Goal: Transaction & Acquisition: Purchase product/service

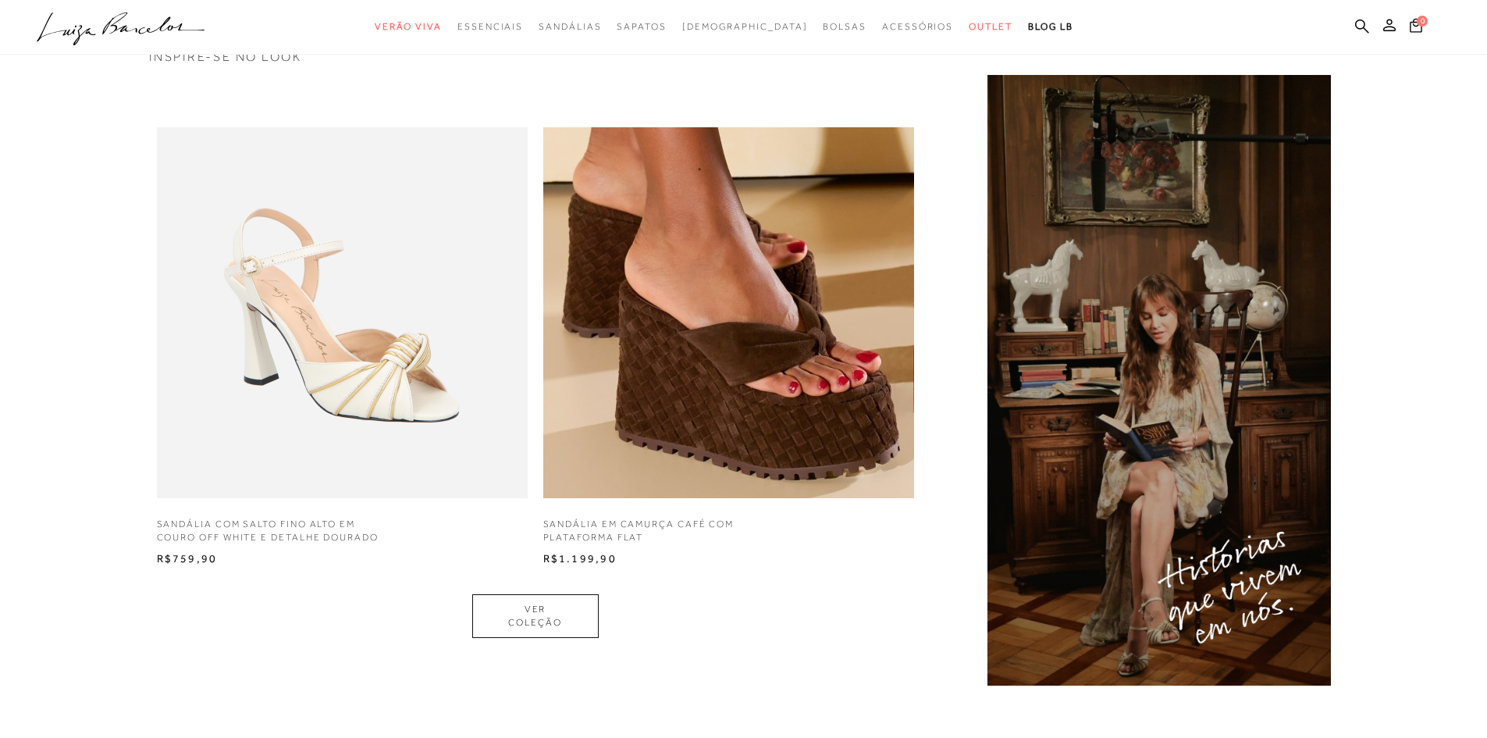
scroll to position [1327, 0]
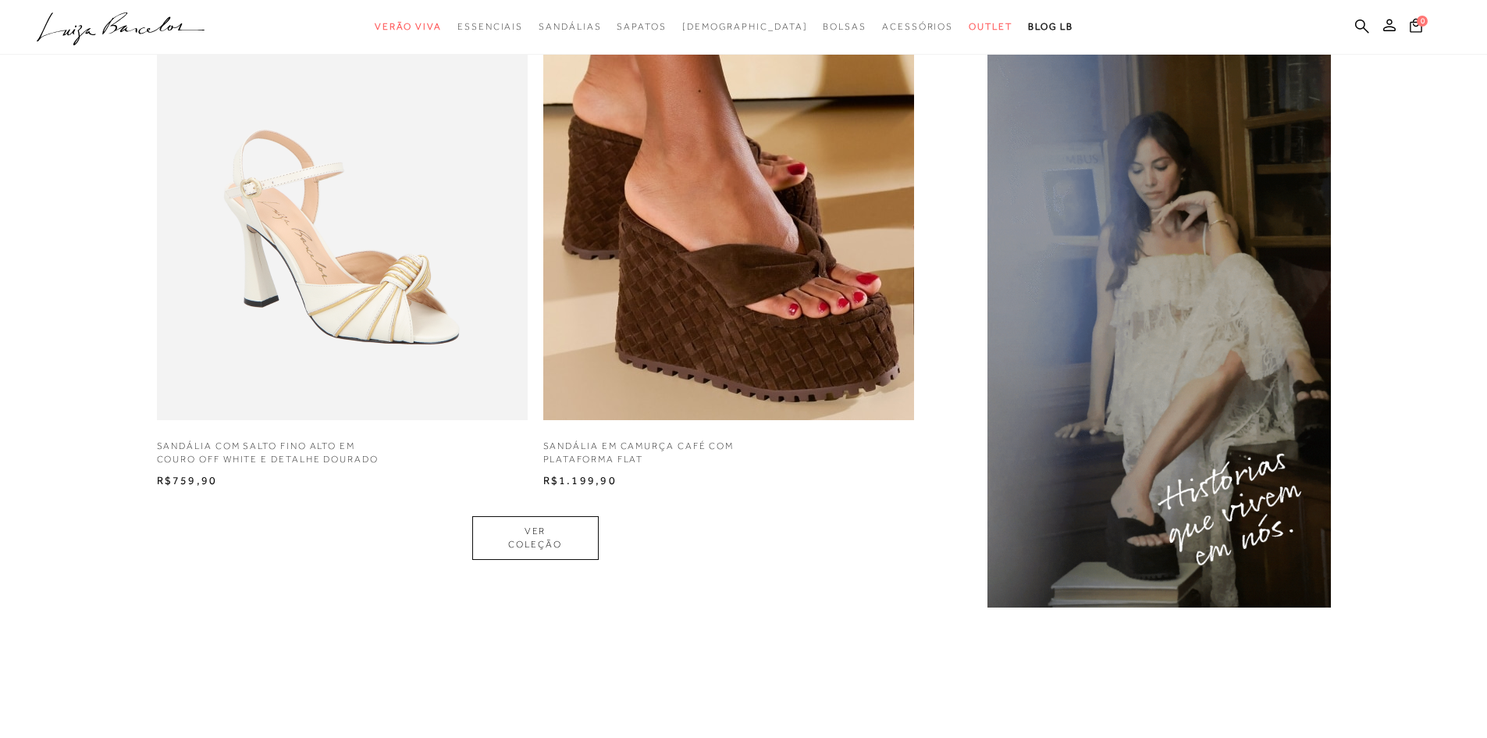
click at [1353, 23] on ul ".a{fill-rule:evenodd;} Verão Viva Em alta Favoritos das Influenciadoras Apostas…" at bounding box center [732, 26] width 1390 height 29
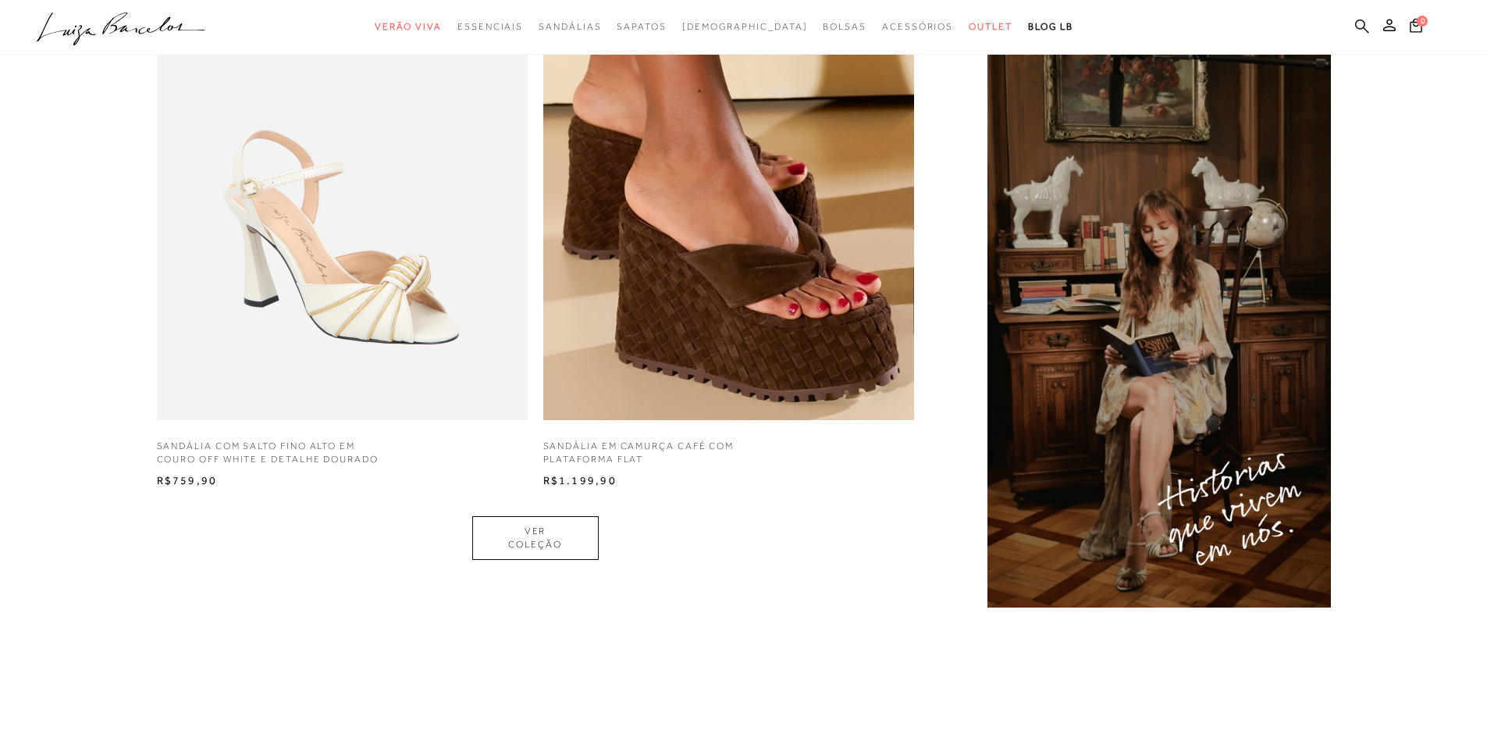
click at [1359, 28] on icon at bounding box center [1362, 26] width 14 height 14
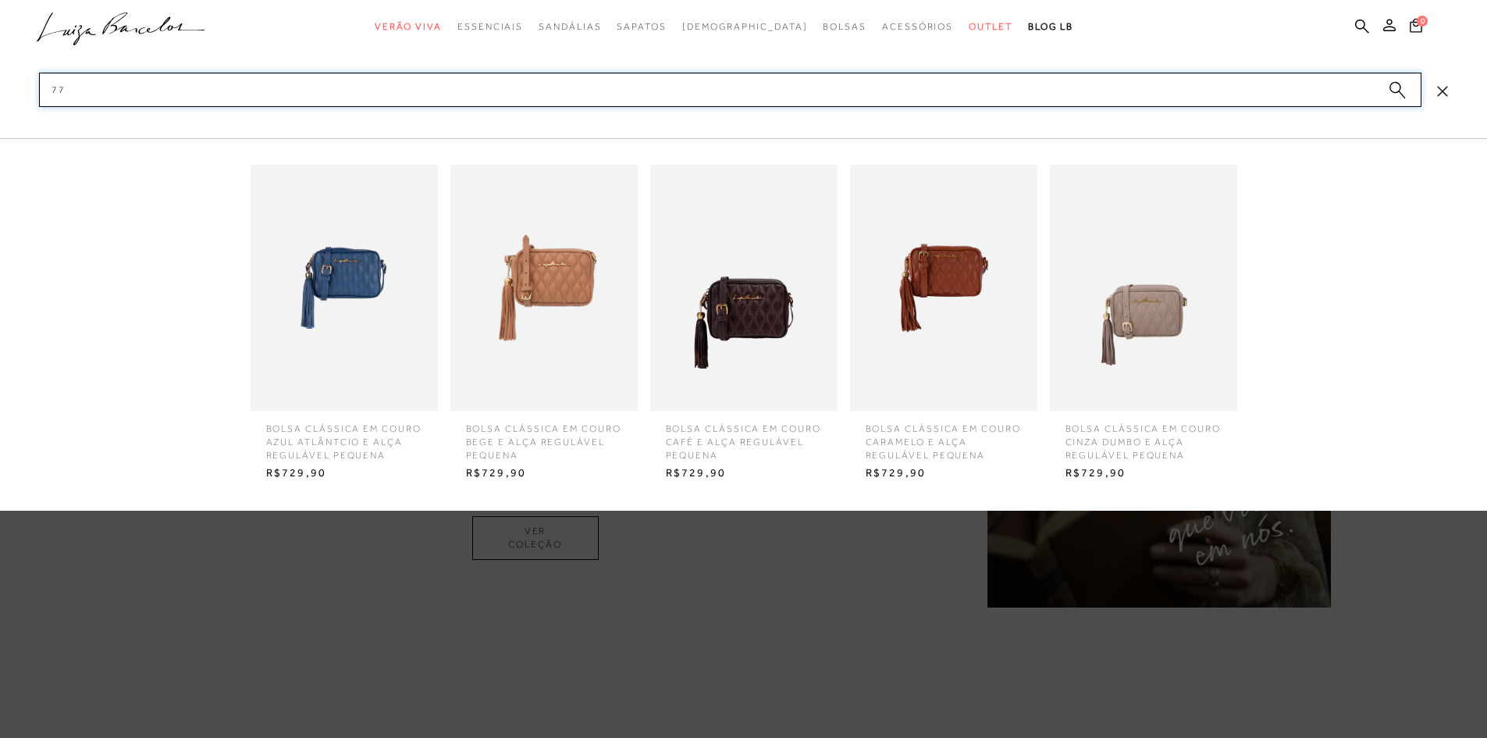
type input "7"
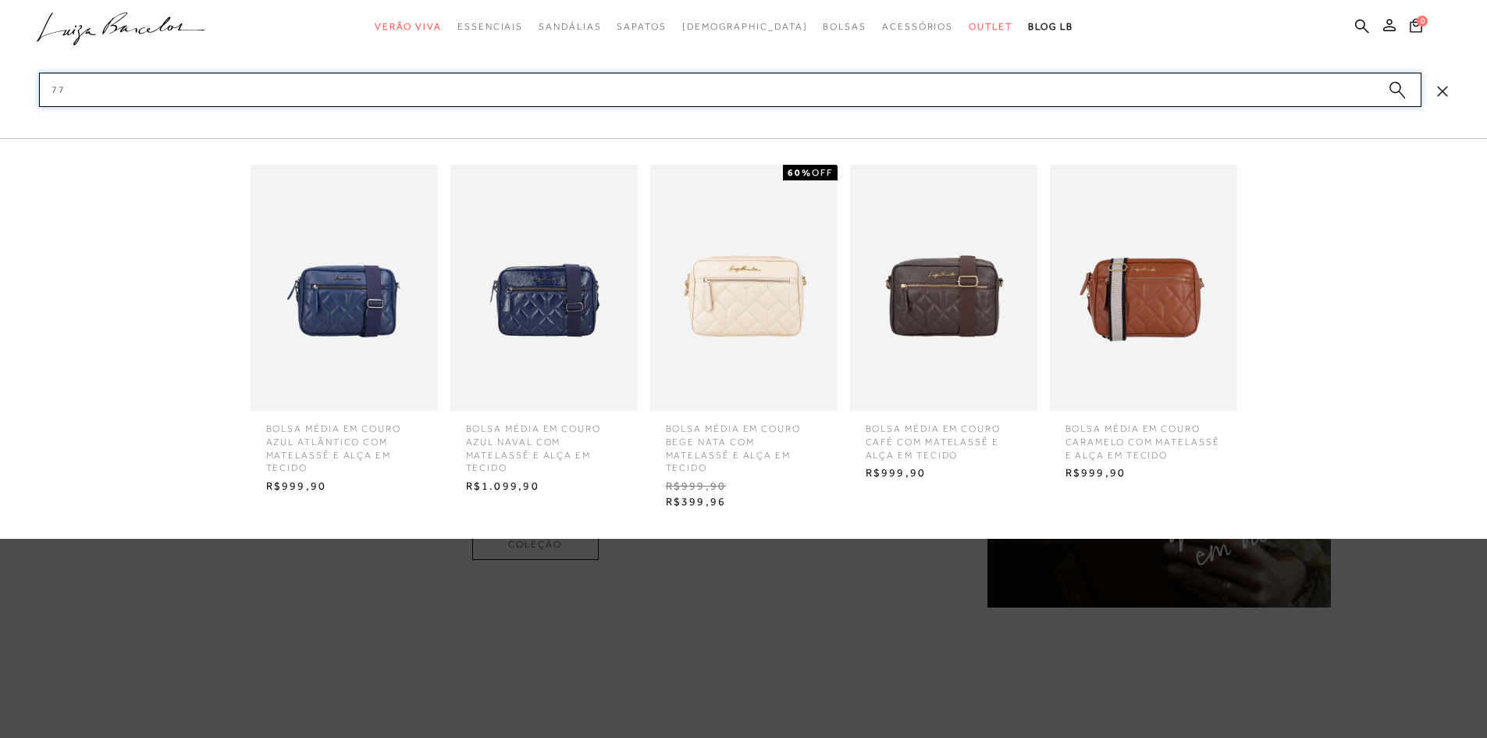
type input "7"
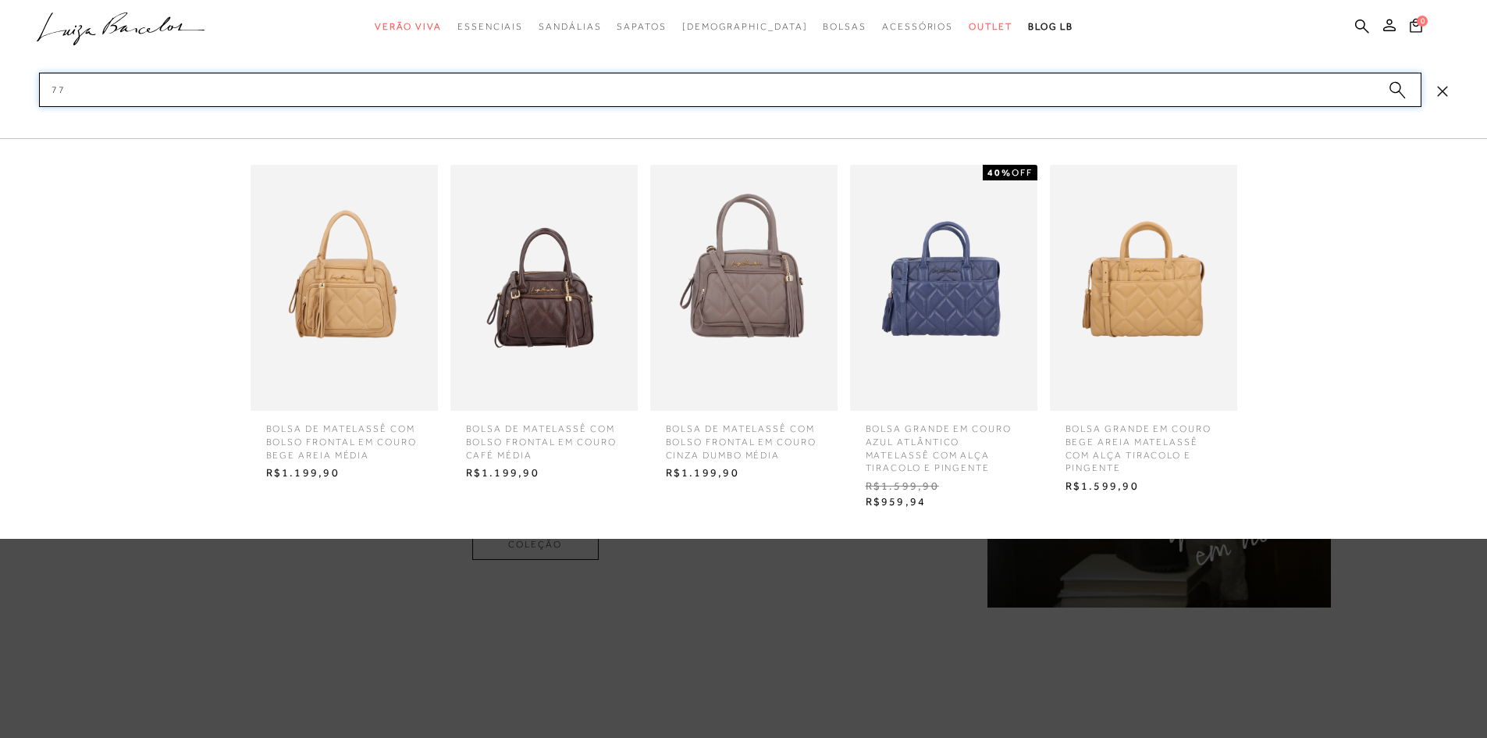
type input "7"
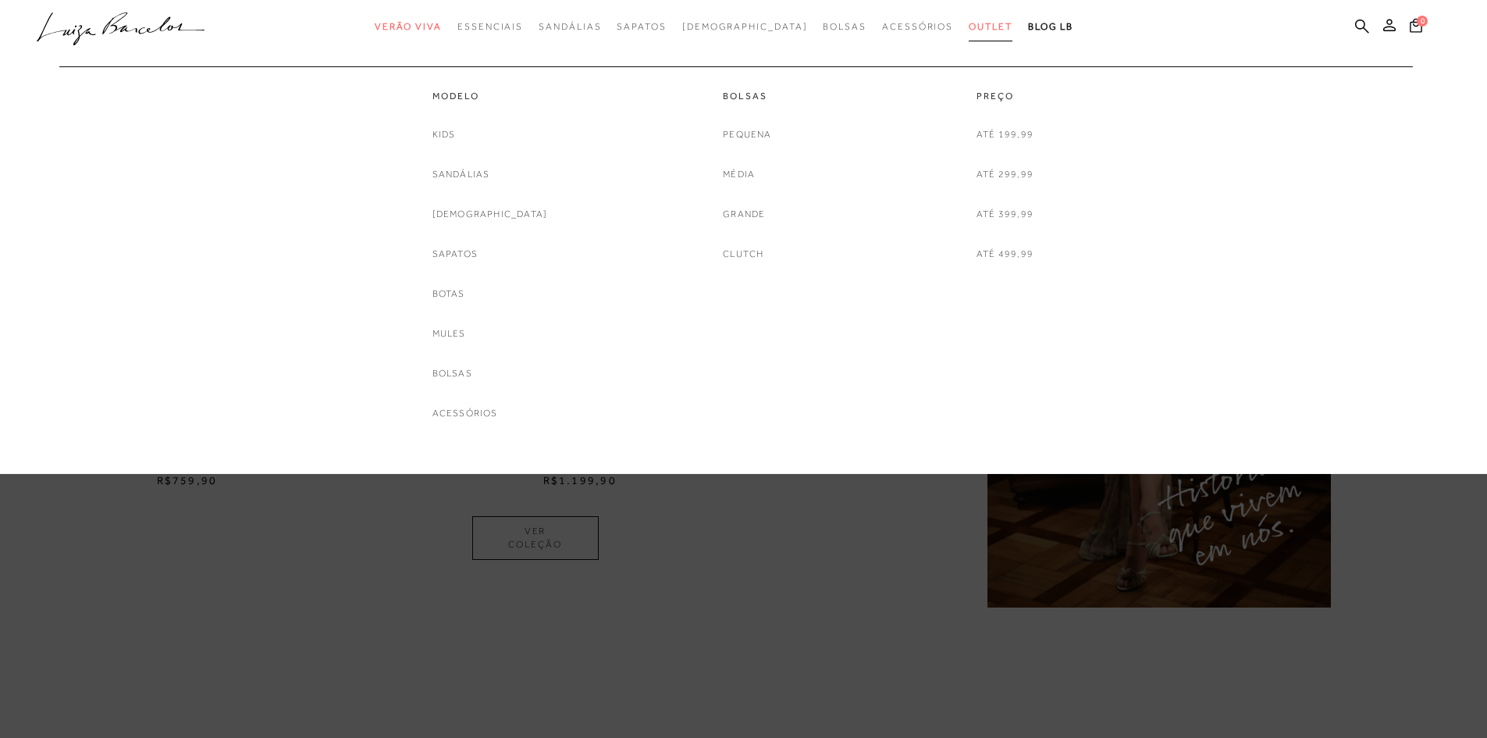
click at [969, 21] on span "Outlet" at bounding box center [991, 26] width 44 height 11
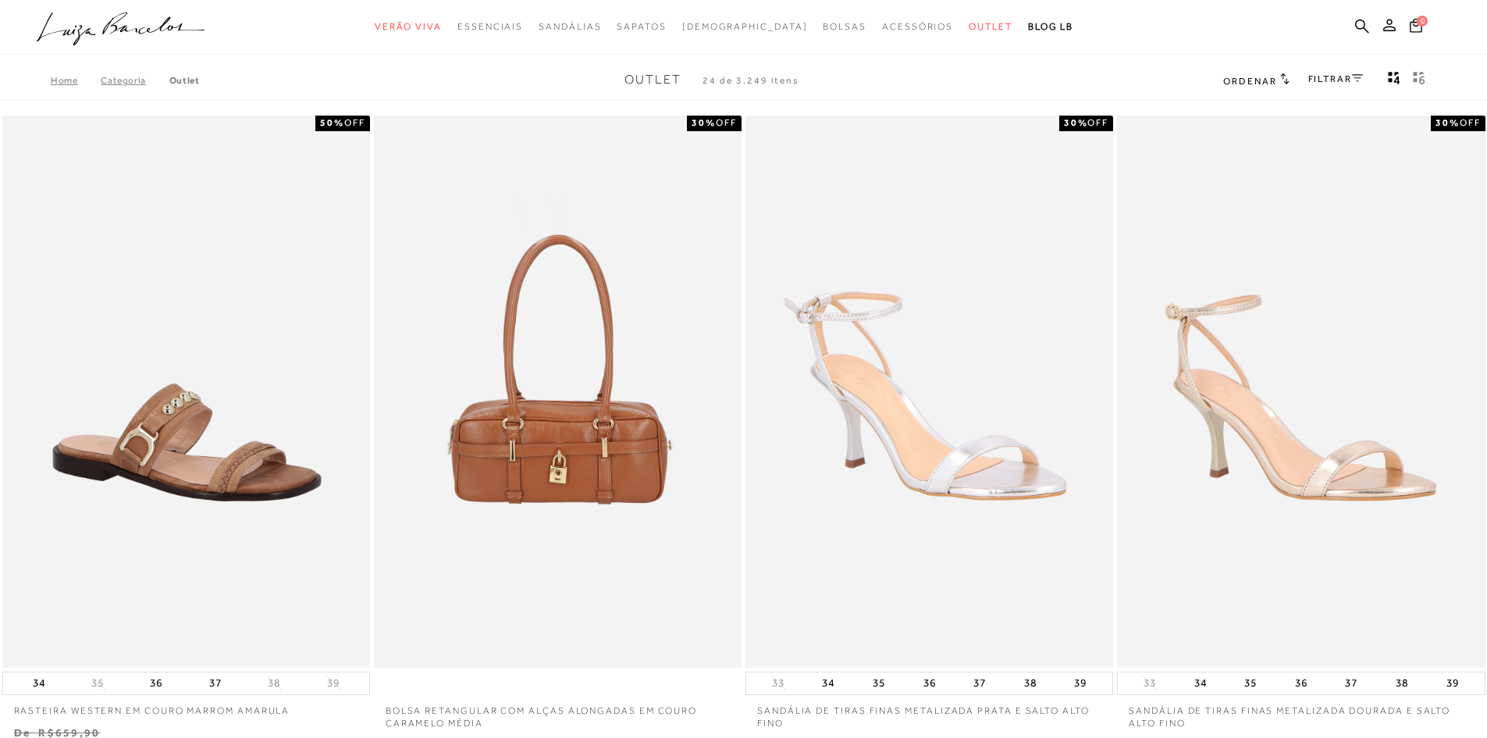
click at [1335, 78] on link "FILTRAR" at bounding box center [1335, 78] width 55 height 11
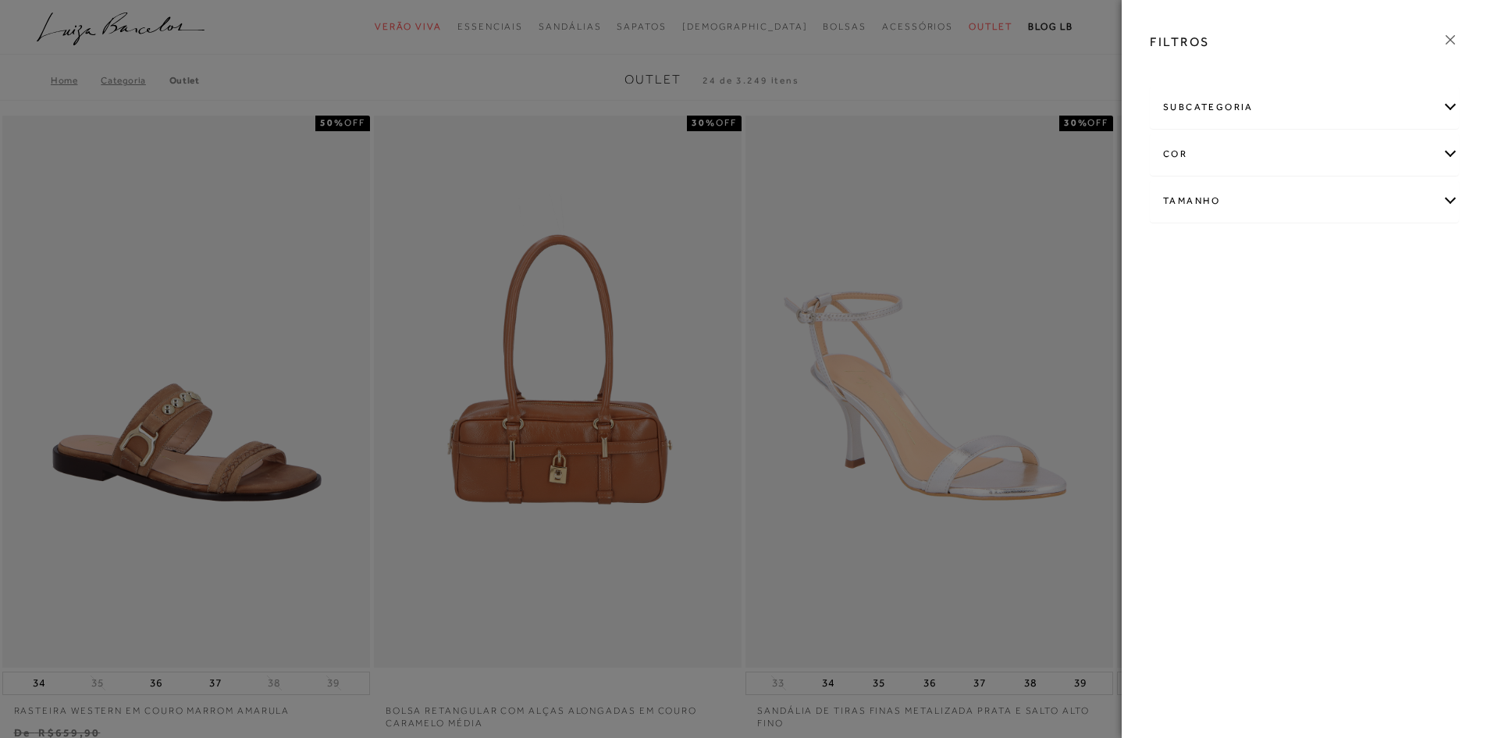
click at [1310, 205] on div "Tamanho" at bounding box center [1303, 200] width 307 height 41
click at [1189, 321] on link "Ver mais..." at bounding box center [1192, 319] width 42 height 12
click at [1424, 287] on label "35" at bounding box center [1414, 293] width 36 height 34
click at [1409, 287] on input "35" at bounding box center [1401, 295] width 16 height 16
checkbox input "true"
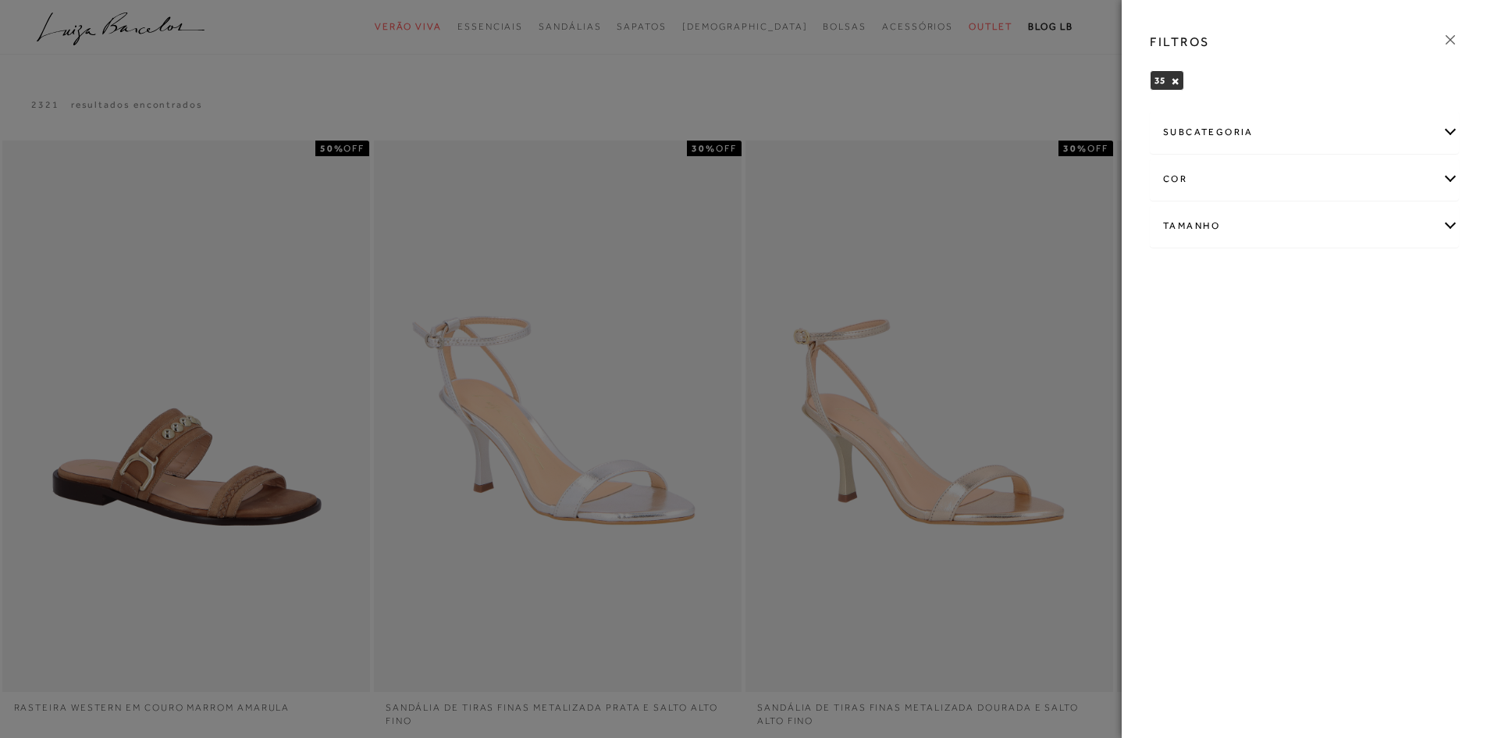
click at [1446, 37] on icon at bounding box center [1449, 39] width 17 height 17
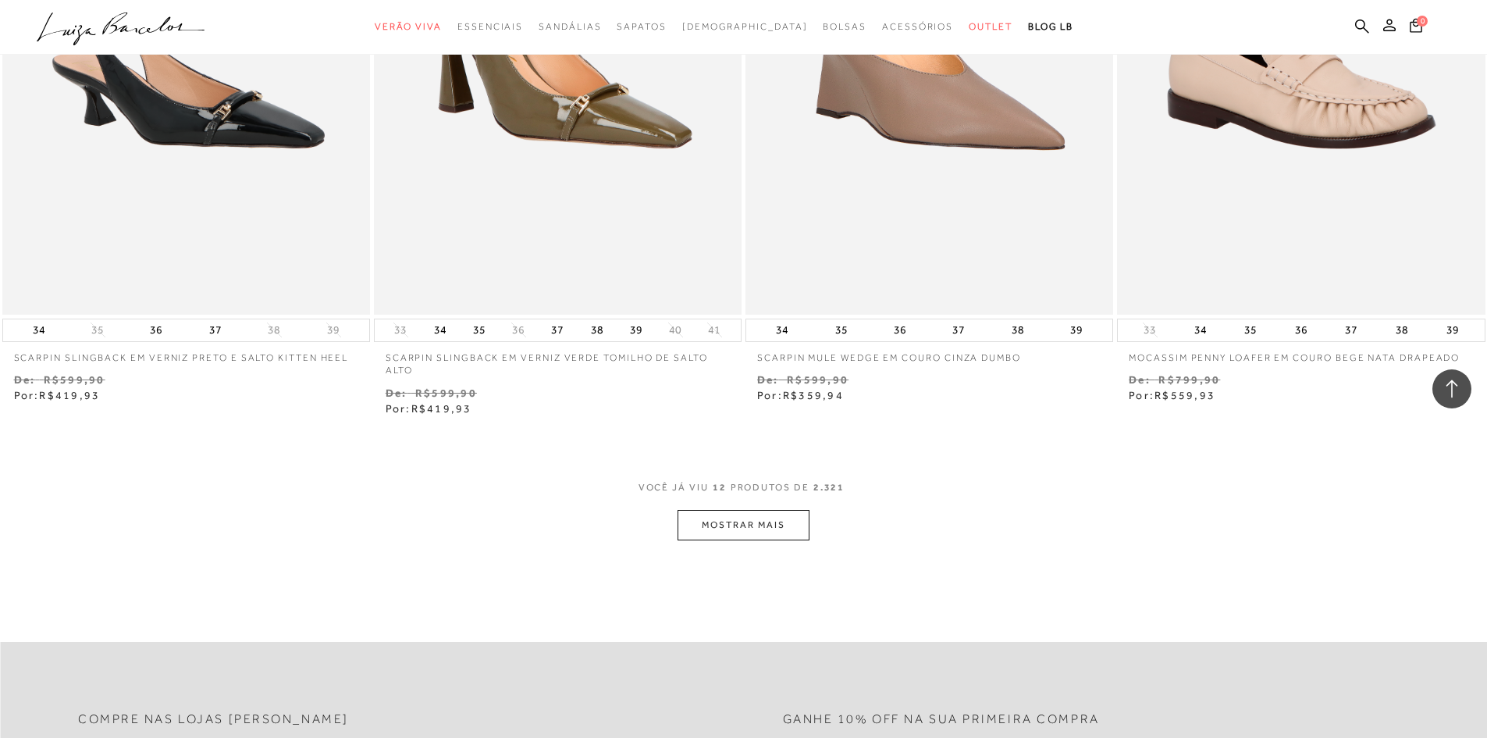
scroll to position [1873, 0]
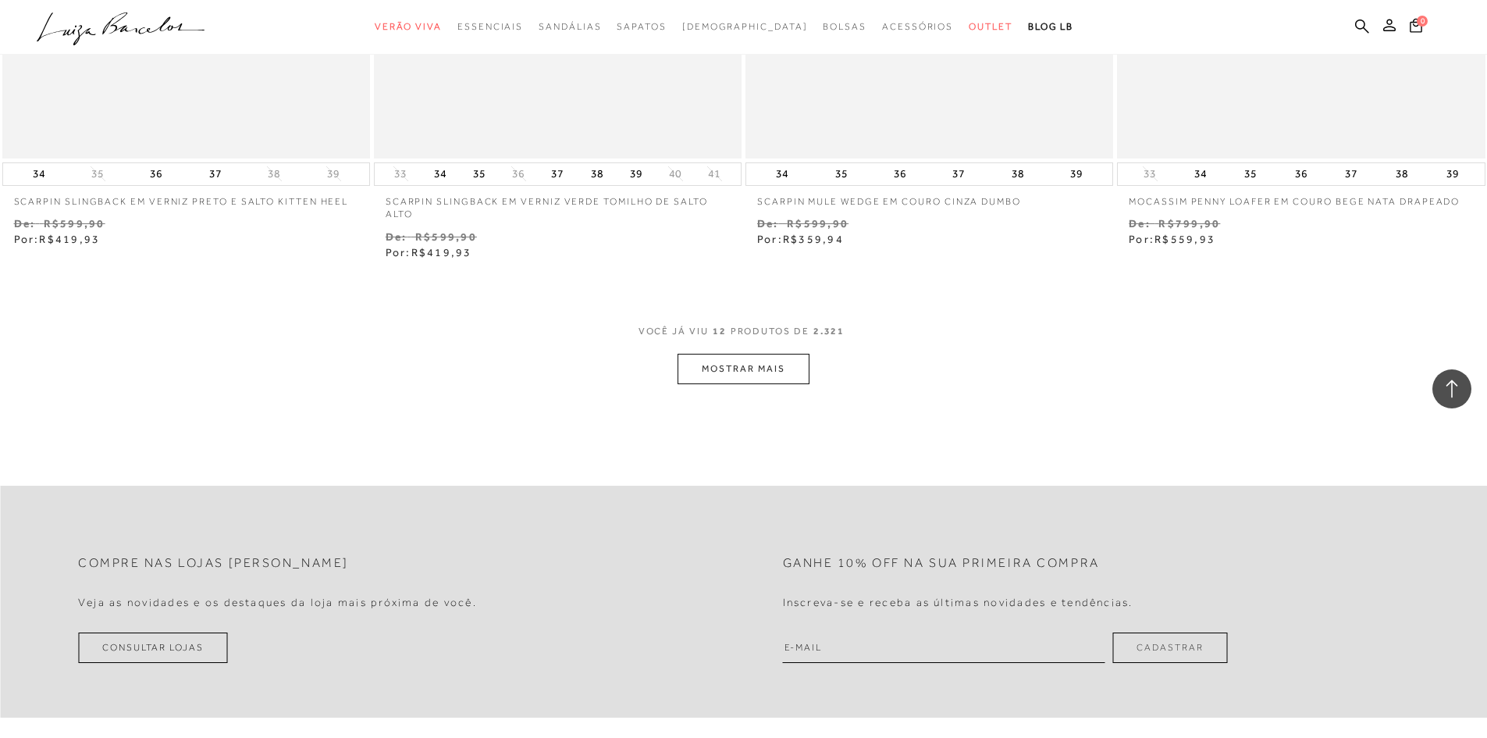
click at [754, 379] on button "MOSTRAR MAIS" at bounding box center [742, 369] width 131 height 30
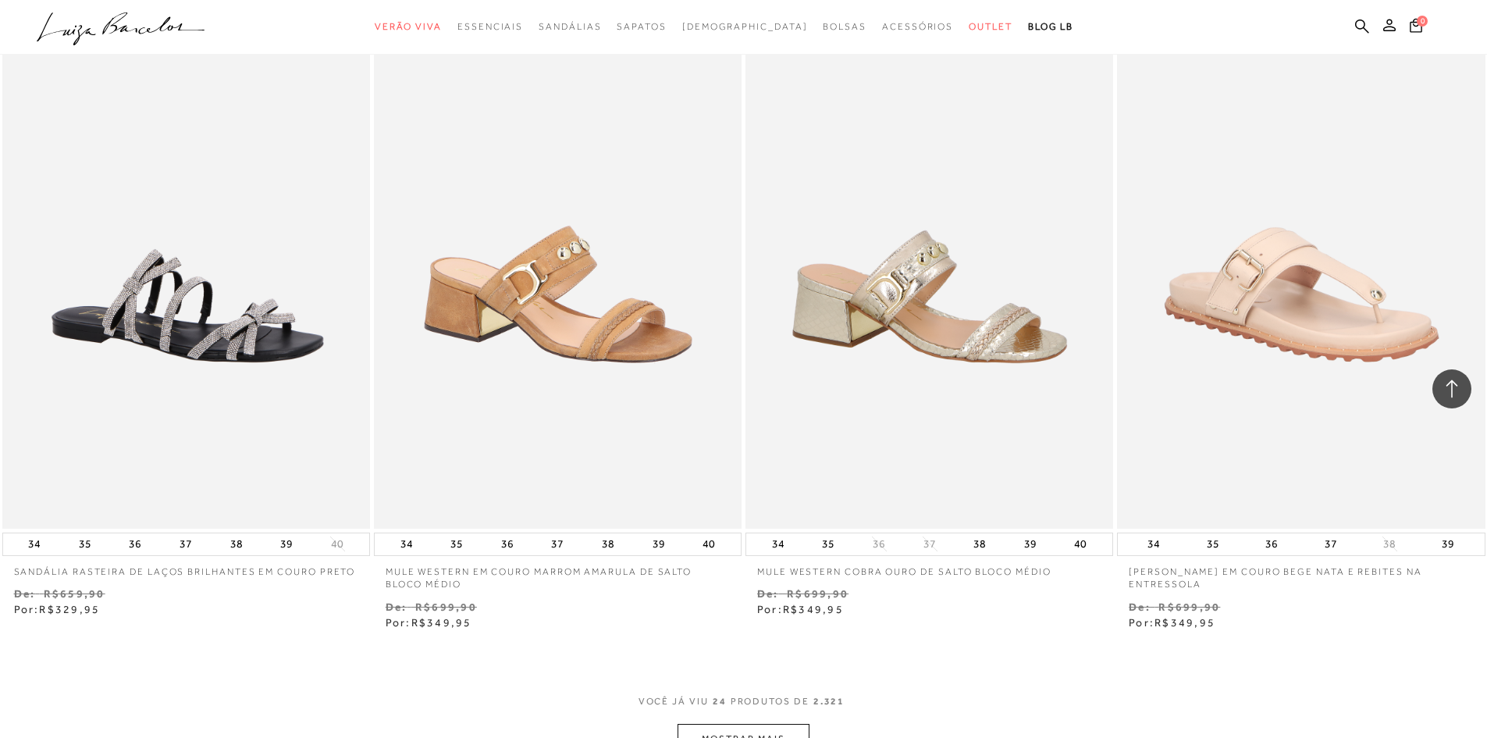
scroll to position [3980, 0]
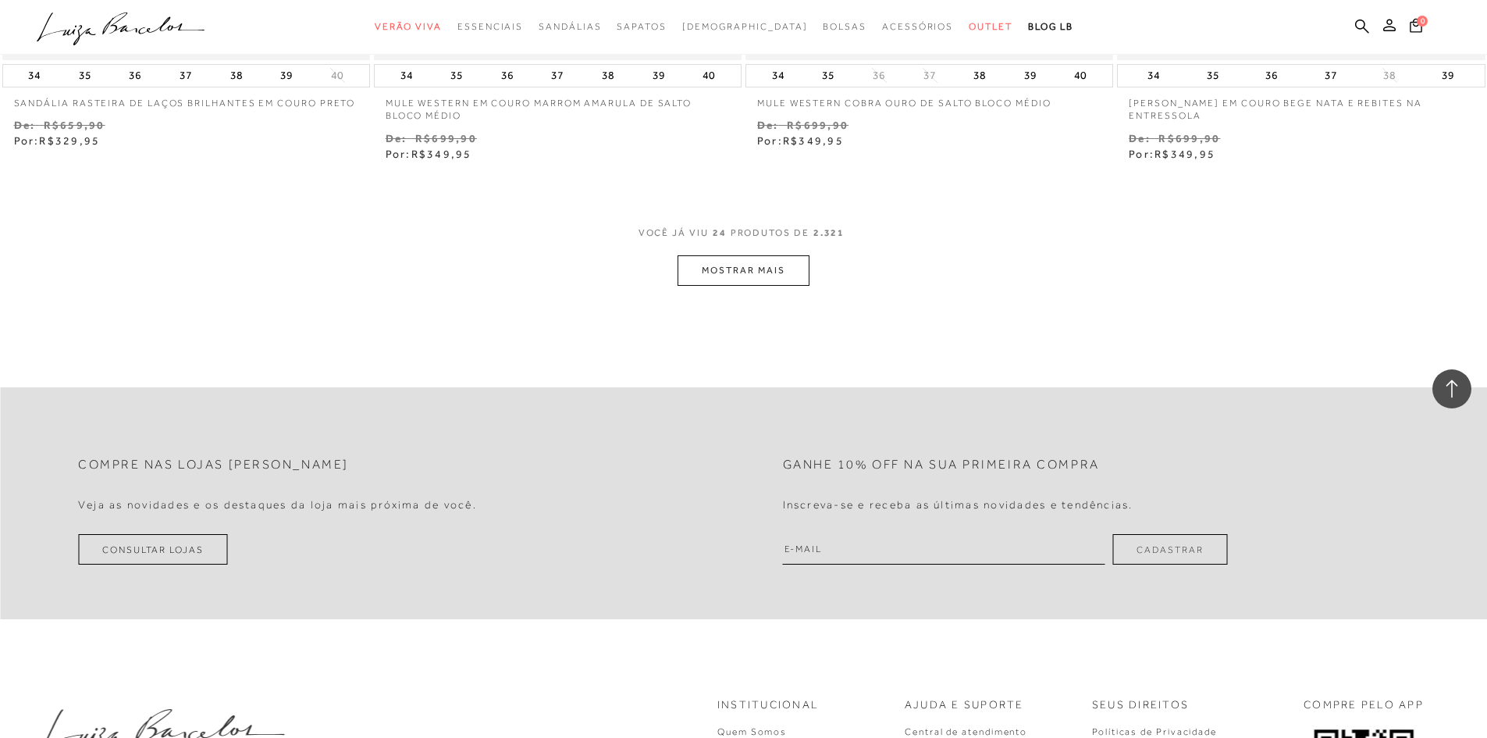
click at [787, 277] on button "MOSTRAR MAIS" at bounding box center [742, 270] width 131 height 30
click at [780, 277] on button "MOSTRAR MAIS" at bounding box center [742, 270] width 131 height 30
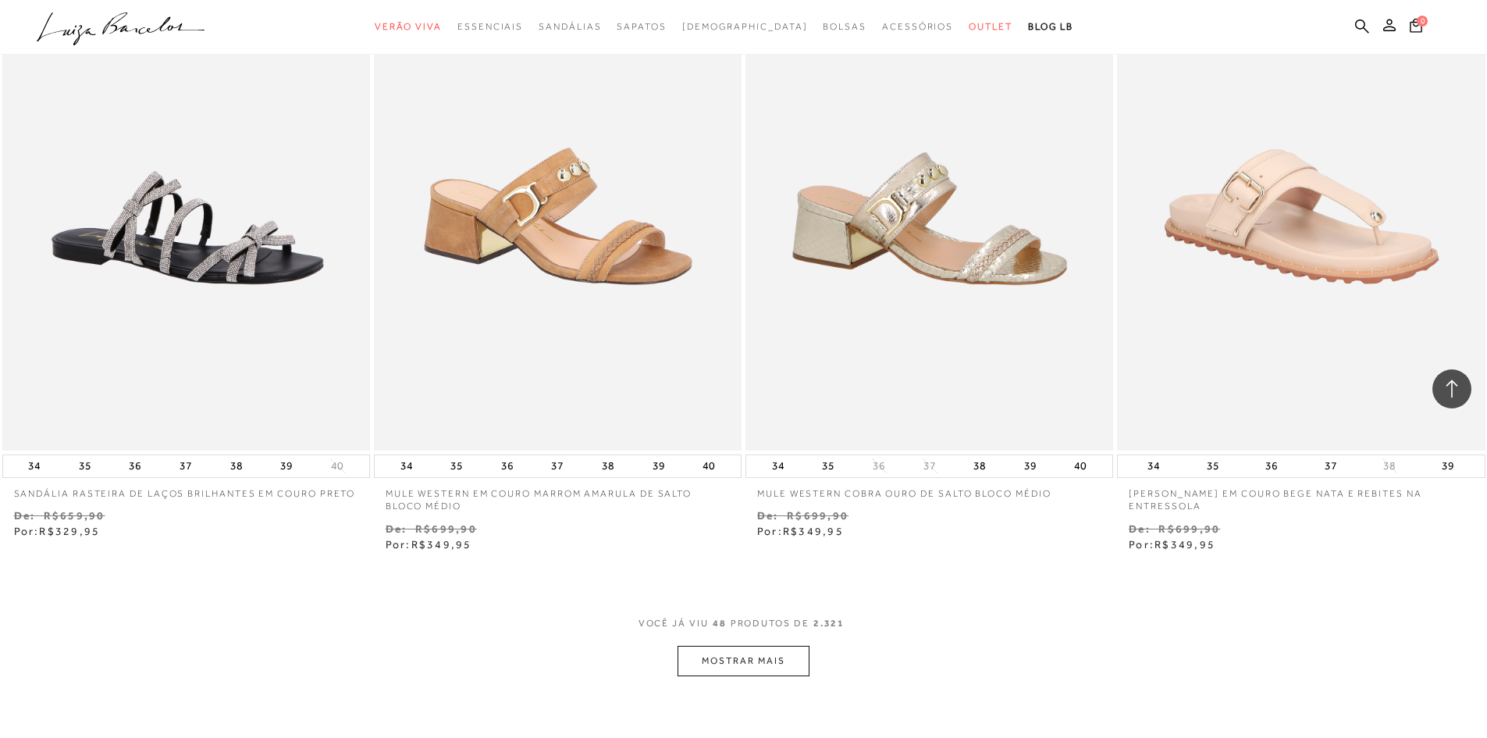
click at [730, 662] on button "MOSTRAR MAIS" at bounding box center [742, 660] width 131 height 30
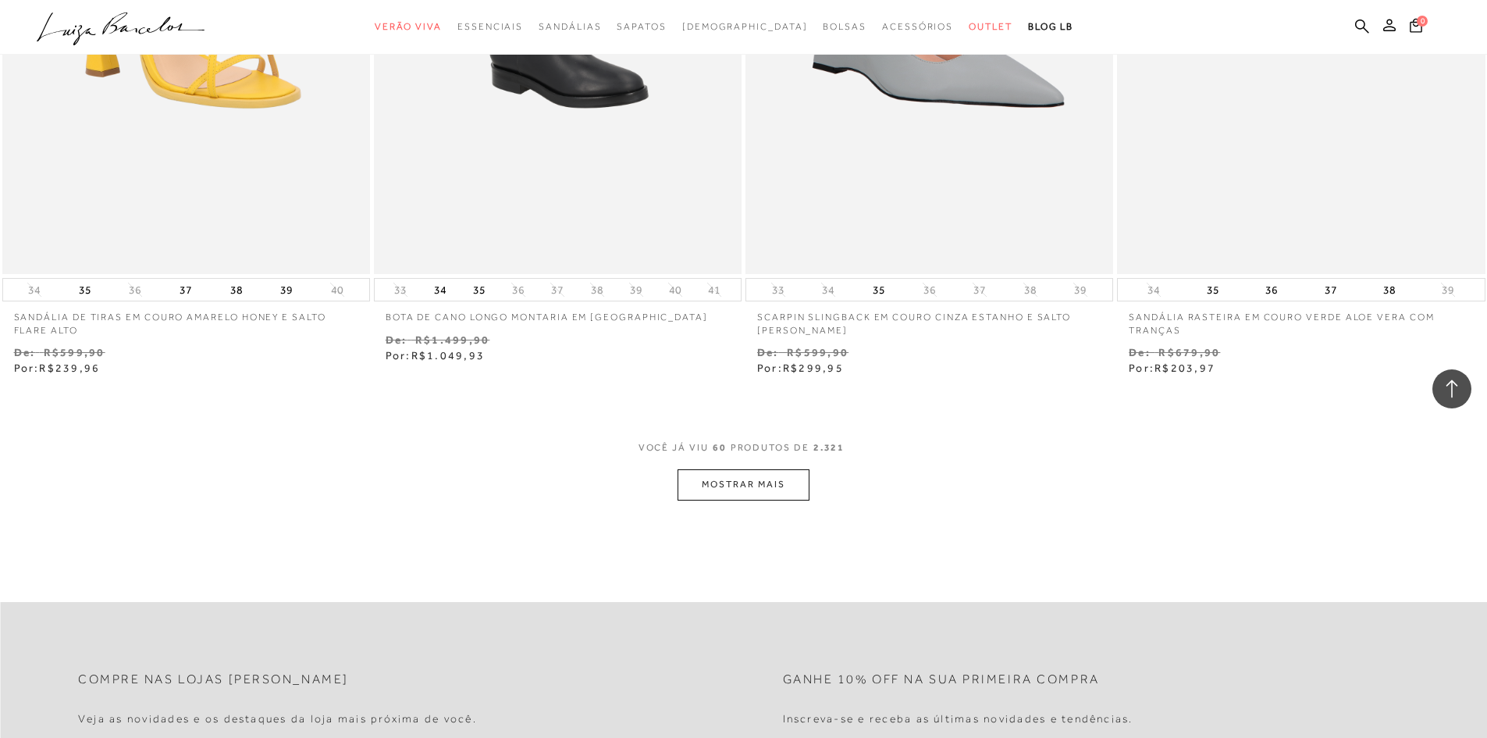
scroll to position [5931, 0]
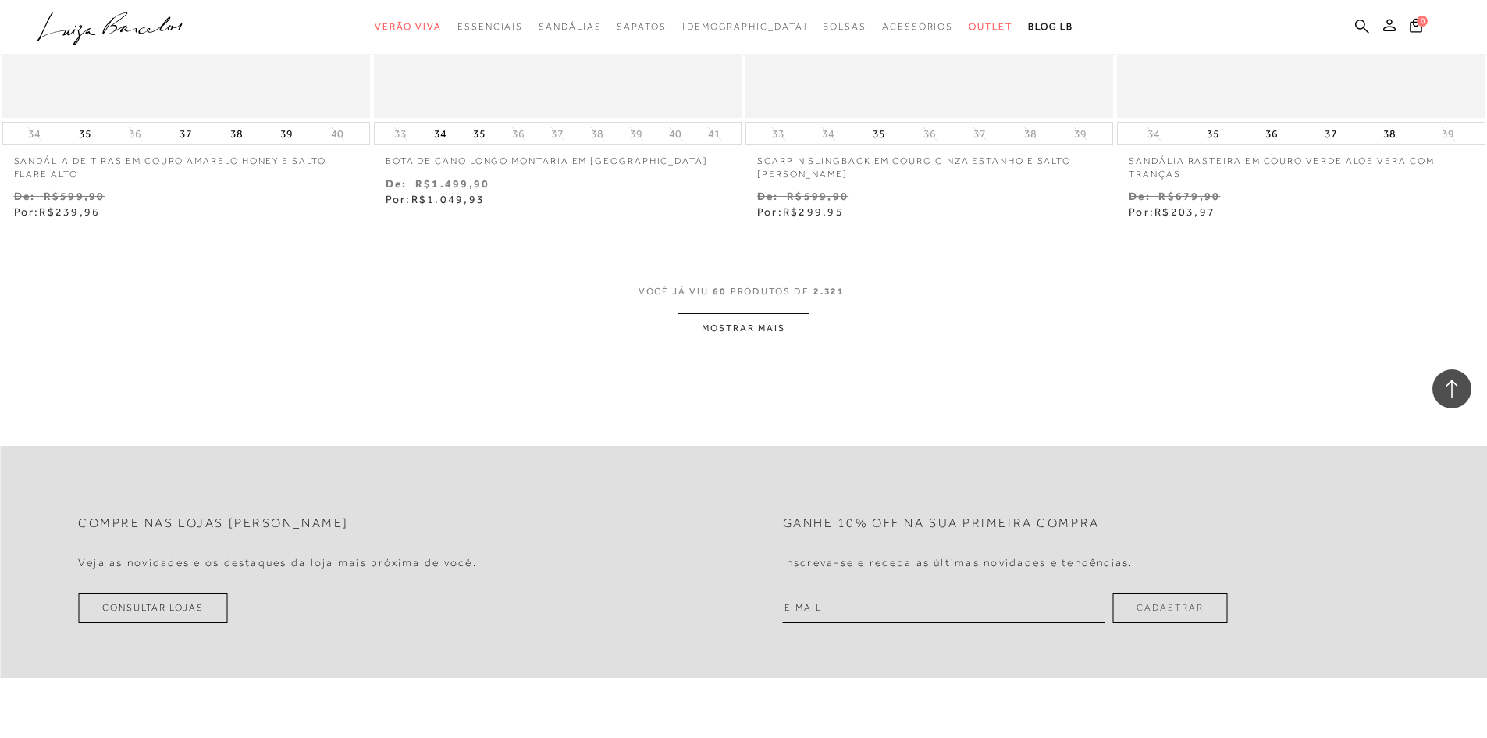
click at [805, 326] on button "MOSTRAR MAIS" at bounding box center [742, 328] width 131 height 30
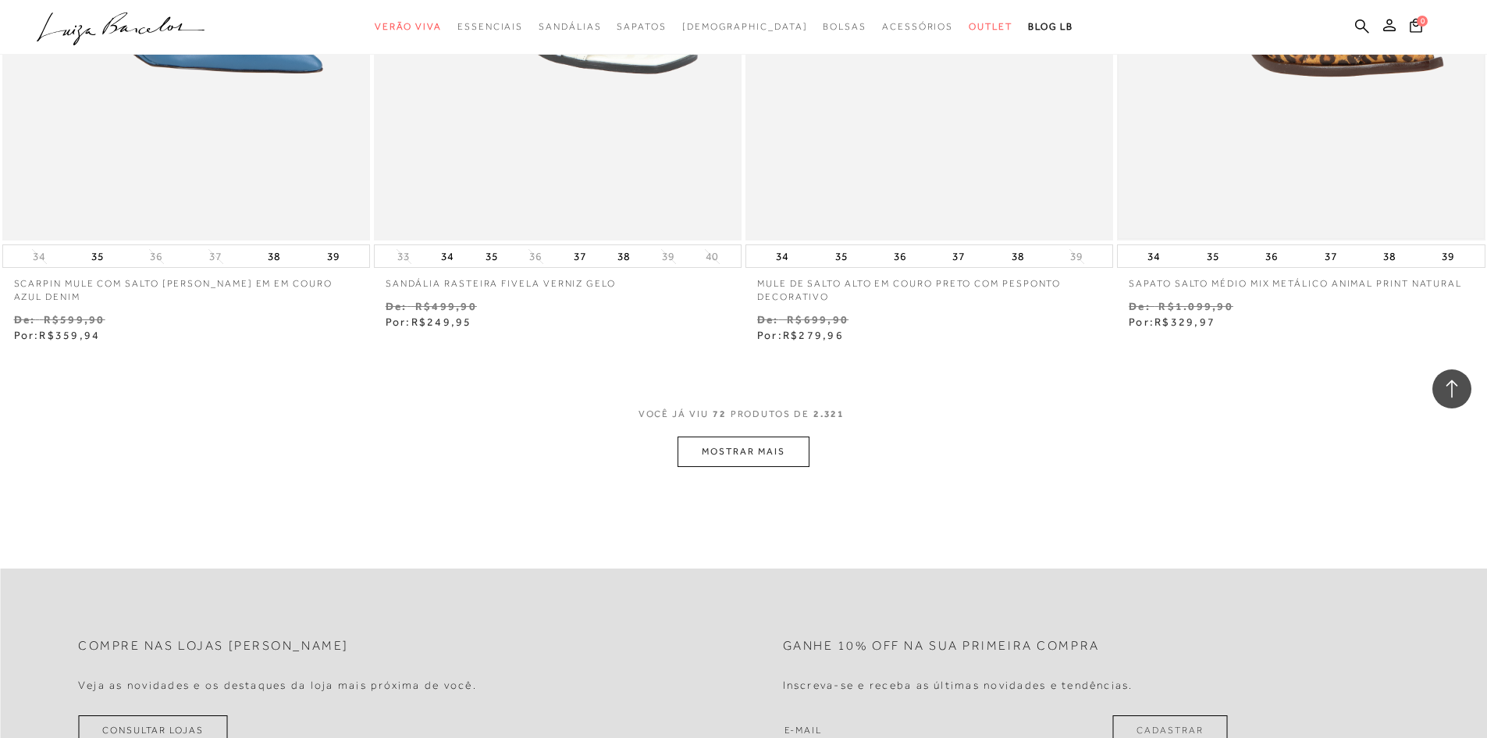
scroll to position [7882, 0]
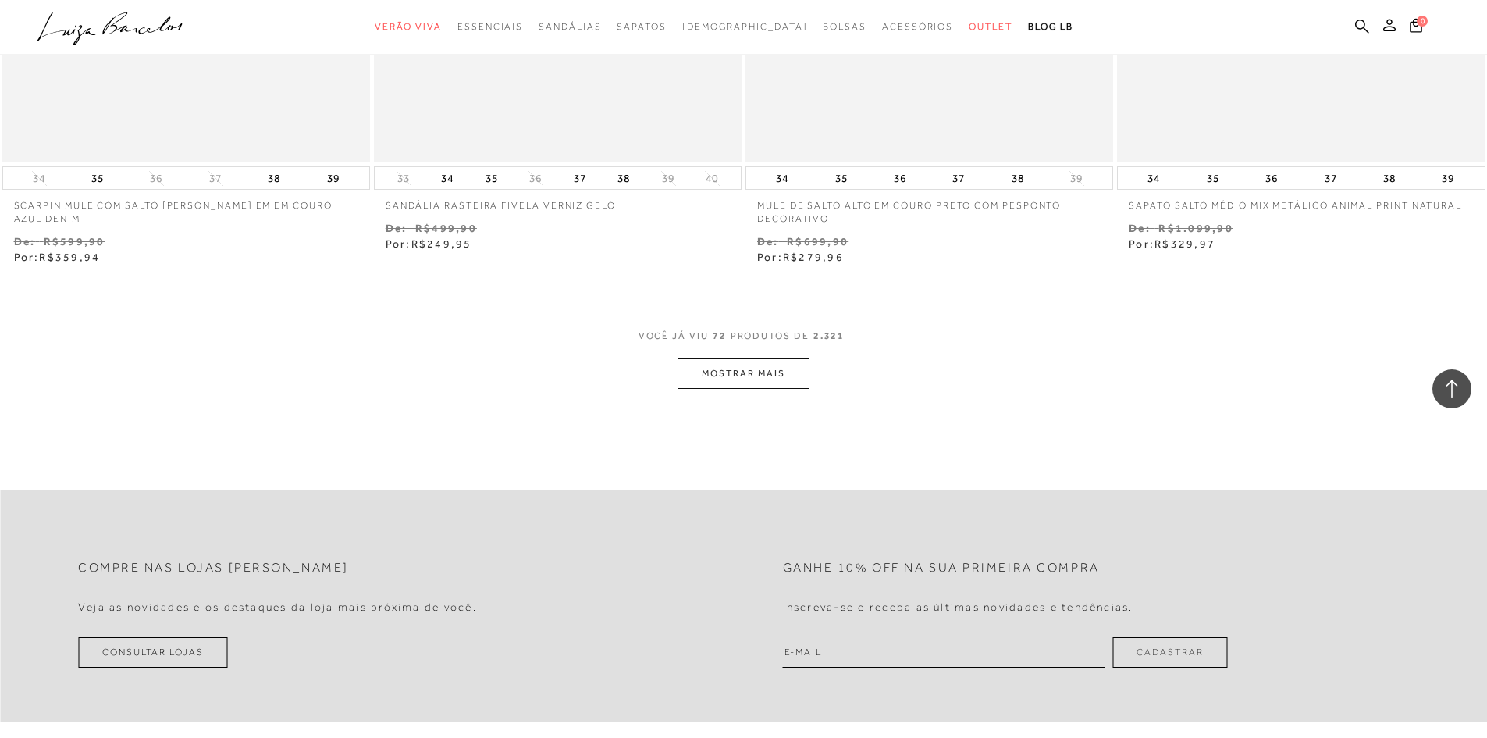
click at [727, 386] on button "MOSTRAR MAIS" at bounding box center [742, 373] width 131 height 30
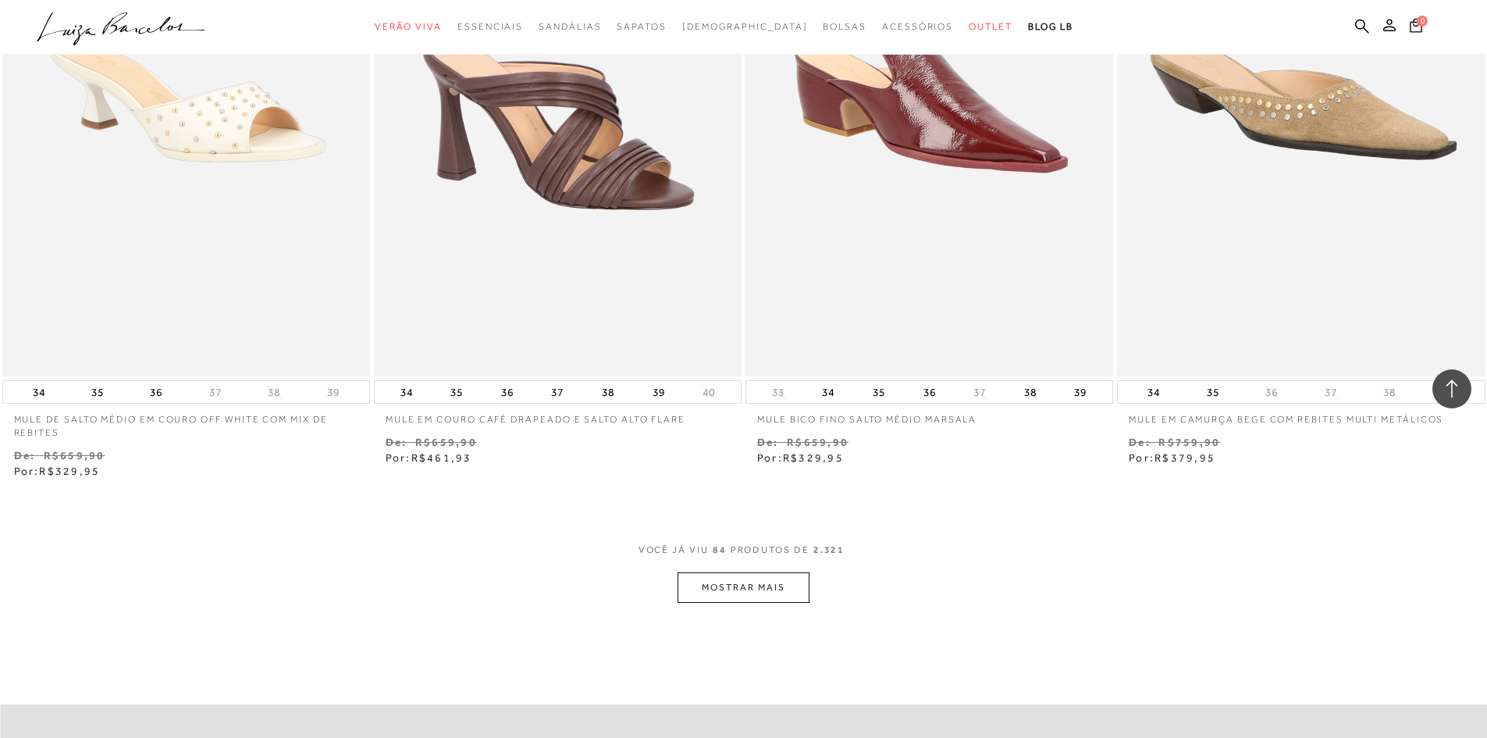
scroll to position [9756, 0]
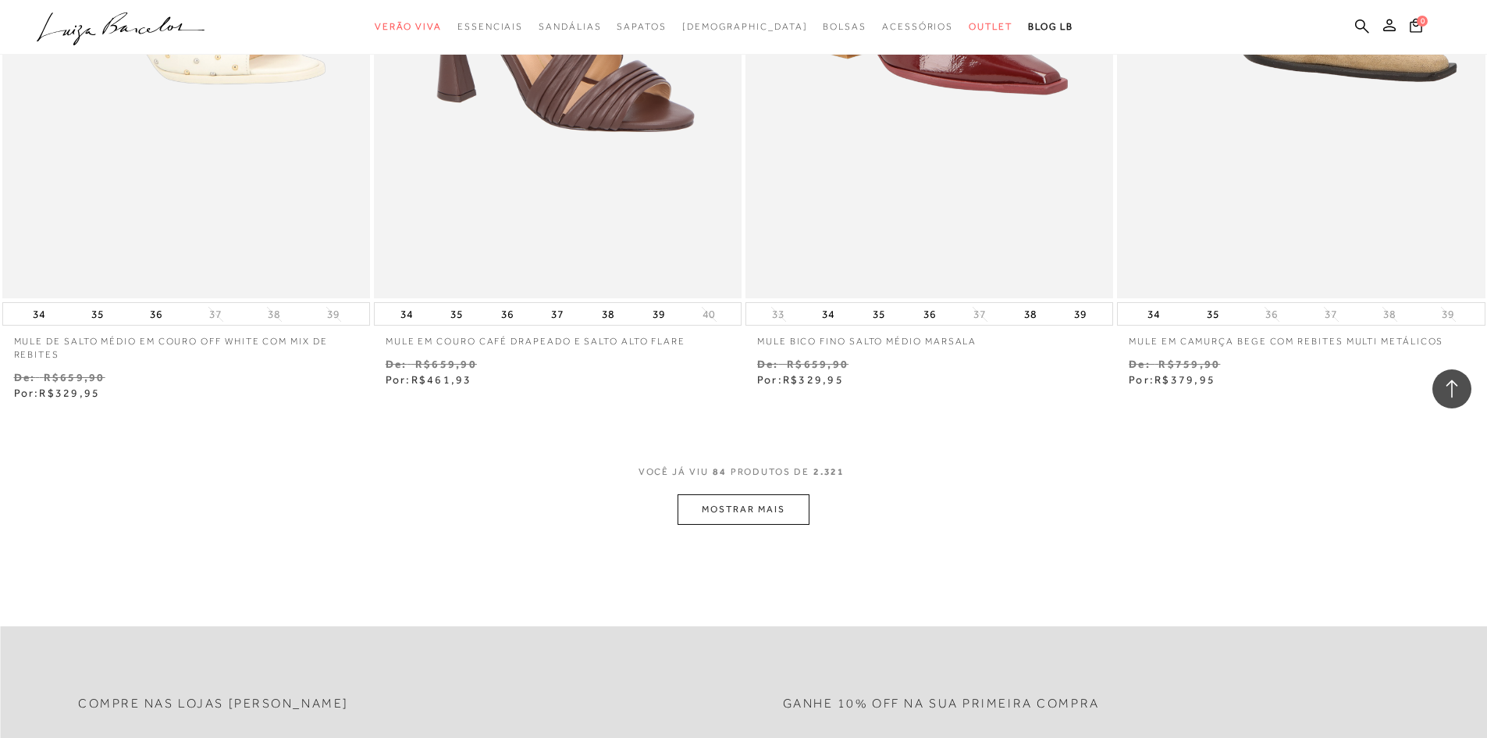
click at [719, 506] on button "MOSTRAR MAIS" at bounding box center [742, 509] width 131 height 30
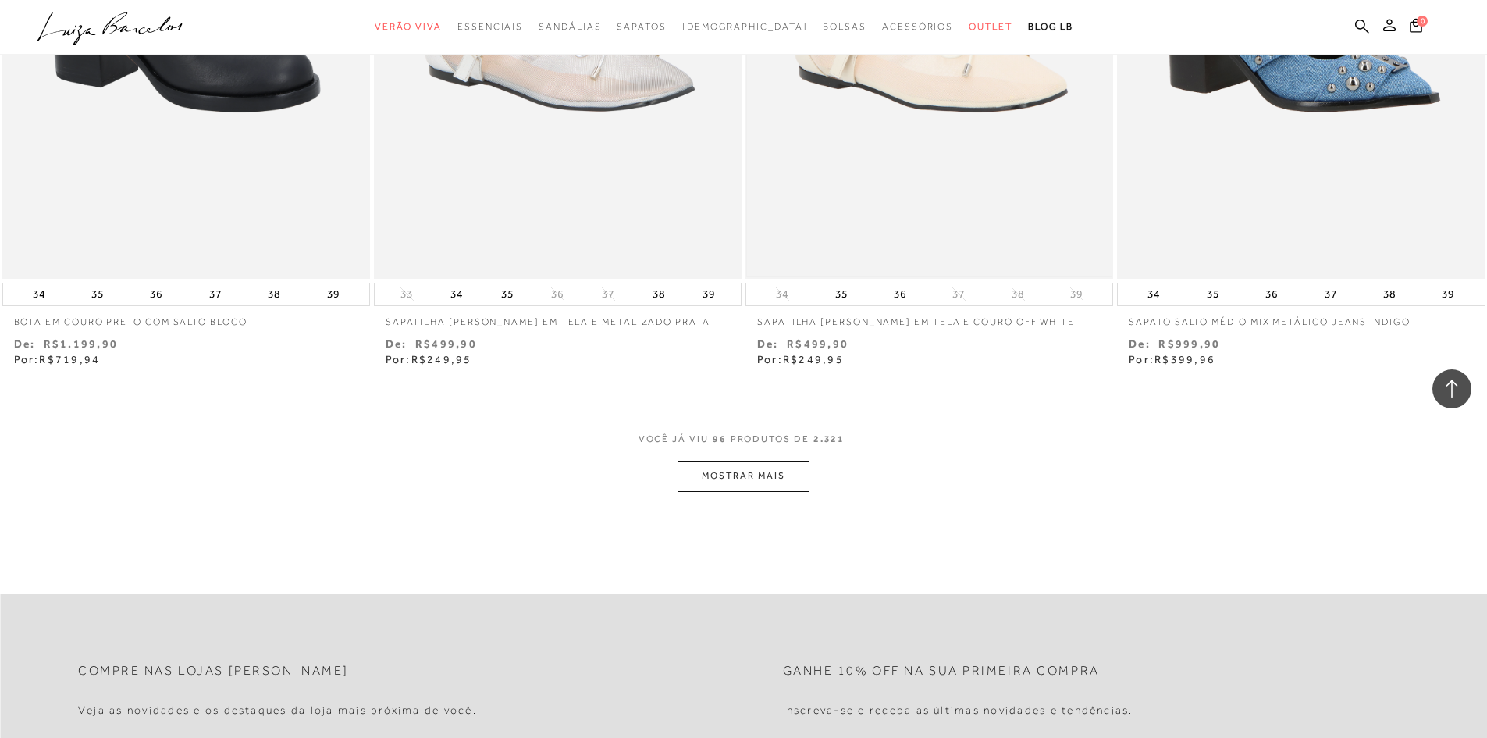
scroll to position [11863, 0]
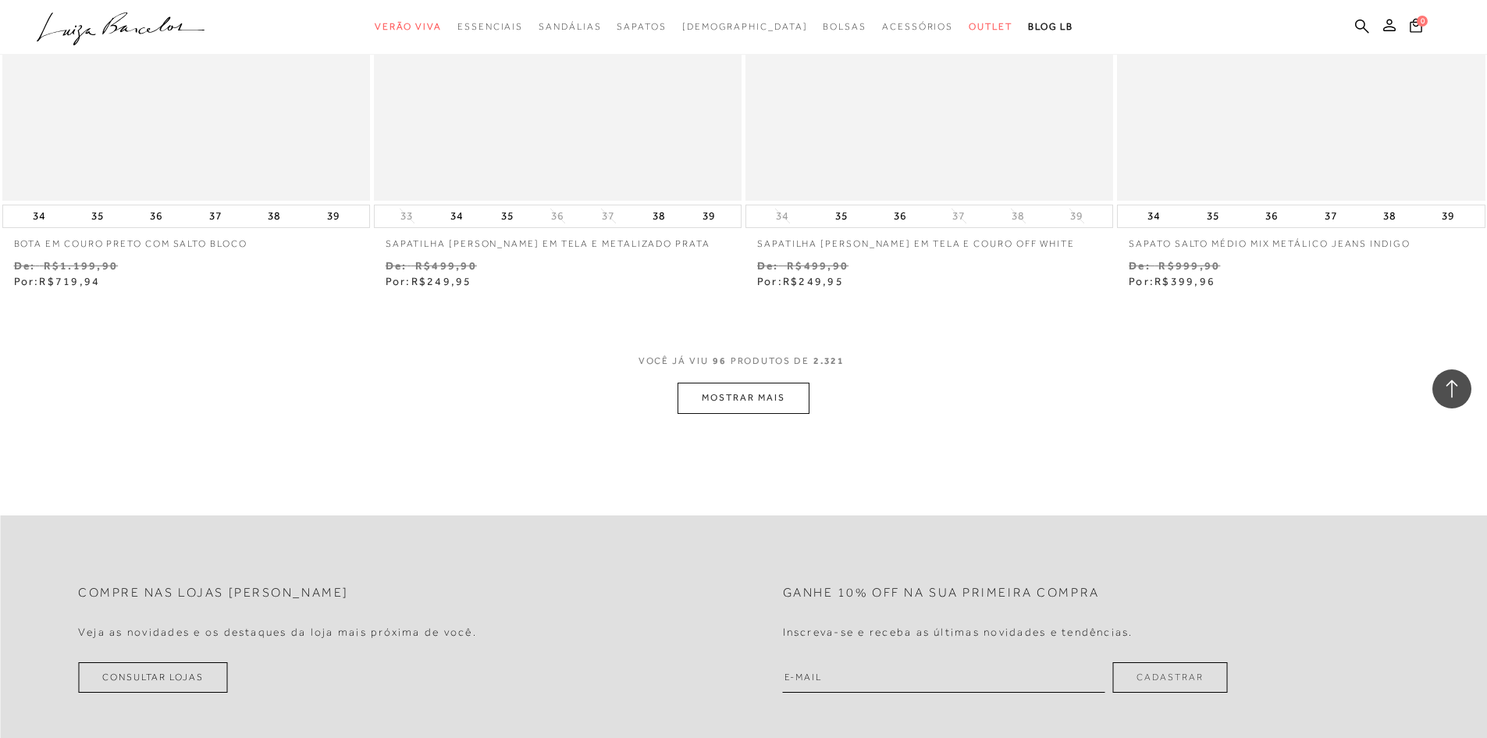
click at [706, 396] on button "MOSTRAR MAIS" at bounding box center [742, 397] width 131 height 30
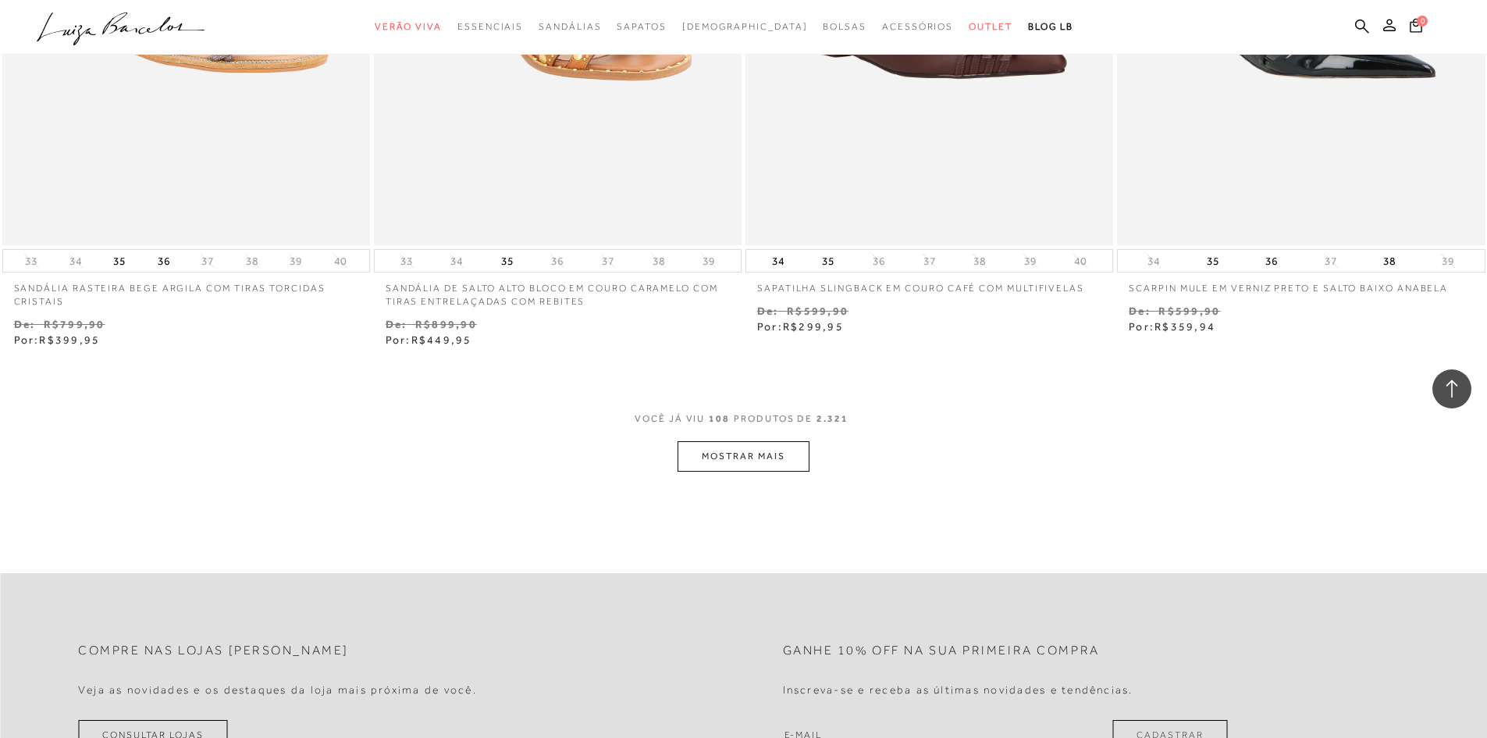
scroll to position [13892, 0]
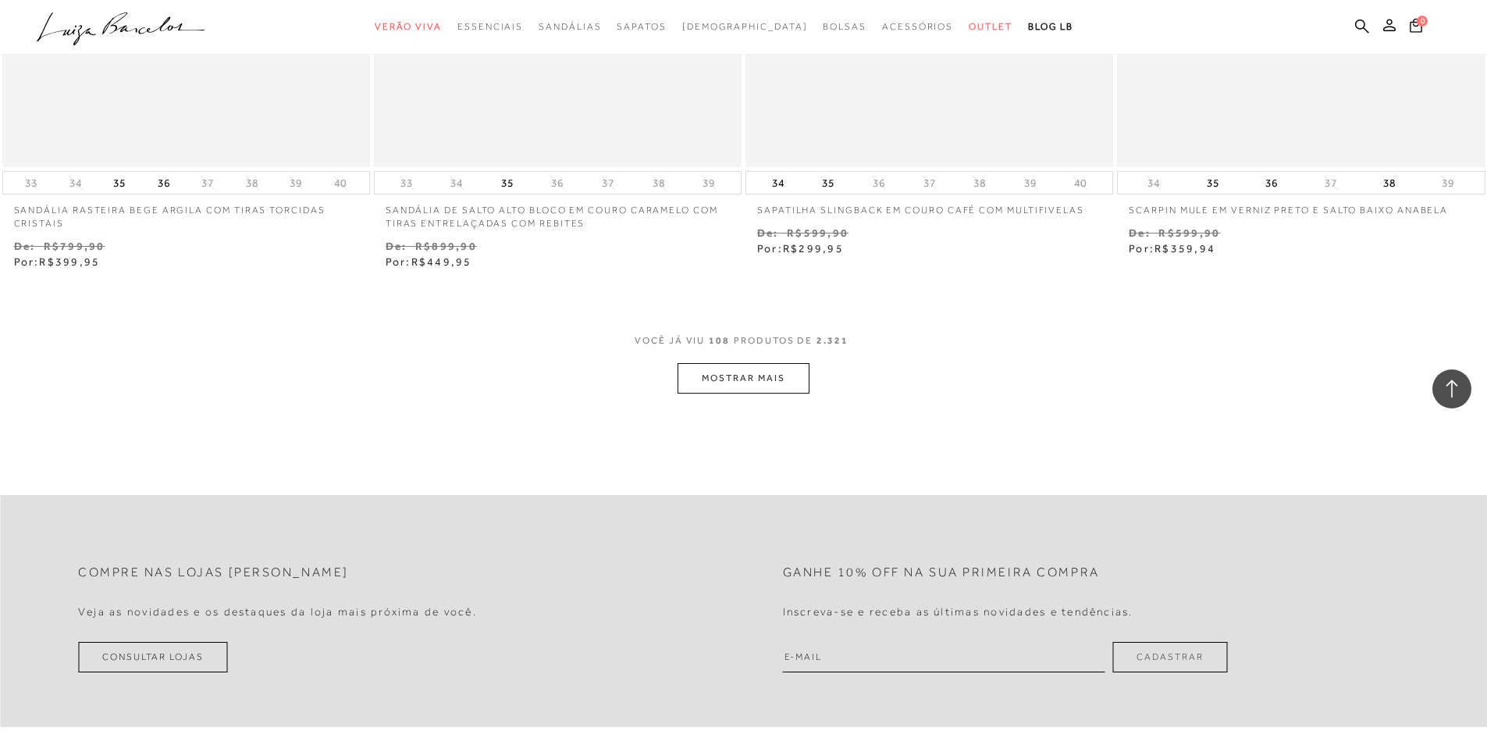
click at [716, 389] on button "MOSTRAR MAIS" at bounding box center [742, 378] width 131 height 30
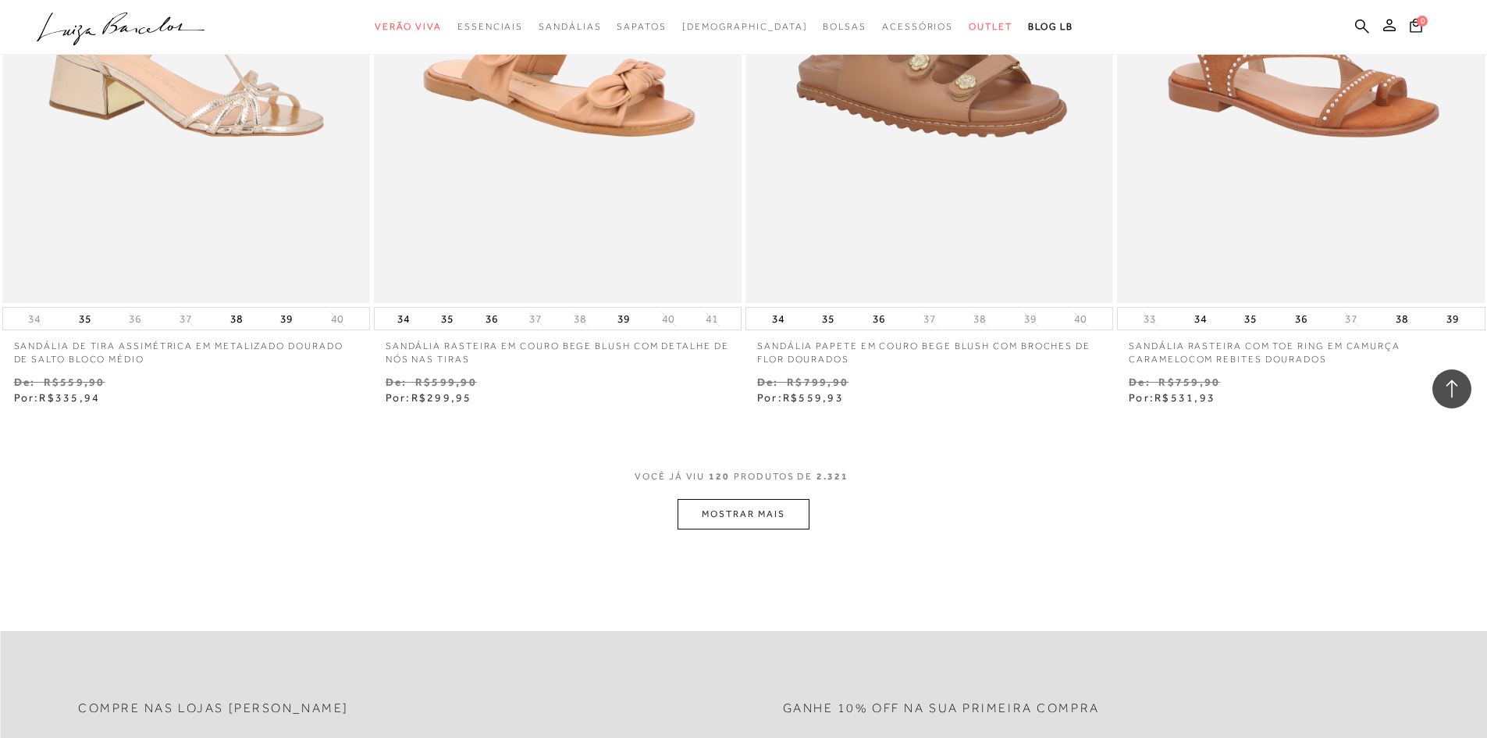
scroll to position [15843, 0]
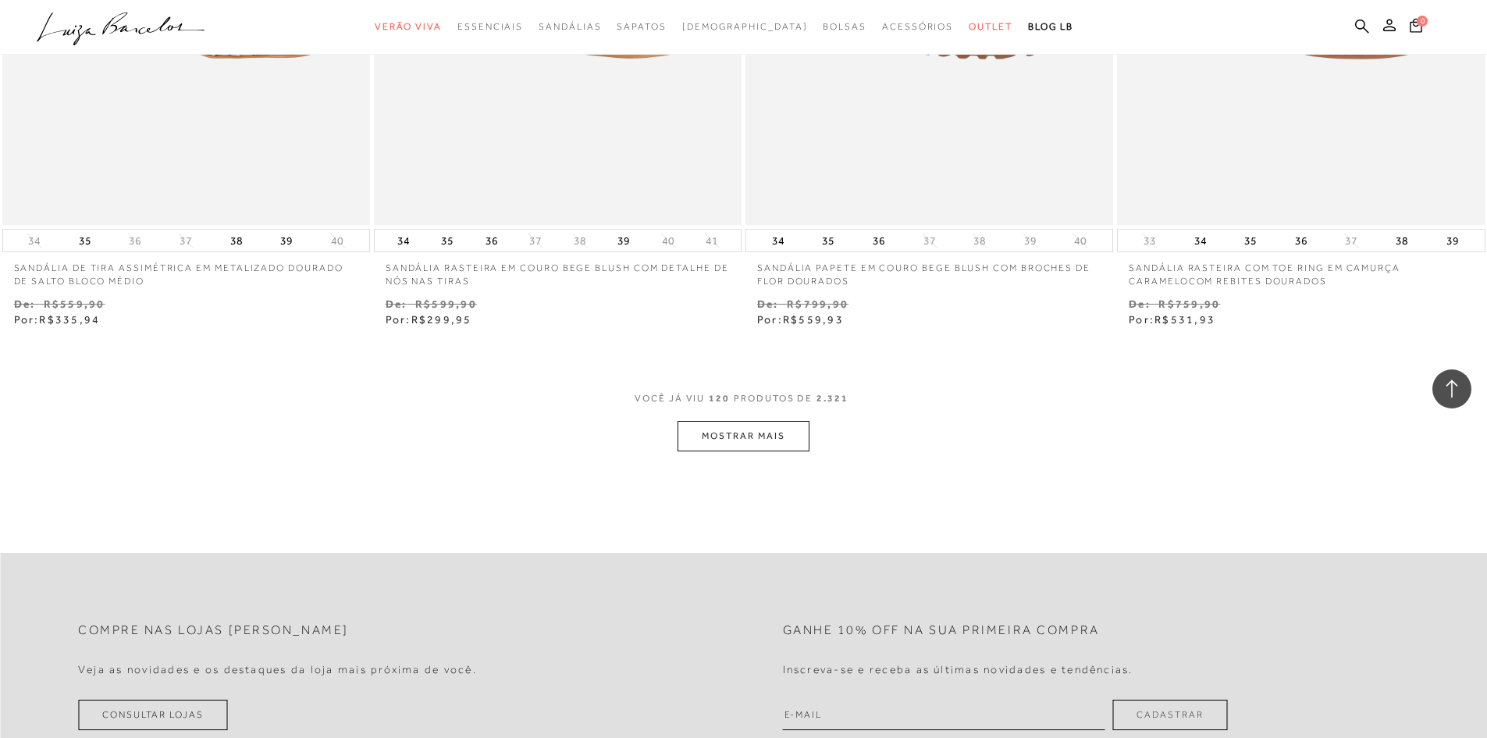
click at [809, 432] on div "VOCê JÁ VIU 120 PRODUTOS DE 2.321 MOSTRAR MAIS" at bounding box center [743, 421] width 1487 height 59
click at [793, 432] on button "MOSTRAR MAIS" at bounding box center [742, 436] width 131 height 30
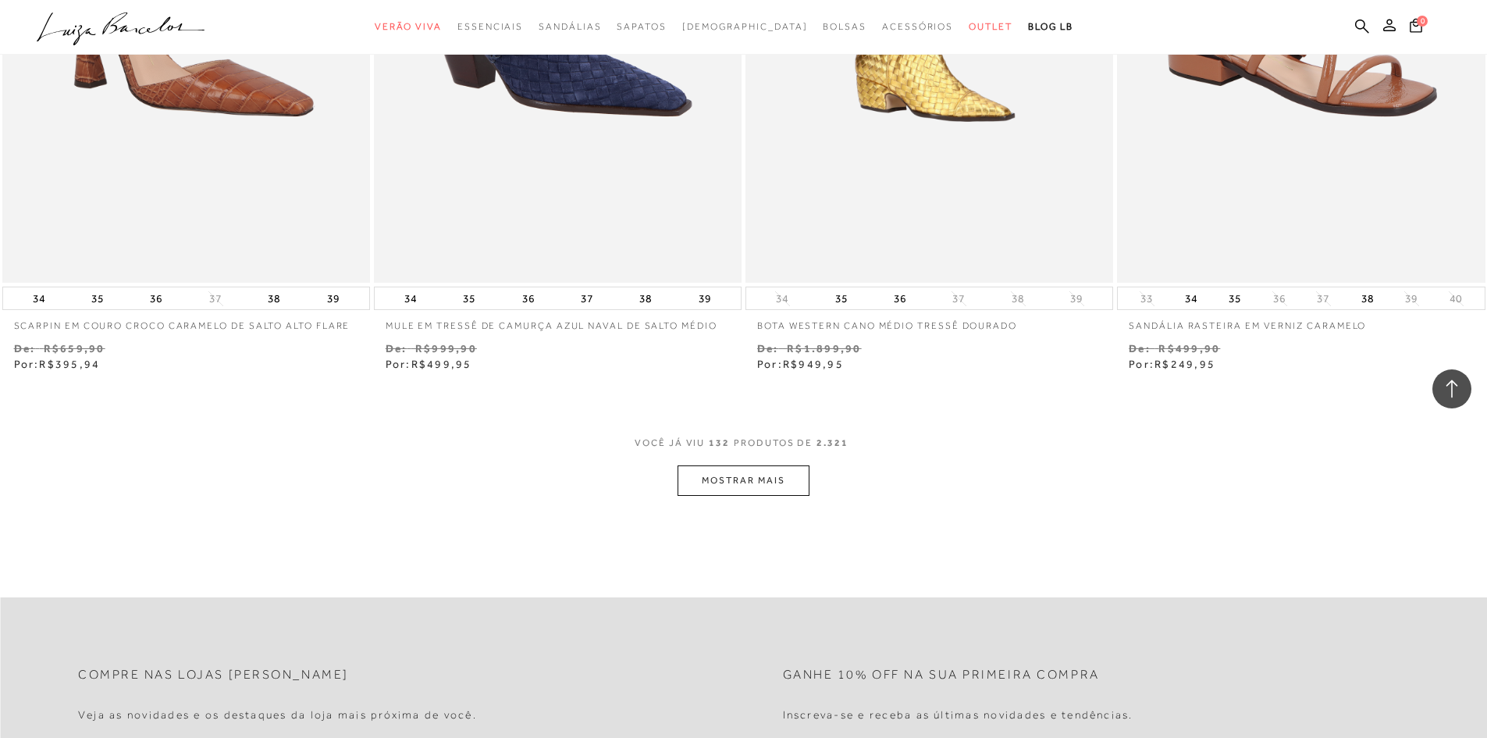
scroll to position [17872, 0]
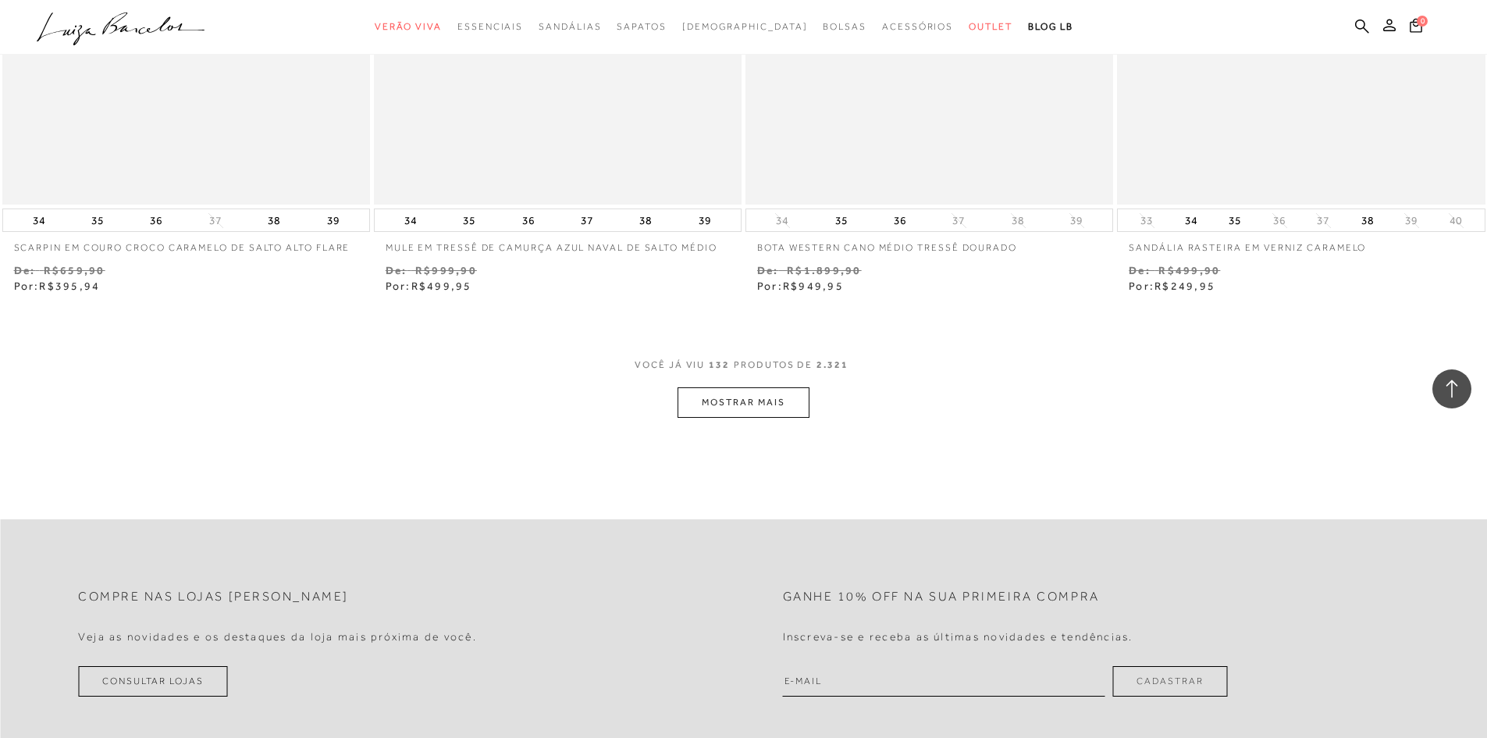
click at [764, 391] on button "MOSTRAR MAIS" at bounding box center [742, 402] width 131 height 30
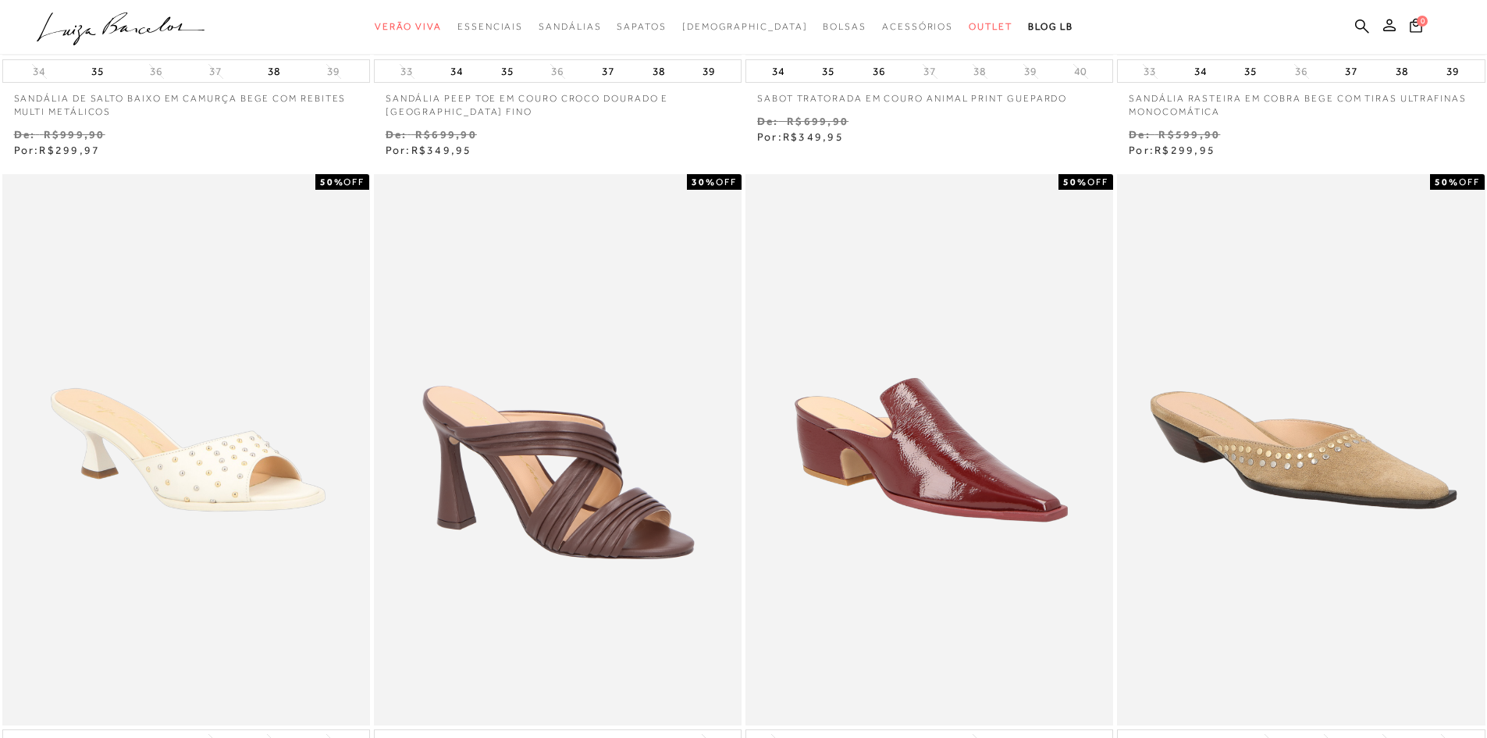
scroll to position [0, 0]
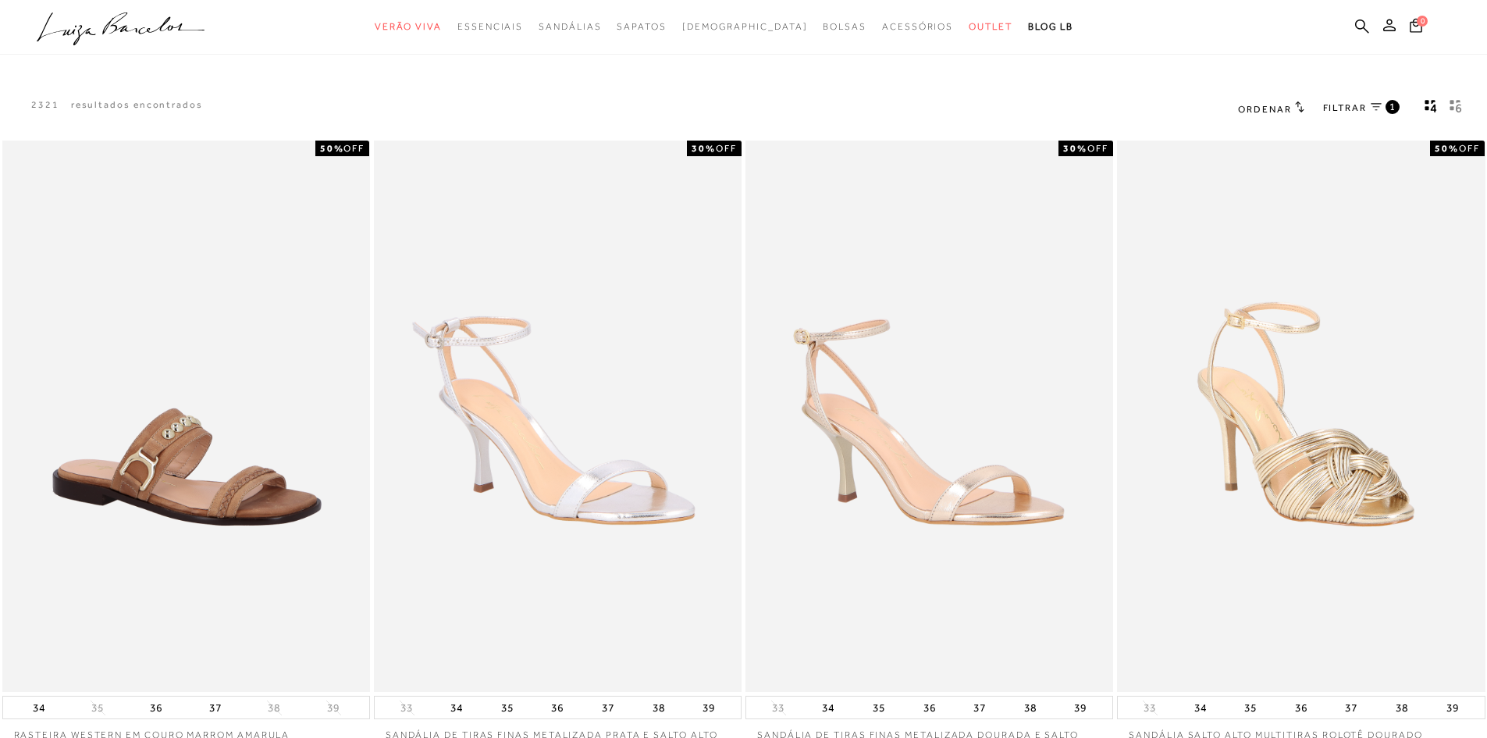
click at [1338, 114] on span "FILTRAR" at bounding box center [1345, 107] width 44 height 13
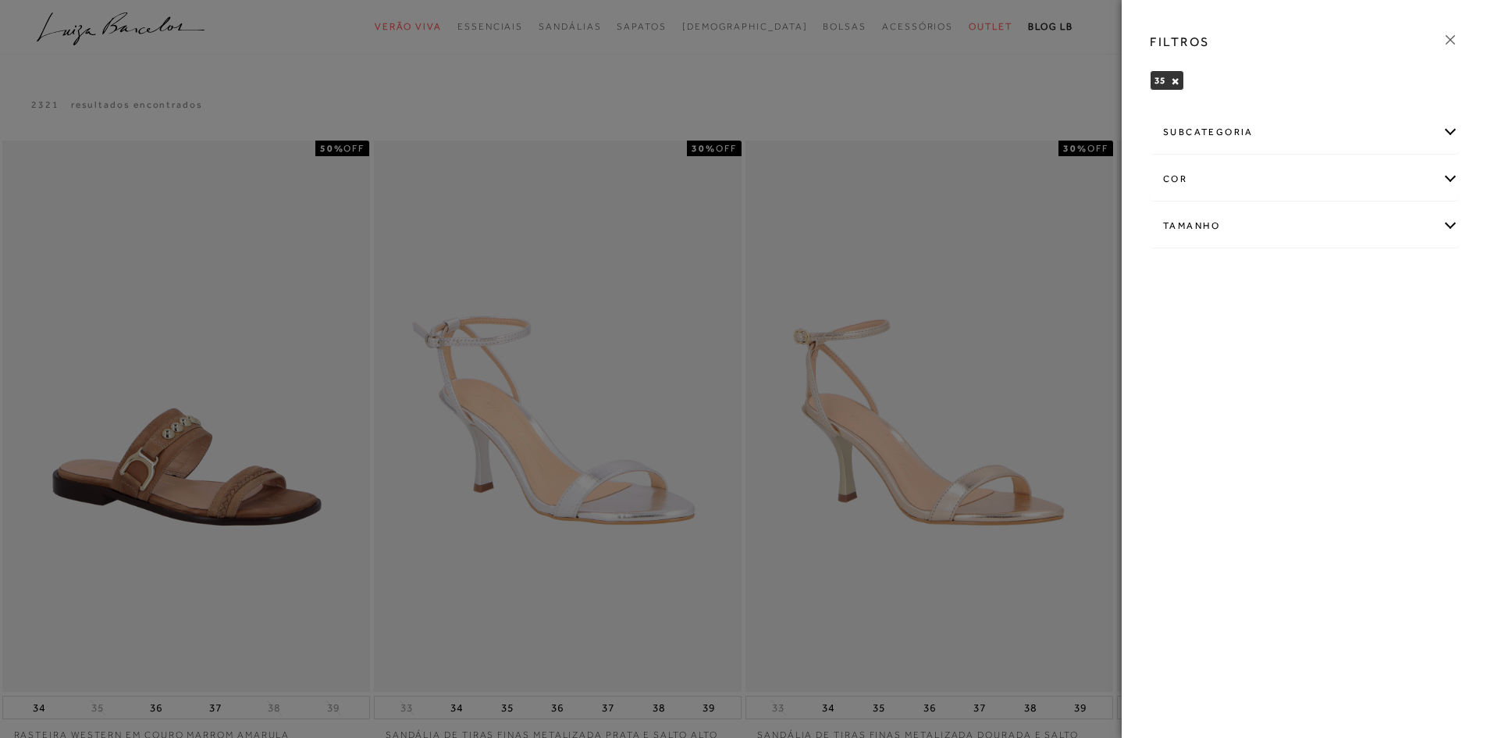
click at [1337, 134] on div "subcategoria" at bounding box center [1303, 132] width 307 height 41
click at [1445, 127] on div "subcategoria" at bounding box center [1303, 132] width 307 height 41
click at [1187, 179] on span "Modelo" at bounding box center [1179, 175] width 32 height 12
click at [1449, 47] on icon at bounding box center [1449, 39] width 17 height 17
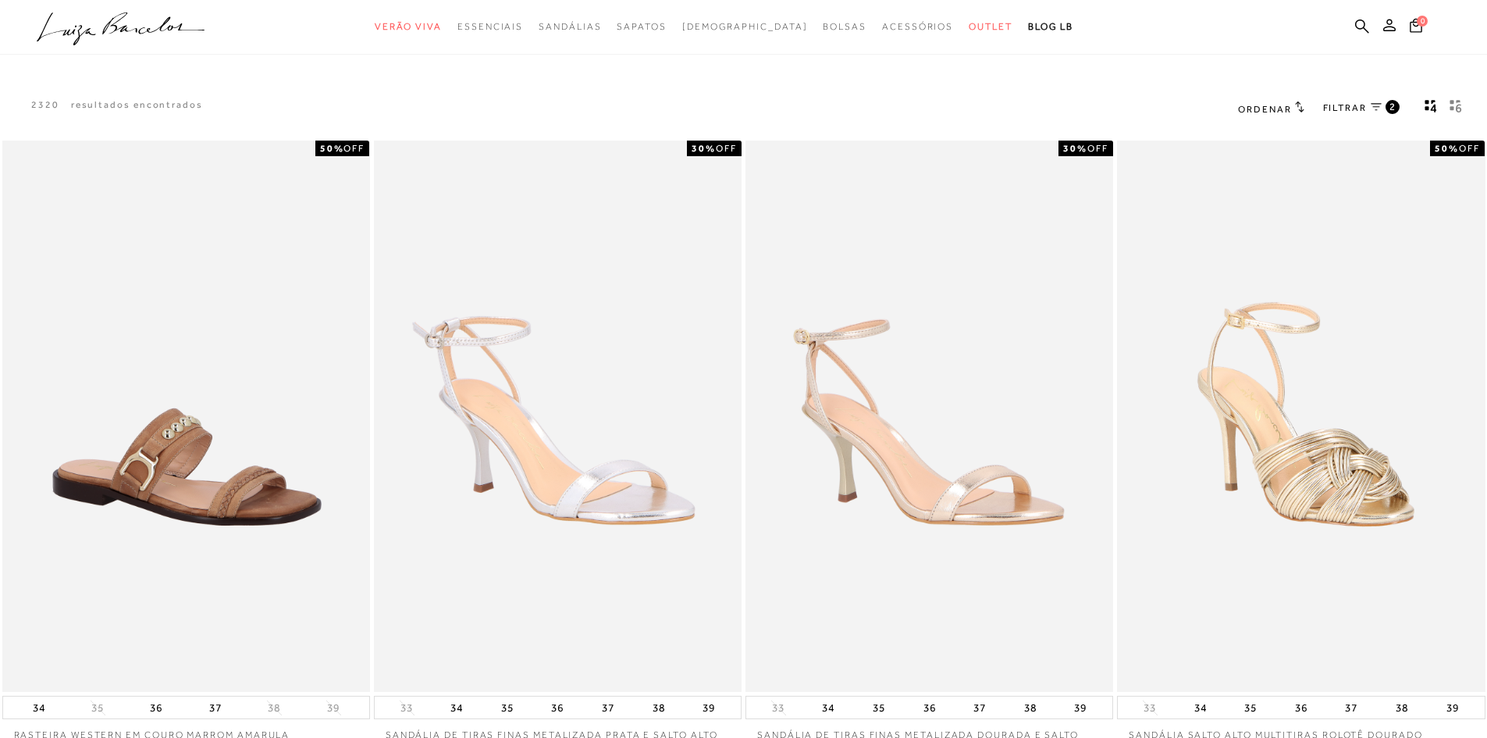
click at [1264, 107] on span "Ordenar" at bounding box center [1264, 109] width 53 height 11
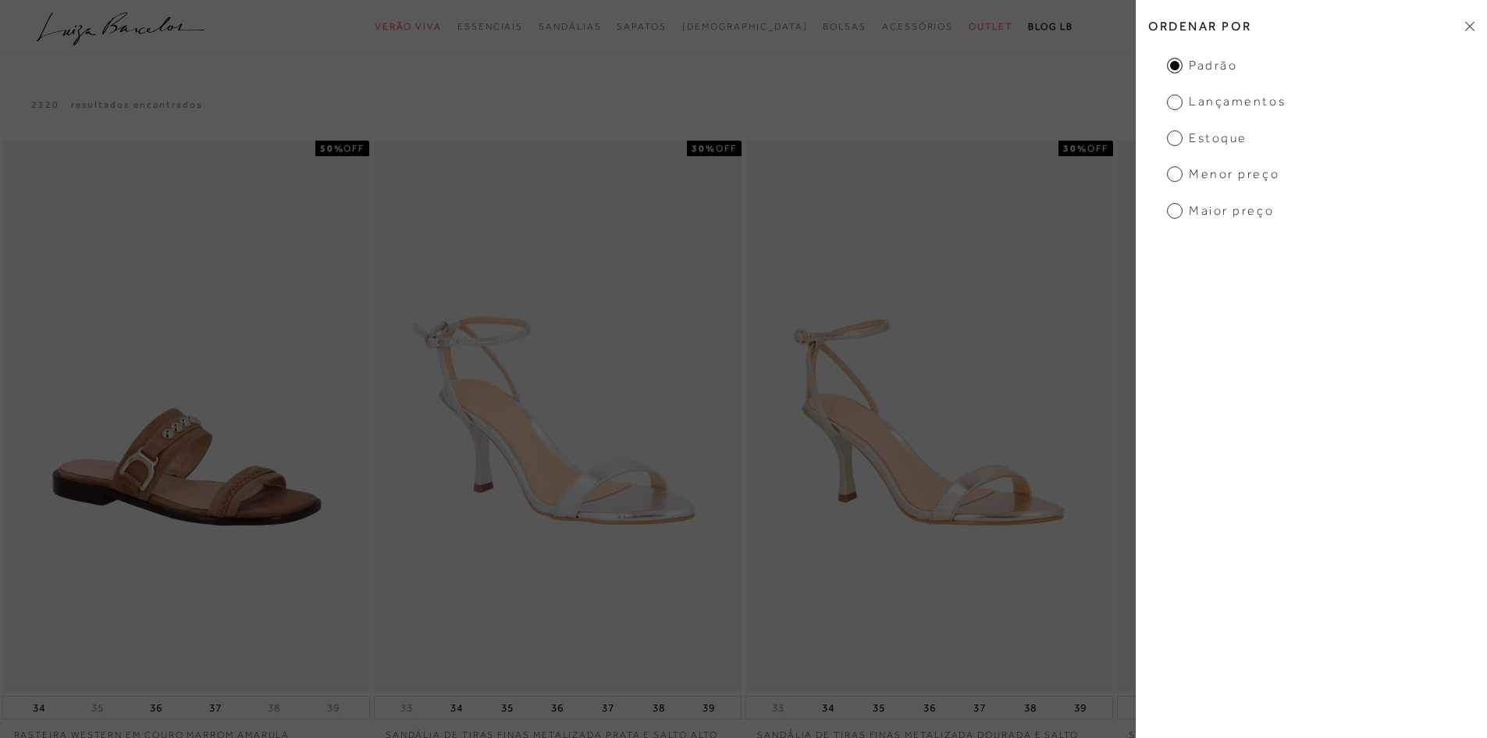
click at [1473, 26] on icon at bounding box center [1469, 26] width 9 height 10
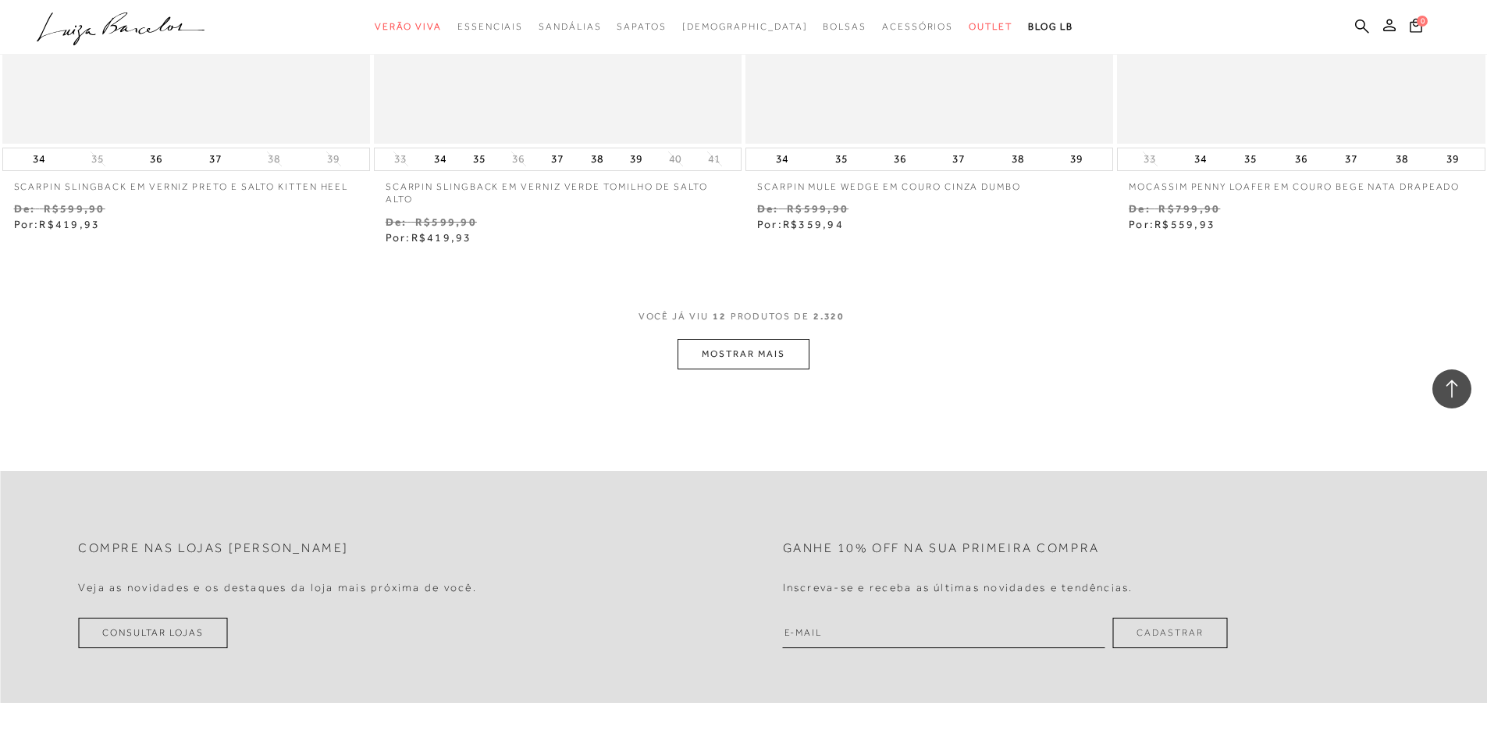
scroll to position [1966, 0]
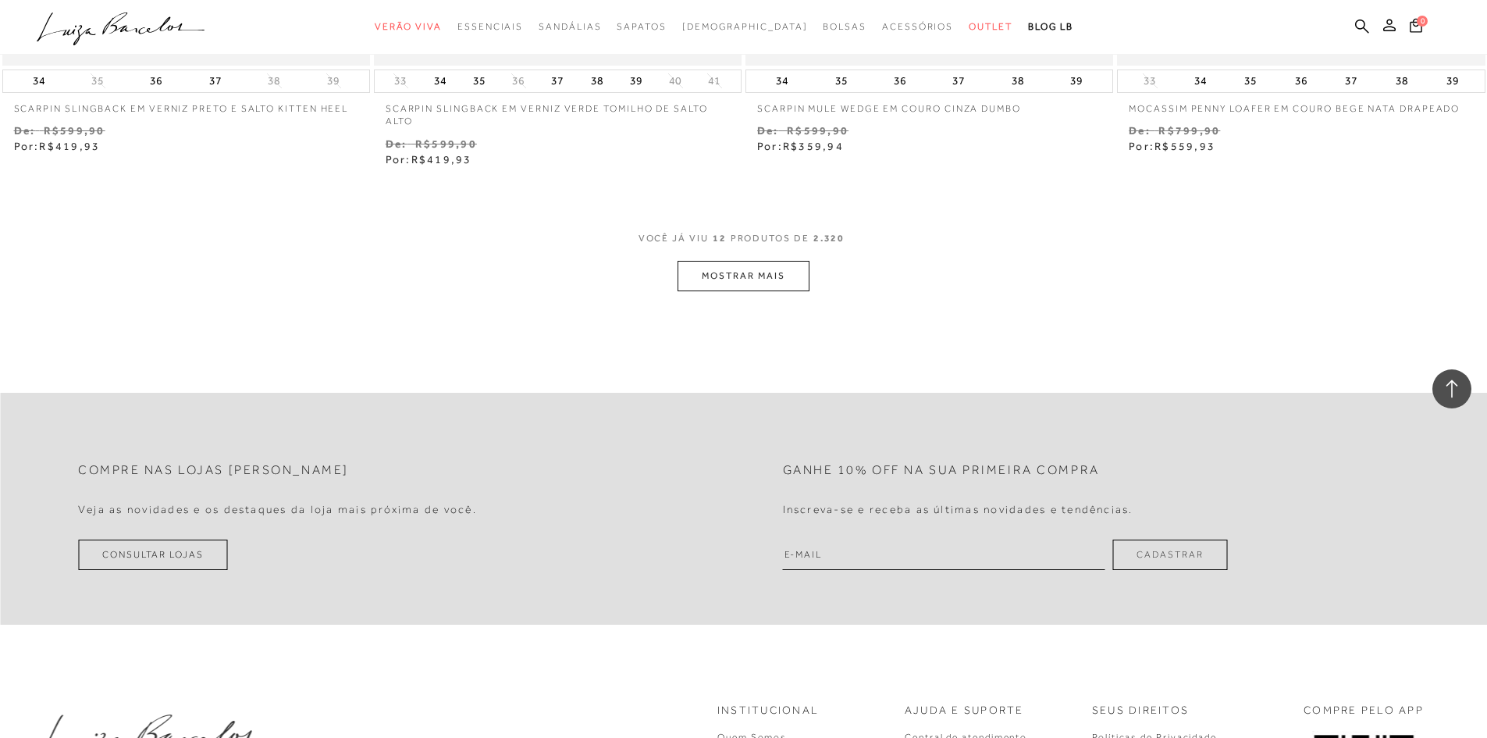
click at [754, 278] on button "MOSTRAR MAIS" at bounding box center [742, 276] width 131 height 30
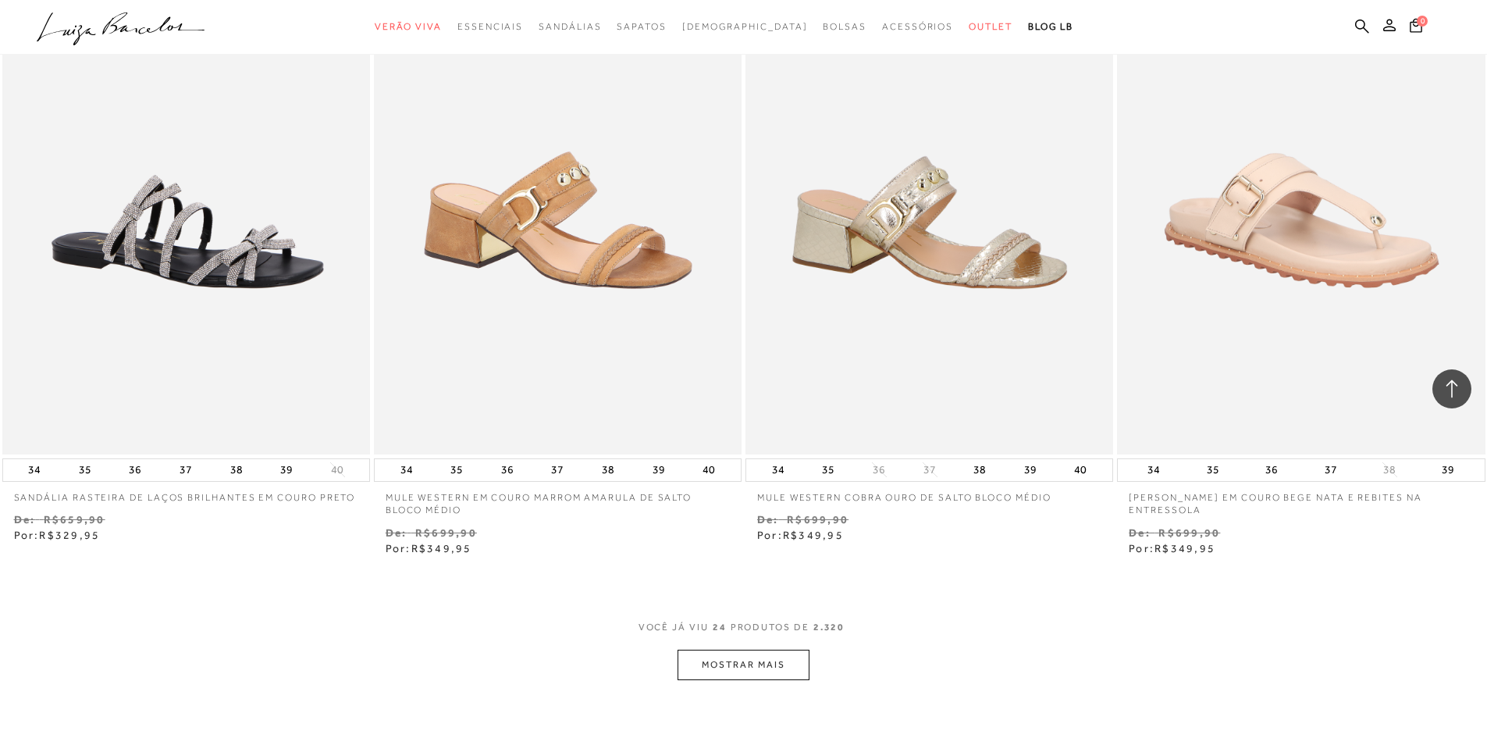
scroll to position [3898, 0]
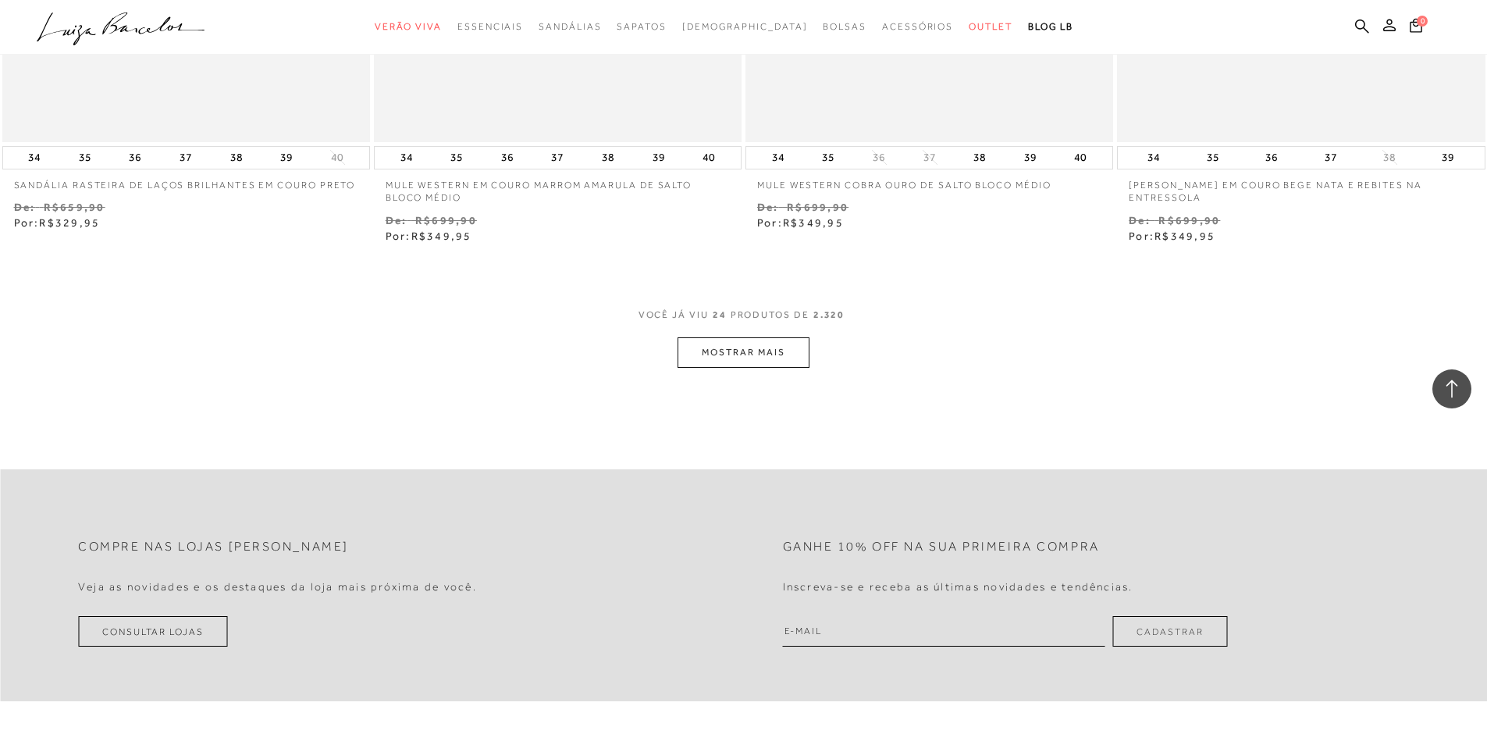
click at [731, 351] on button "MOSTRAR MAIS" at bounding box center [742, 352] width 131 height 30
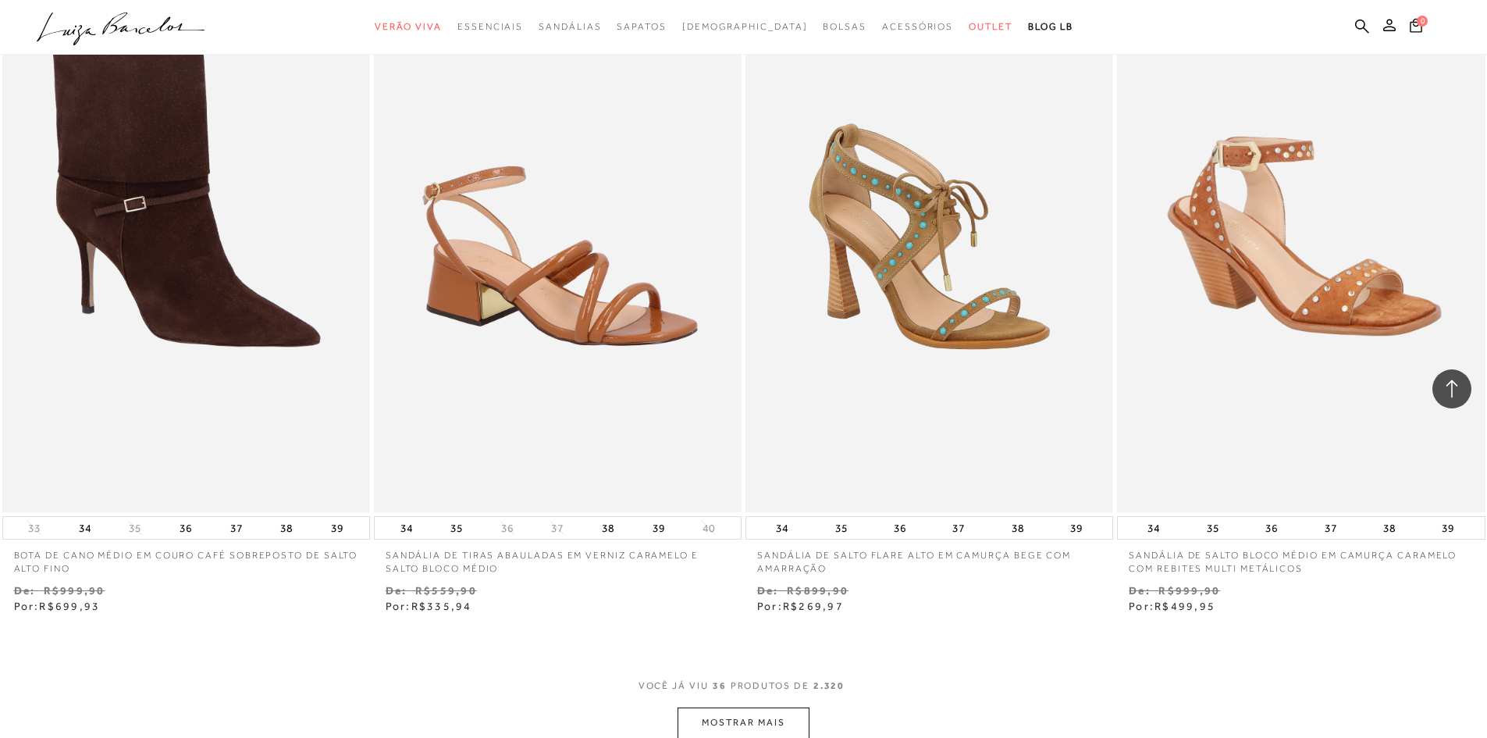
scroll to position [5615, 0]
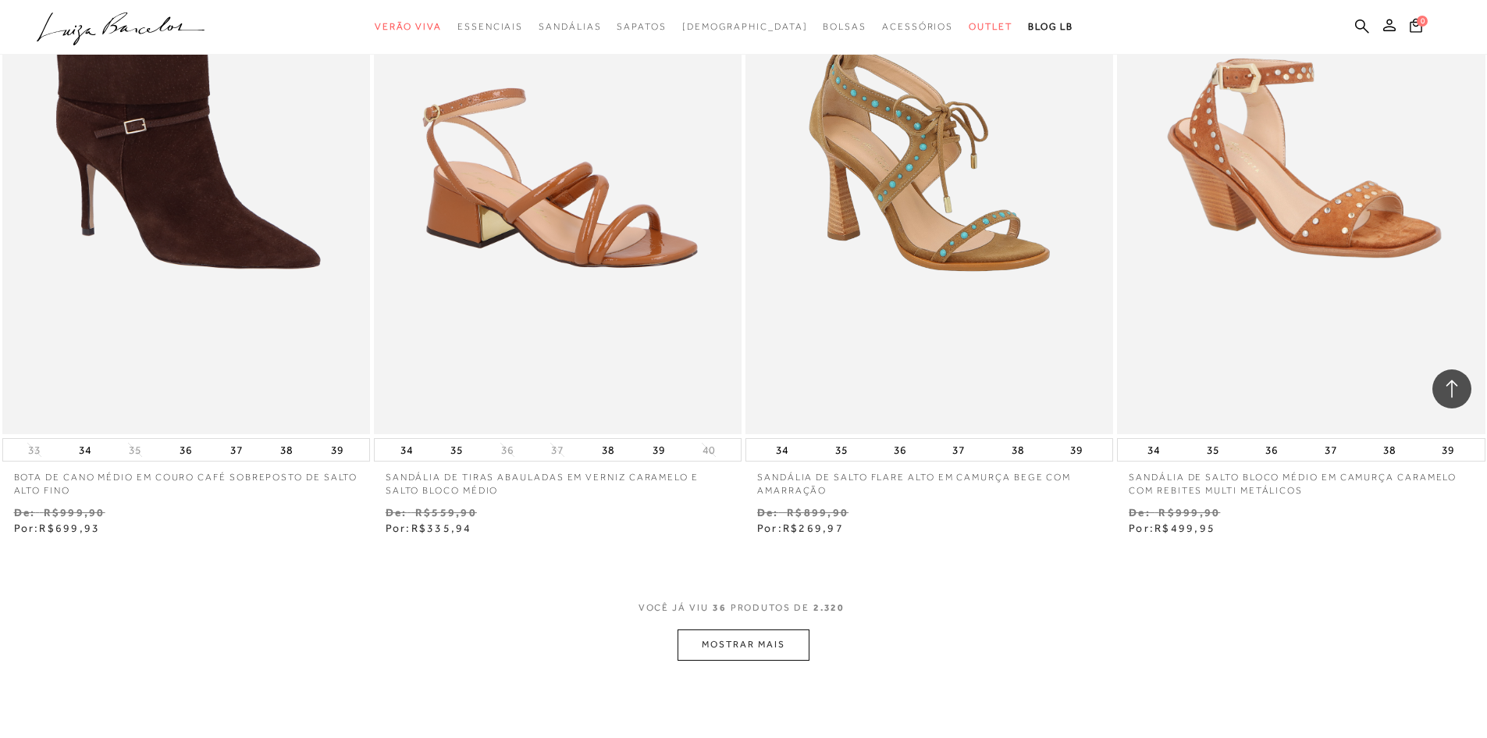
click at [765, 647] on button "MOSTRAR MAIS" at bounding box center [742, 644] width 131 height 30
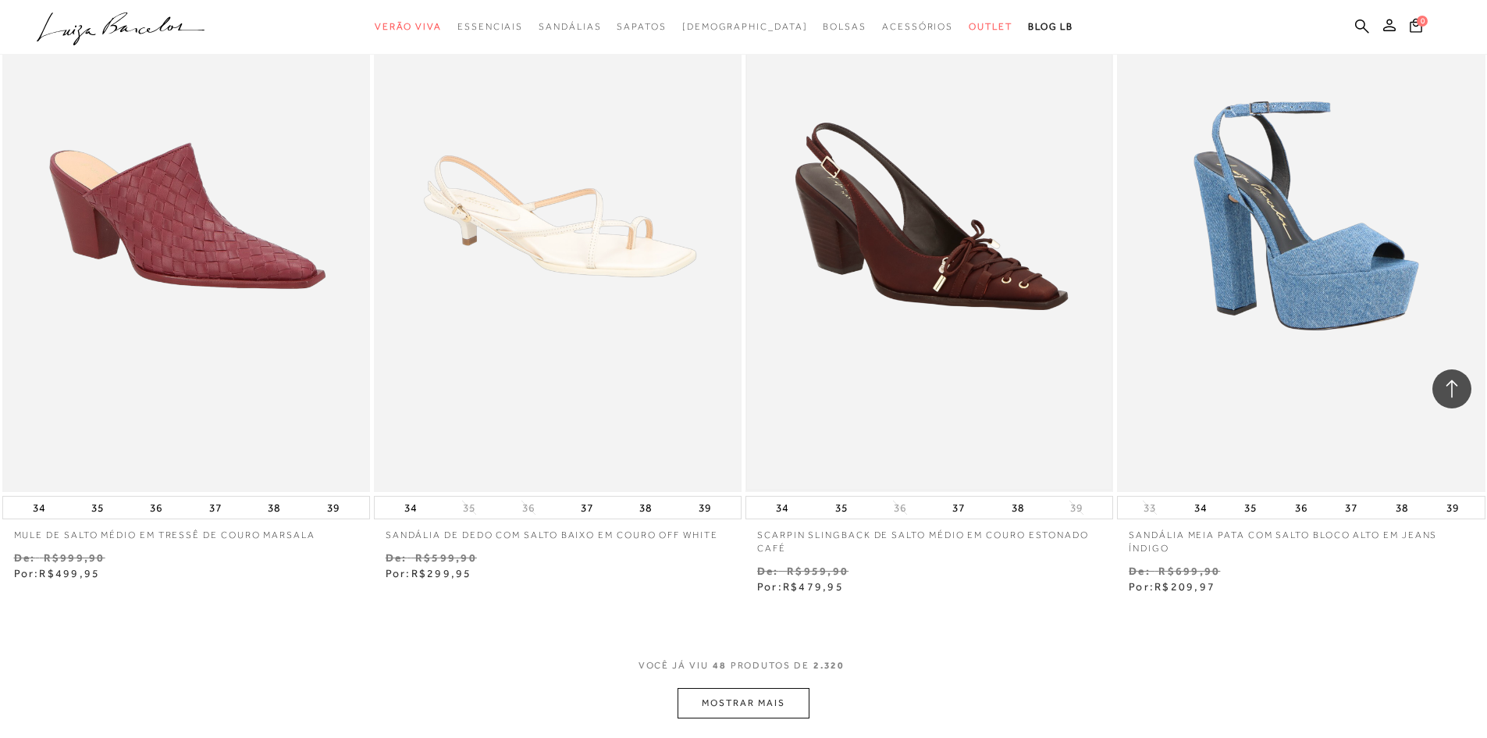
scroll to position [7644, 0]
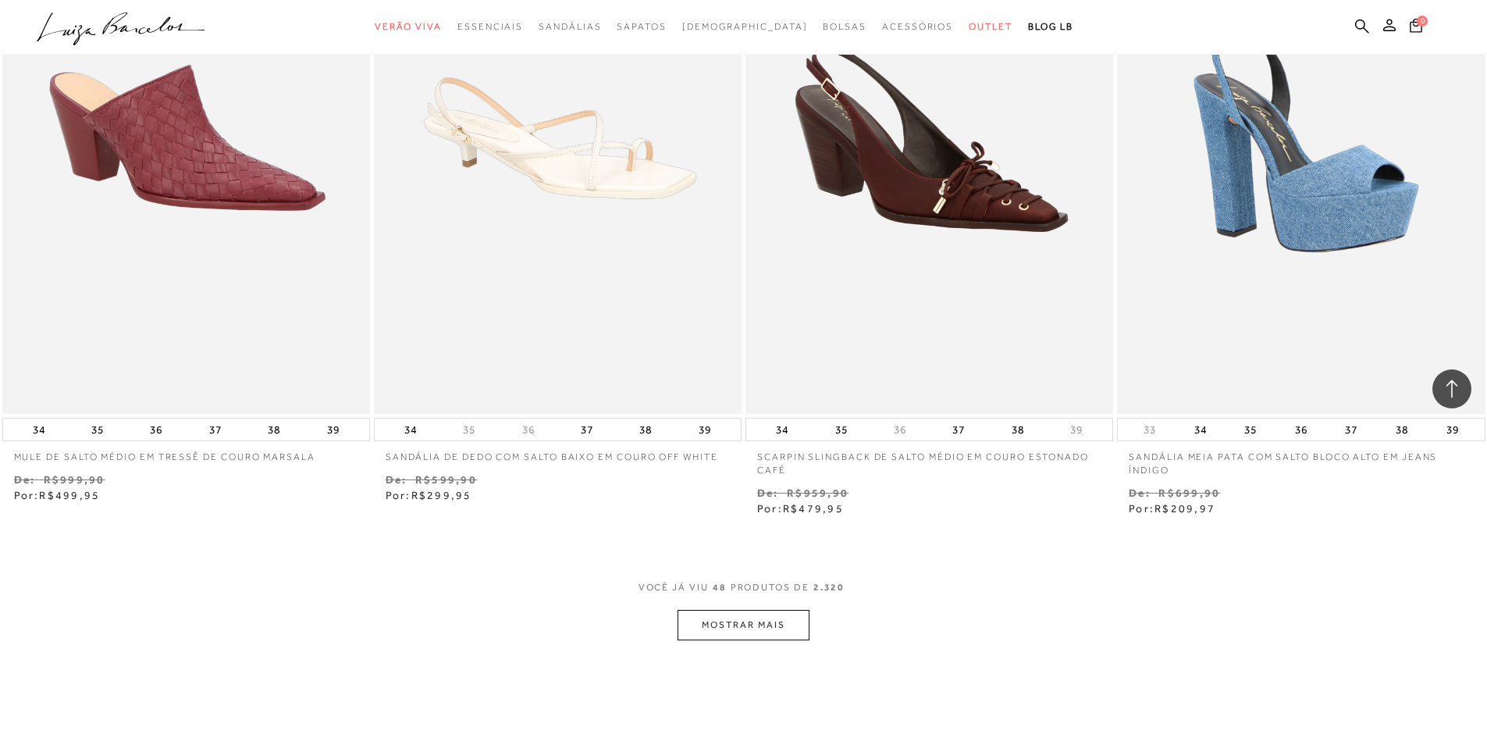
click at [766, 627] on button "MOSTRAR MAIS" at bounding box center [742, 625] width 131 height 30
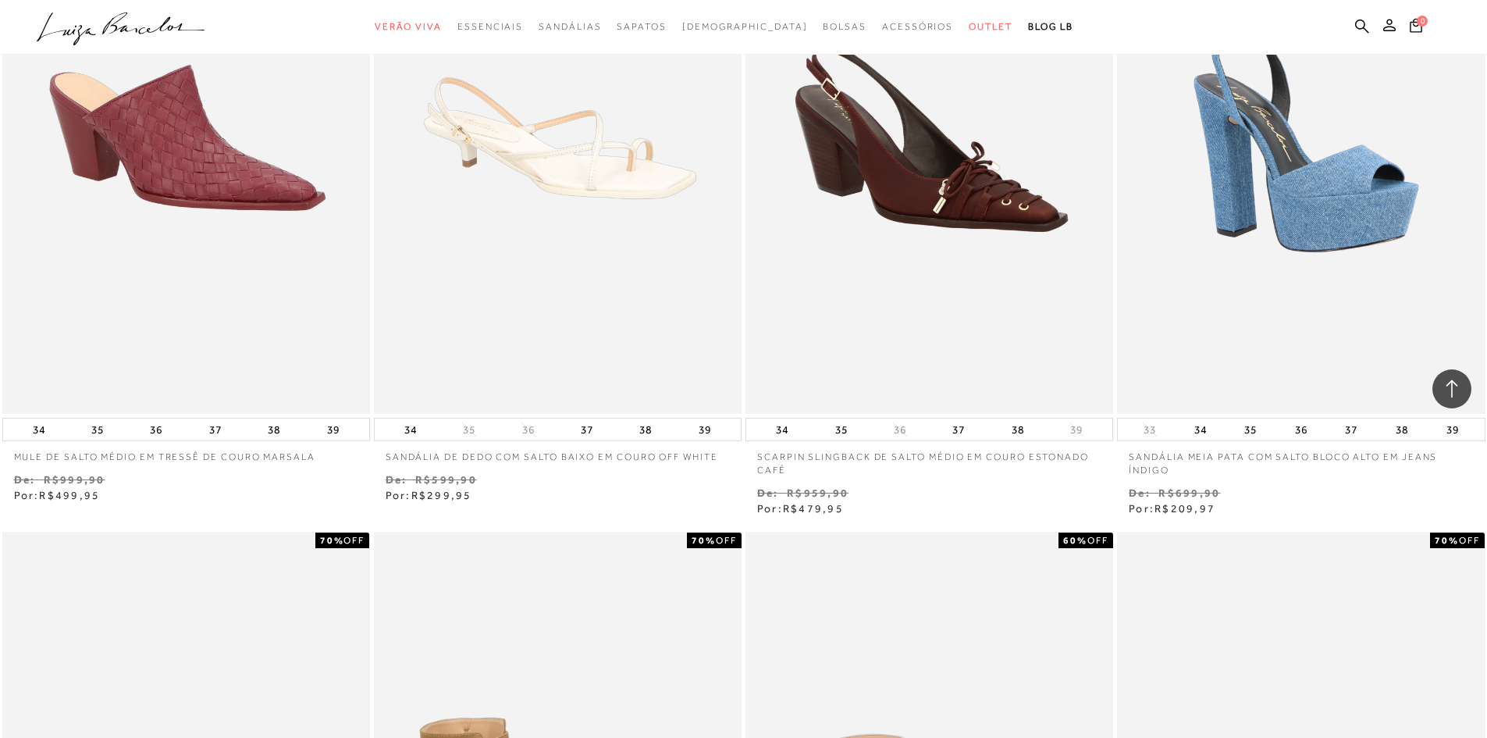
scroll to position [8035, 0]
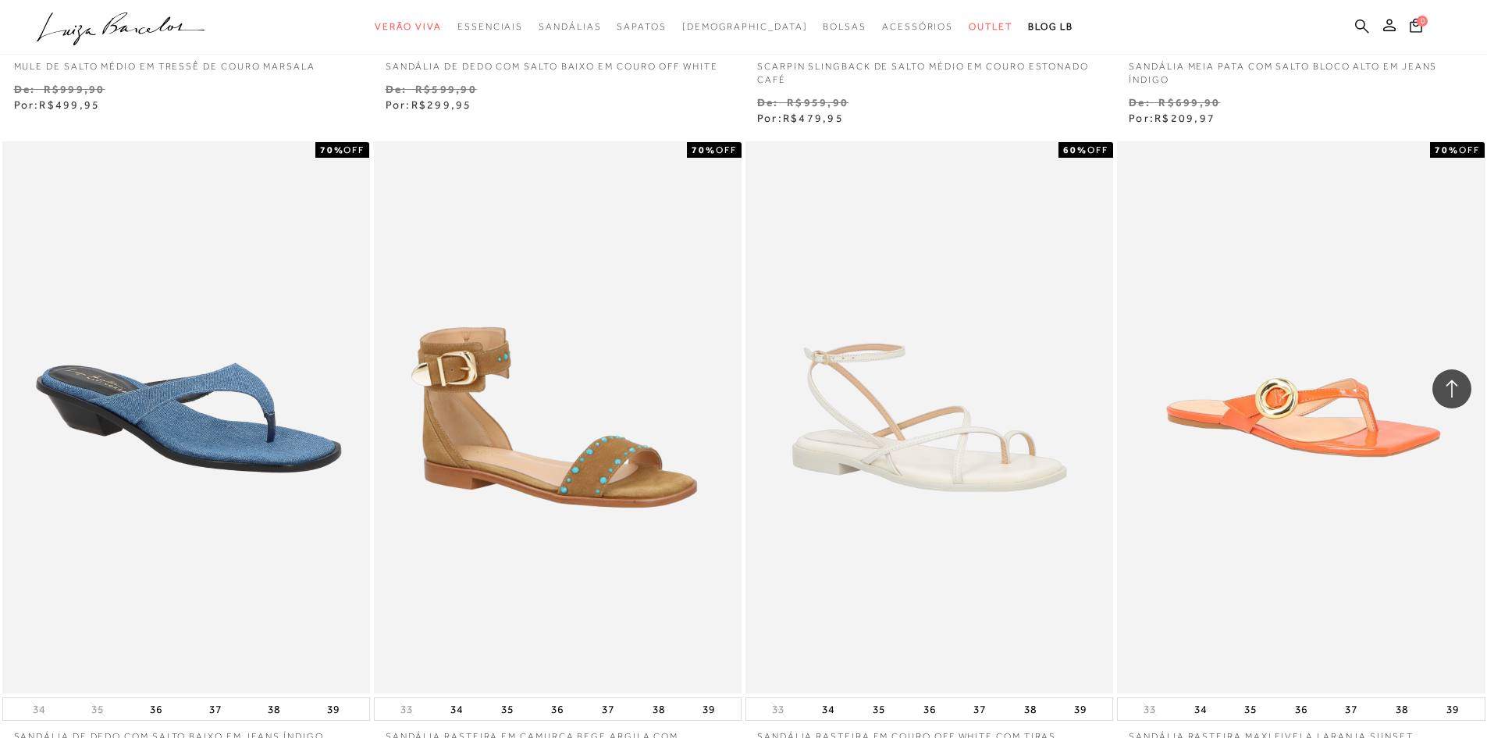
click at [1359, 30] on icon at bounding box center [1362, 26] width 14 height 15
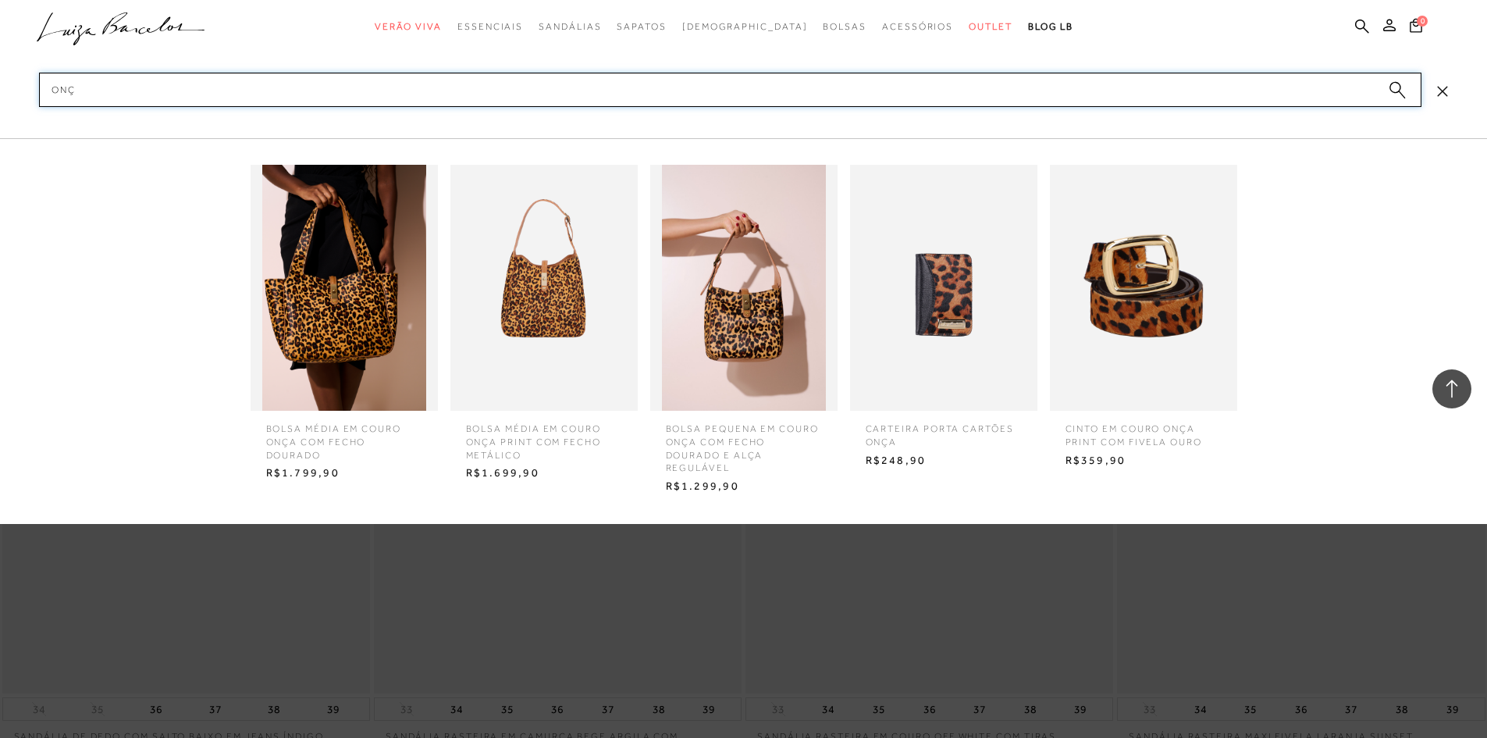
type input "ONÇA"
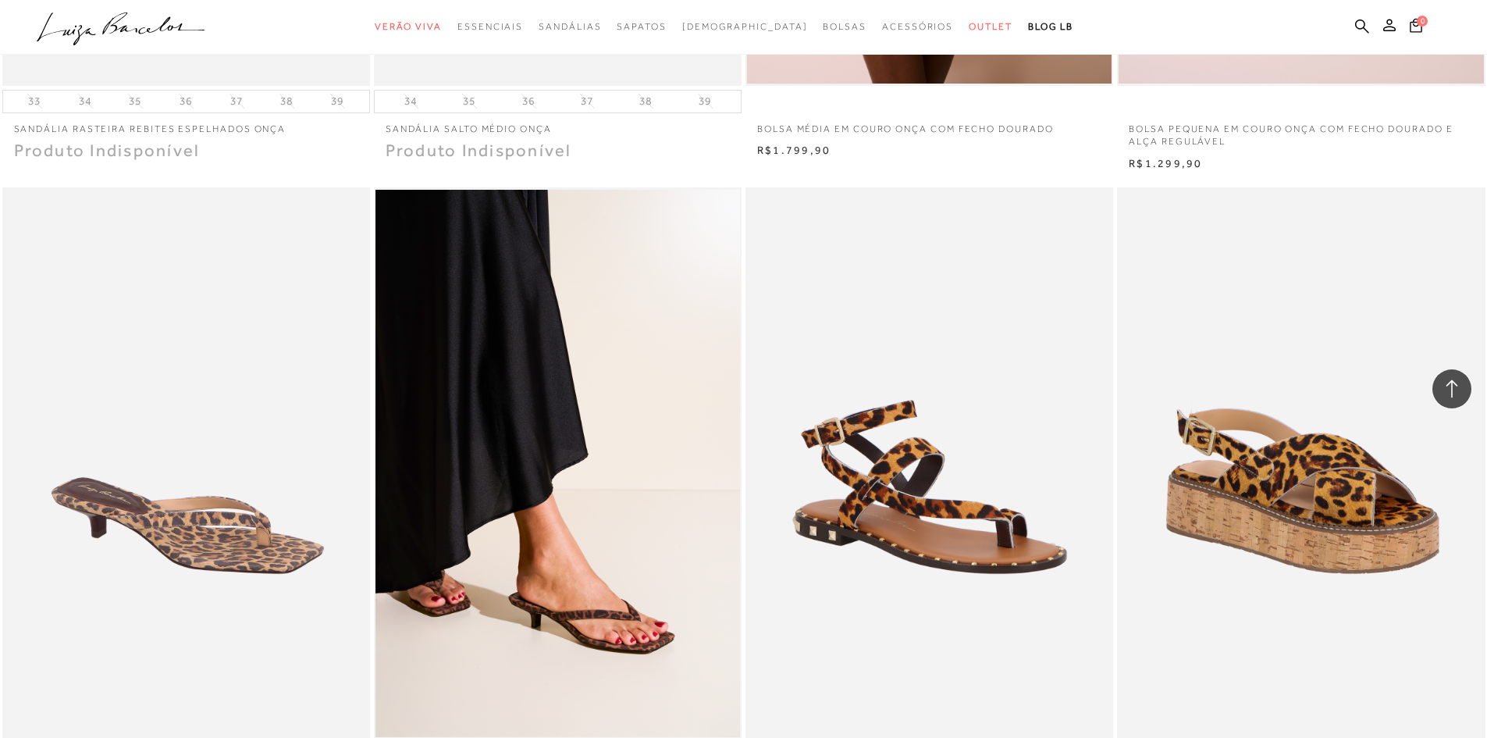
scroll to position [1483, 0]
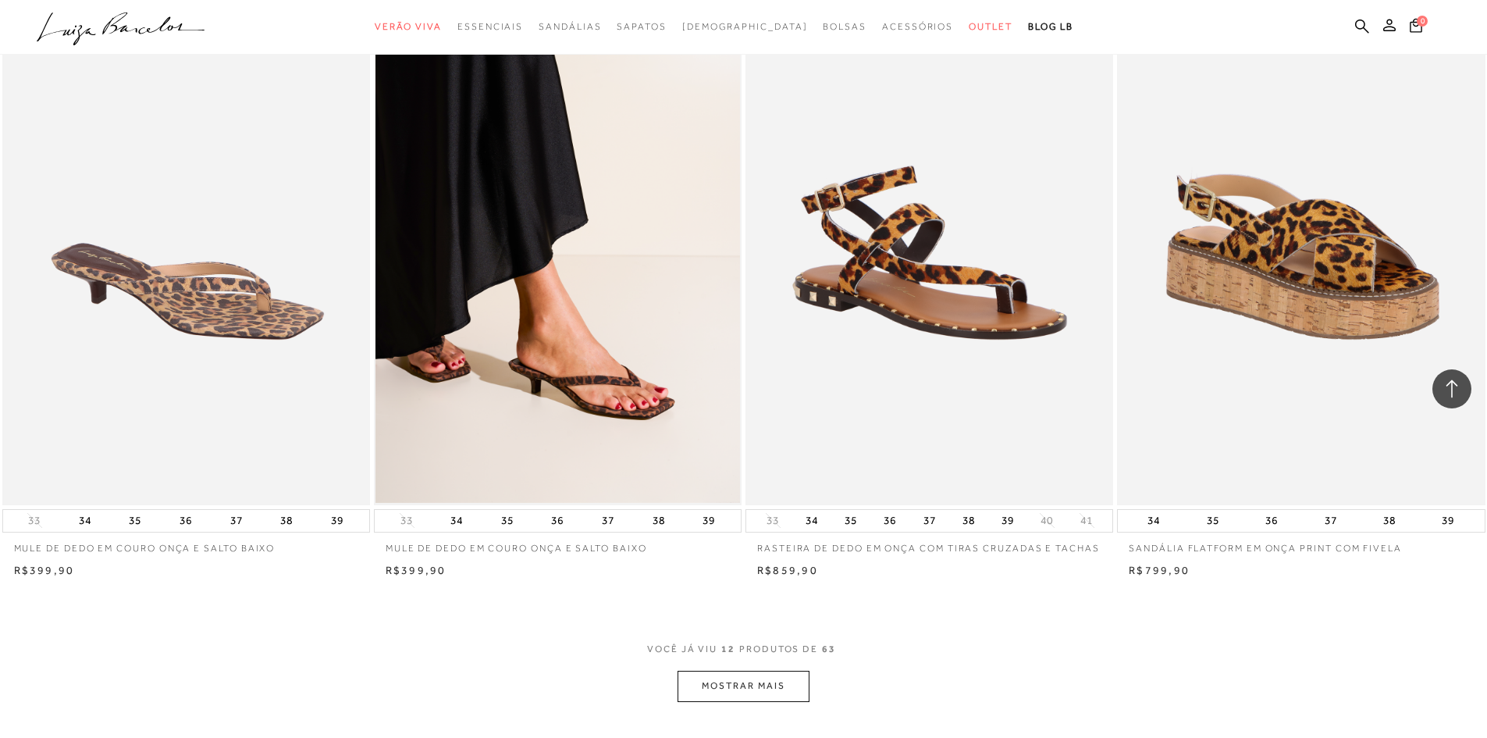
click at [787, 683] on button "MOSTRAR MAIS" at bounding box center [742, 685] width 131 height 30
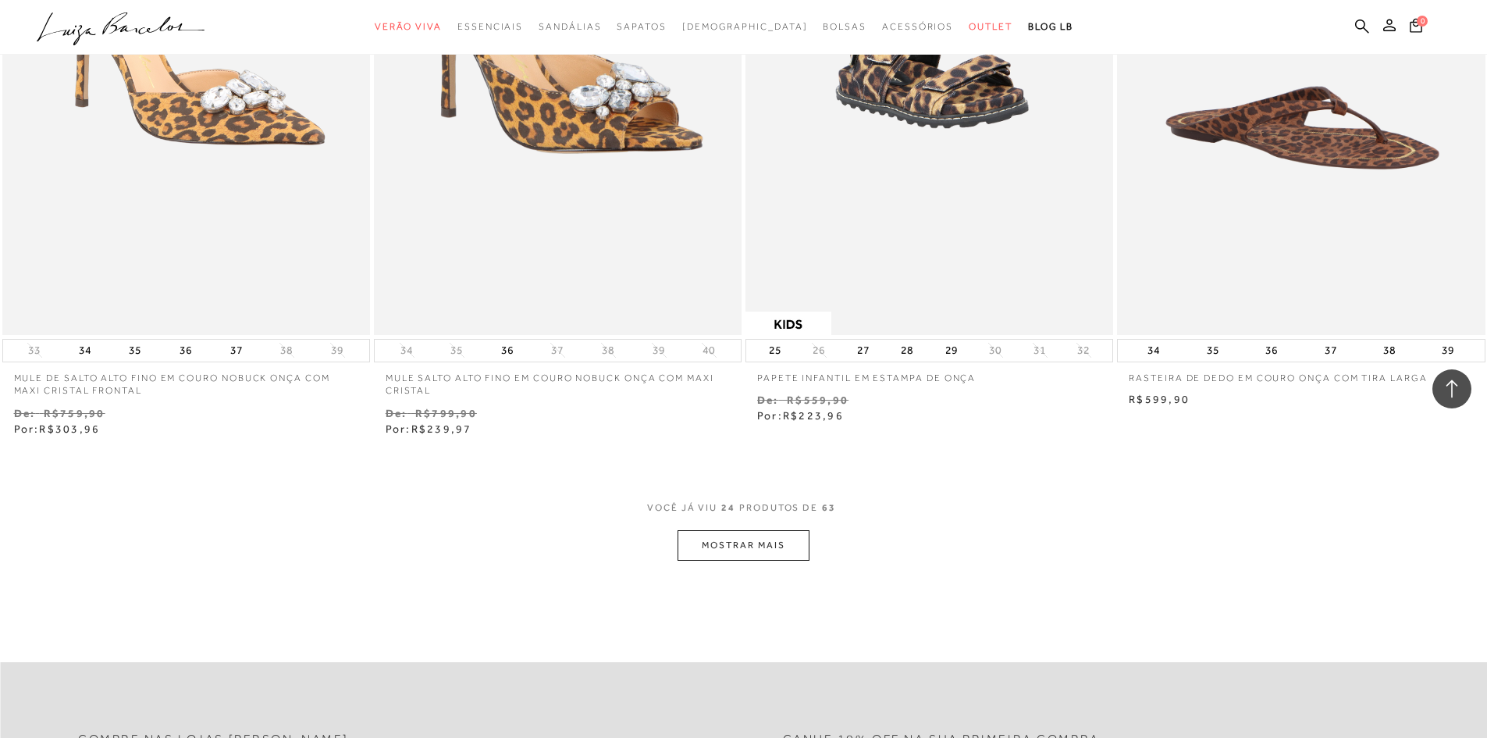
scroll to position [3746, 0]
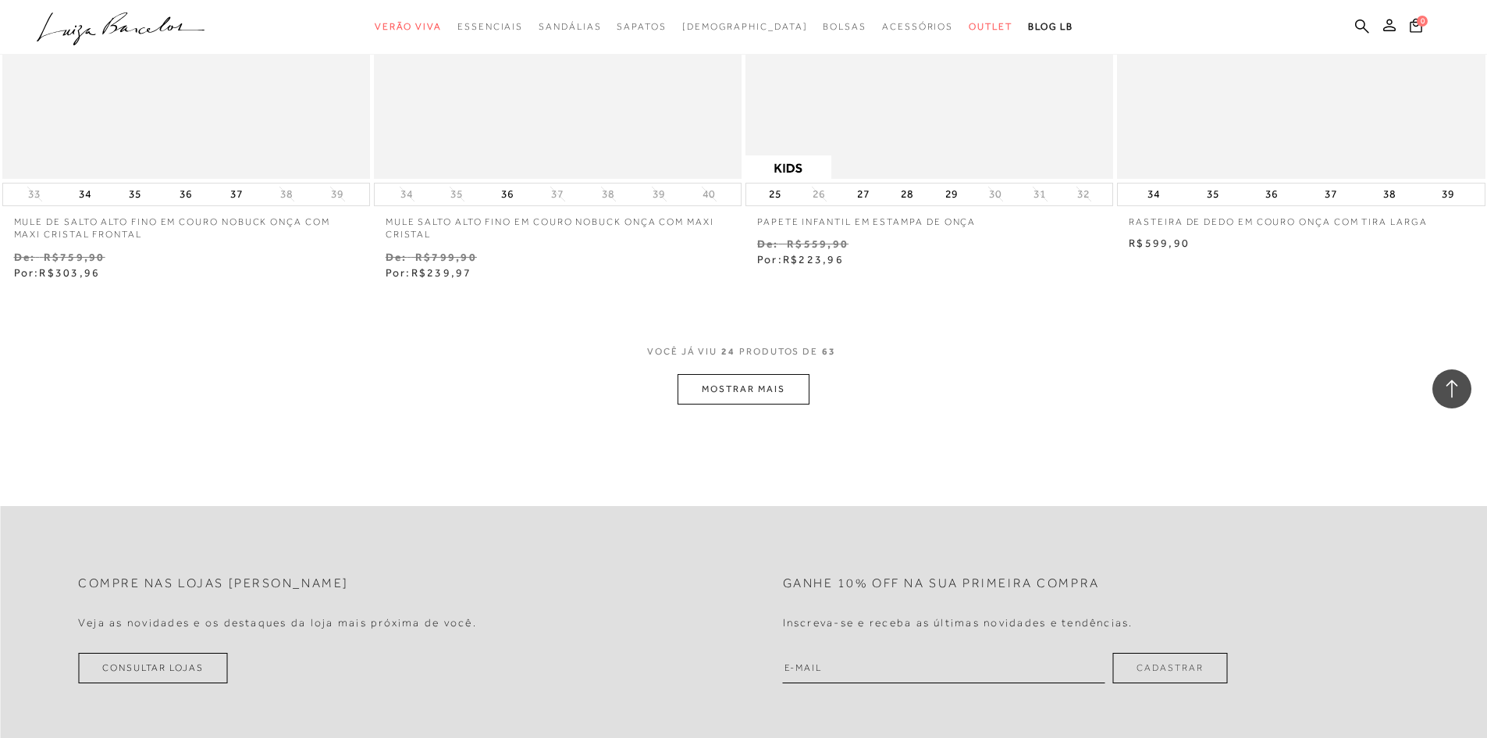
click at [750, 392] on button "MOSTRAR MAIS" at bounding box center [742, 389] width 131 height 30
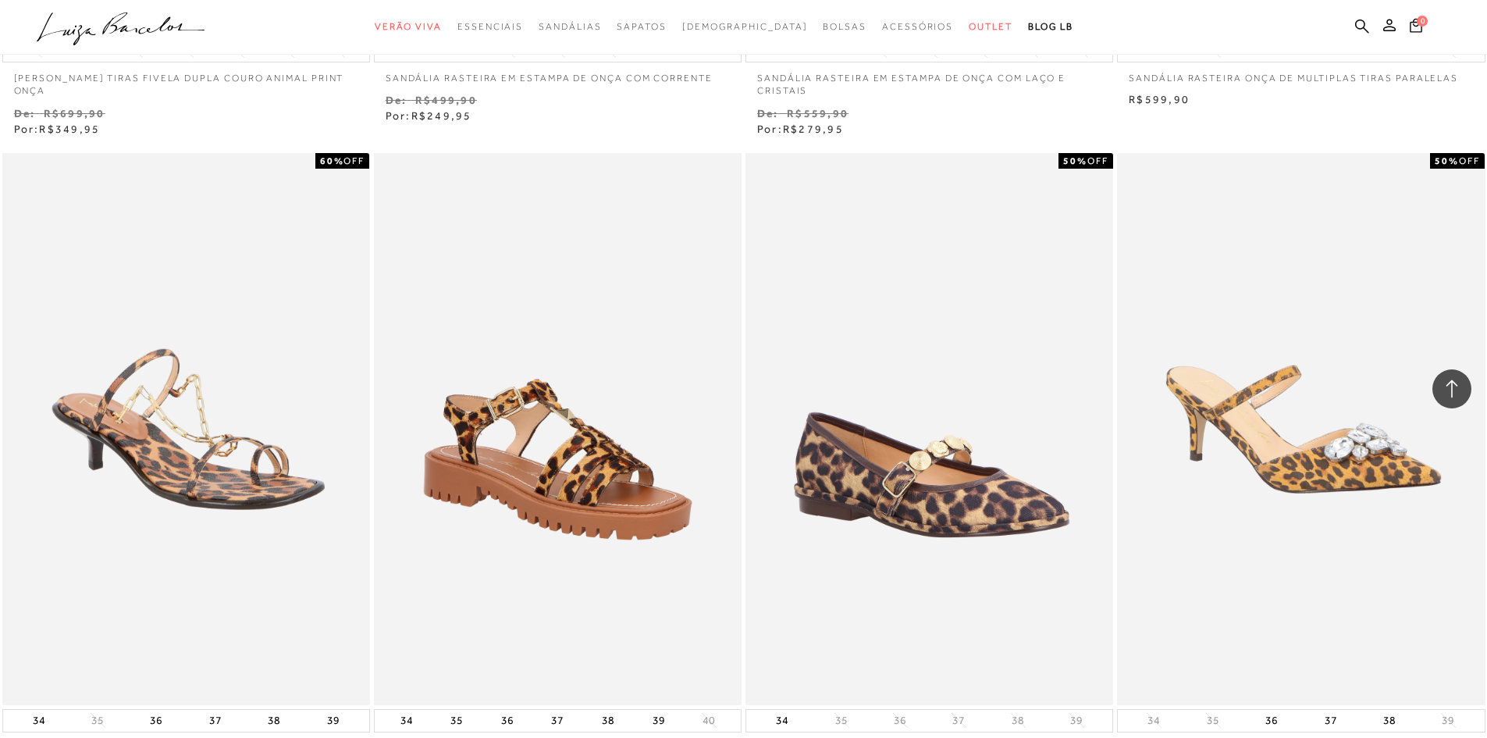
scroll to position [5697, 0]
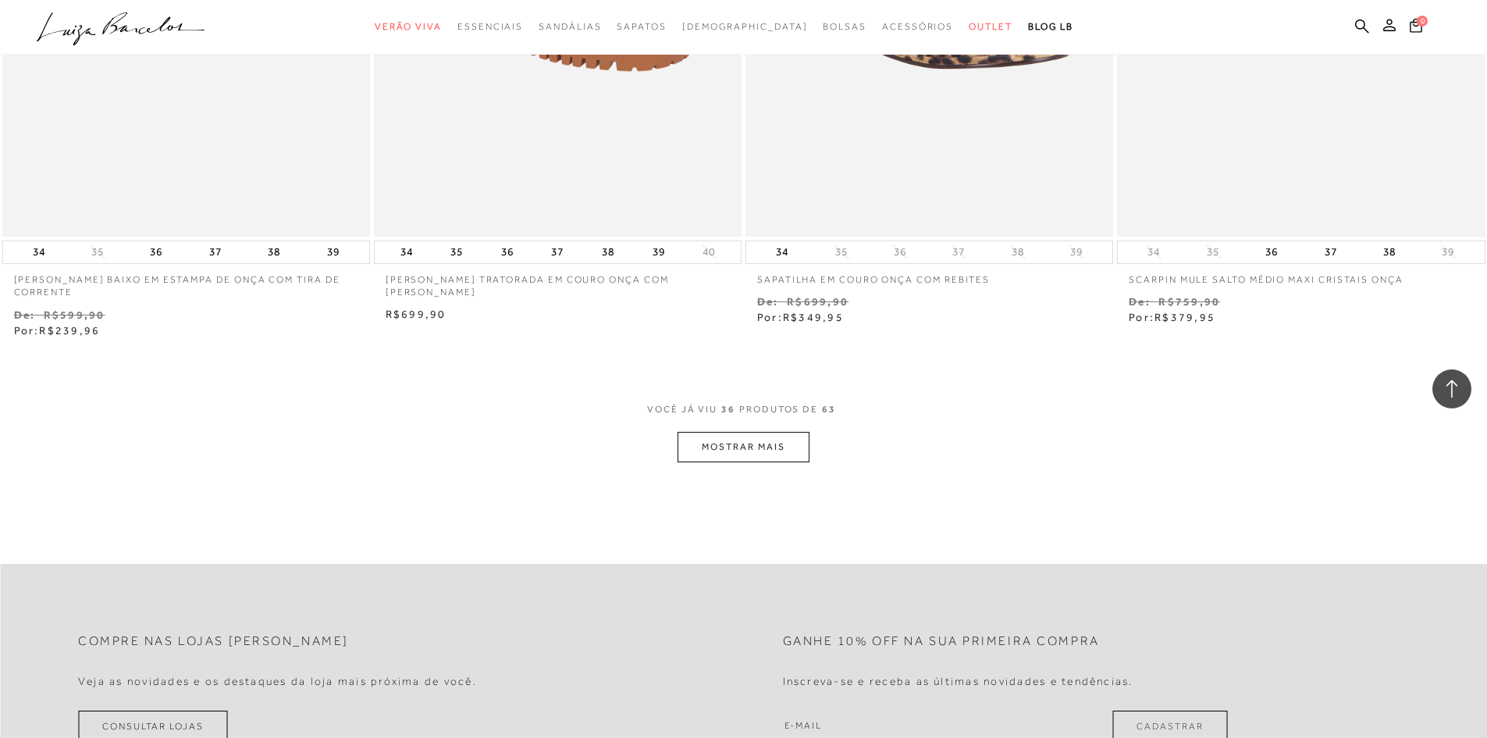
click at [756, 456] on button "MOSTRAR MAIS" at bounding box center [742, 447] width 131 height 30
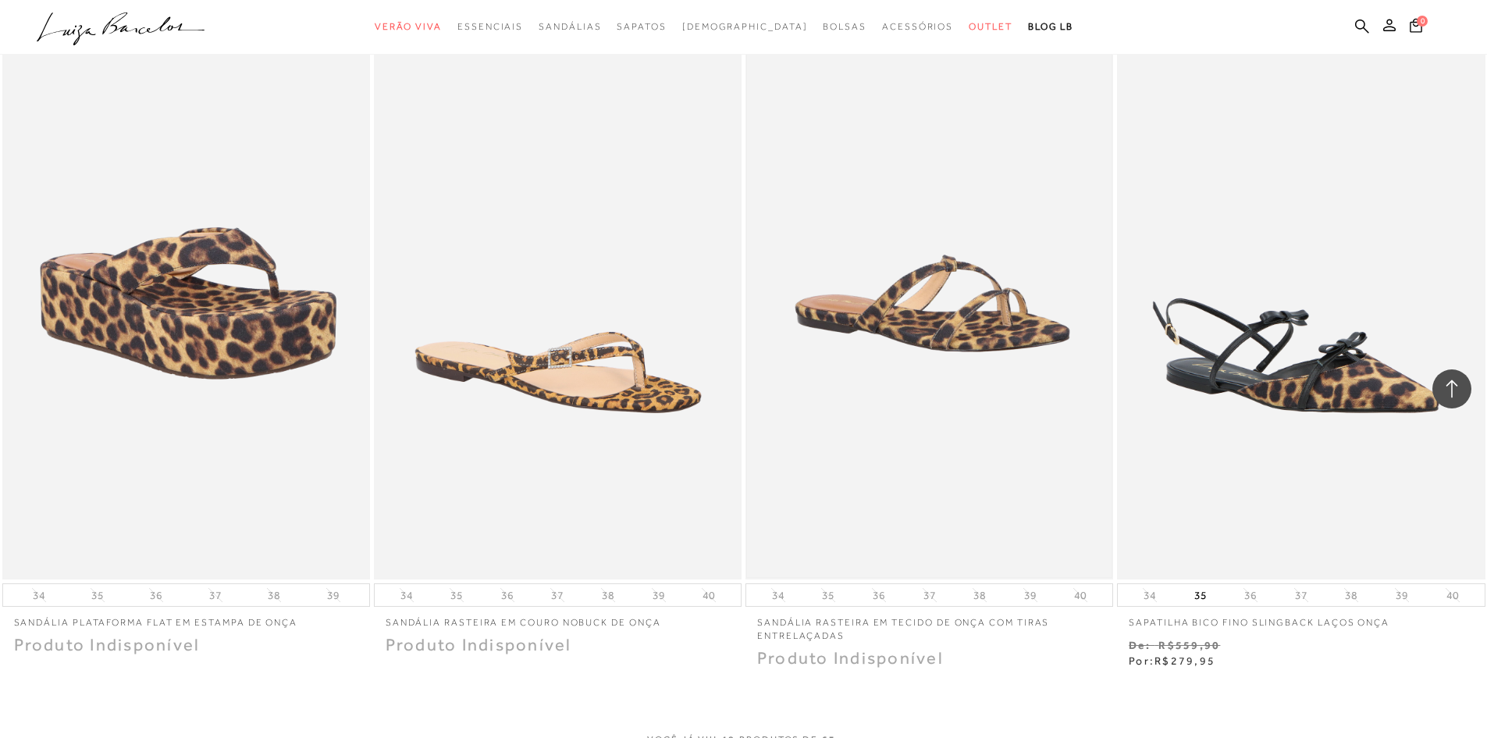
scroll to position [7804, 0]
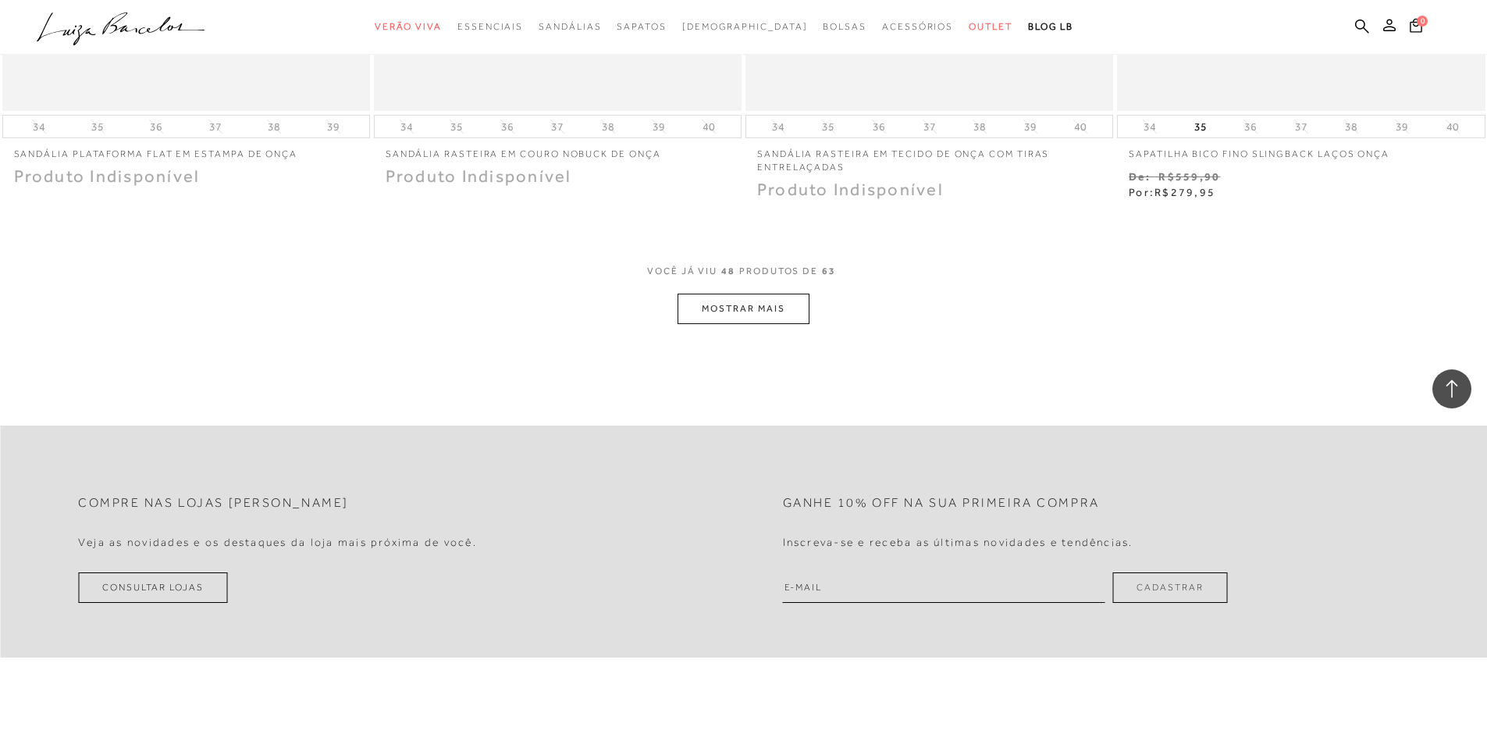
click at [762, 318] on button "MOSTRAR MAIS" at bounding box center [742, 308] width 131 height 30
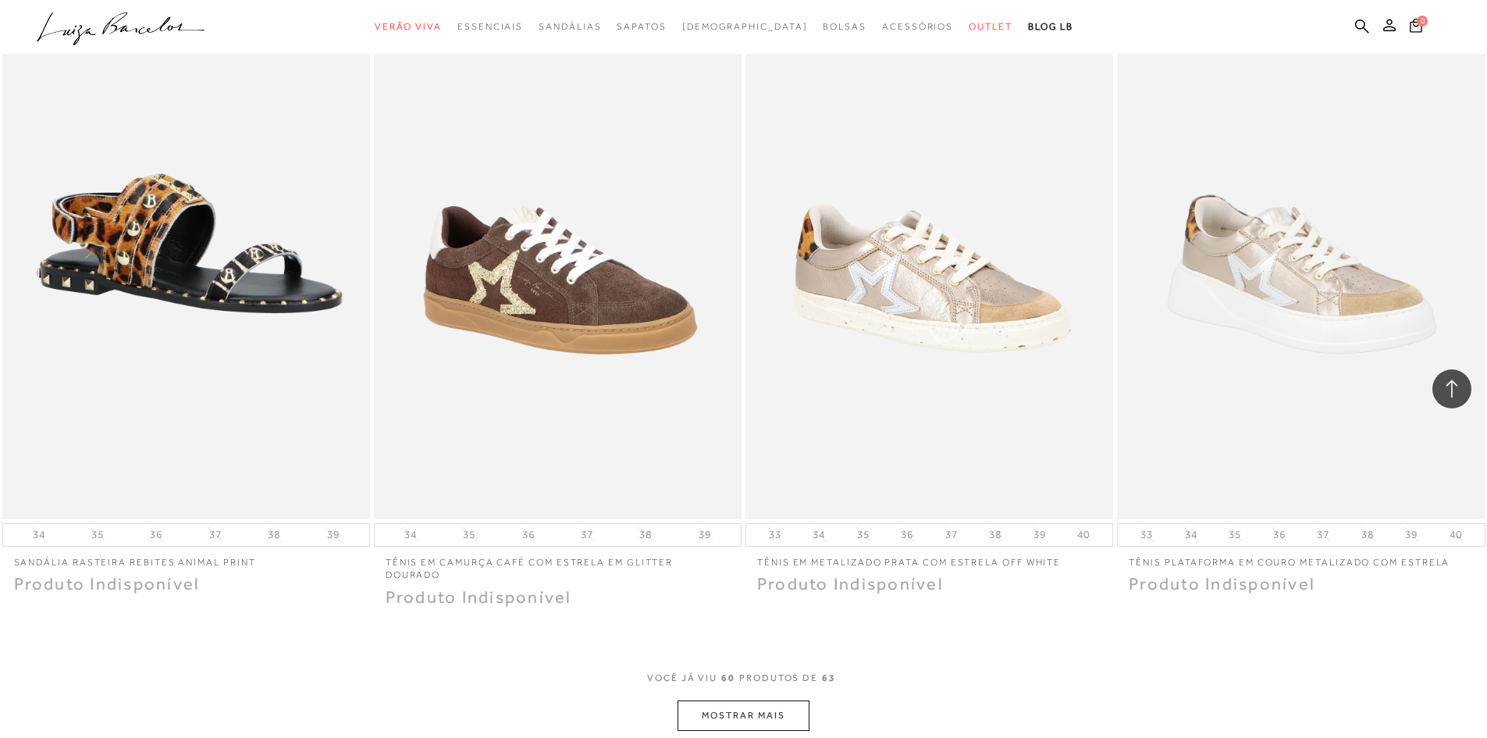
scroll to position [9756, 0]
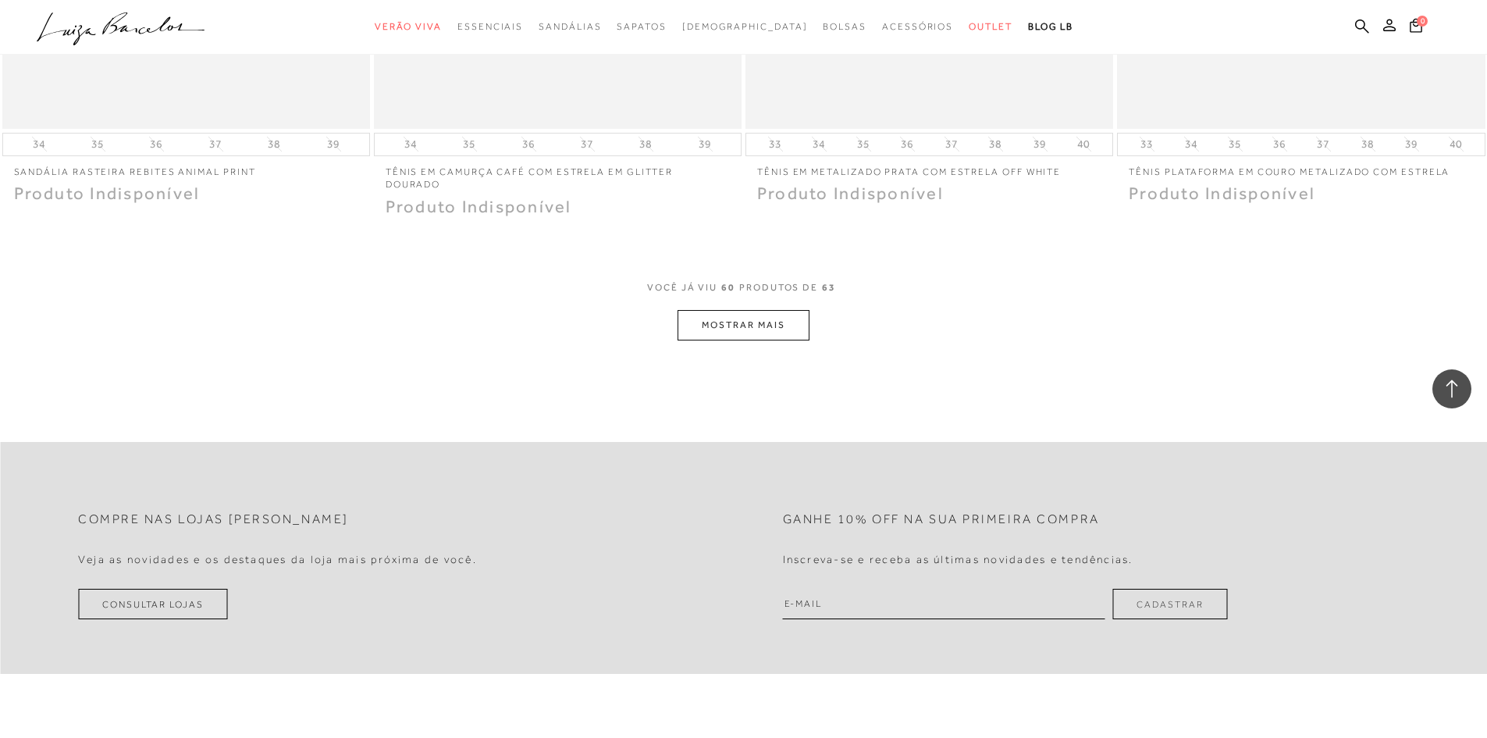
click at [770, 325] on button "MOSTRAR MAIS" at bounding box center [742, 325] width 131 height 30
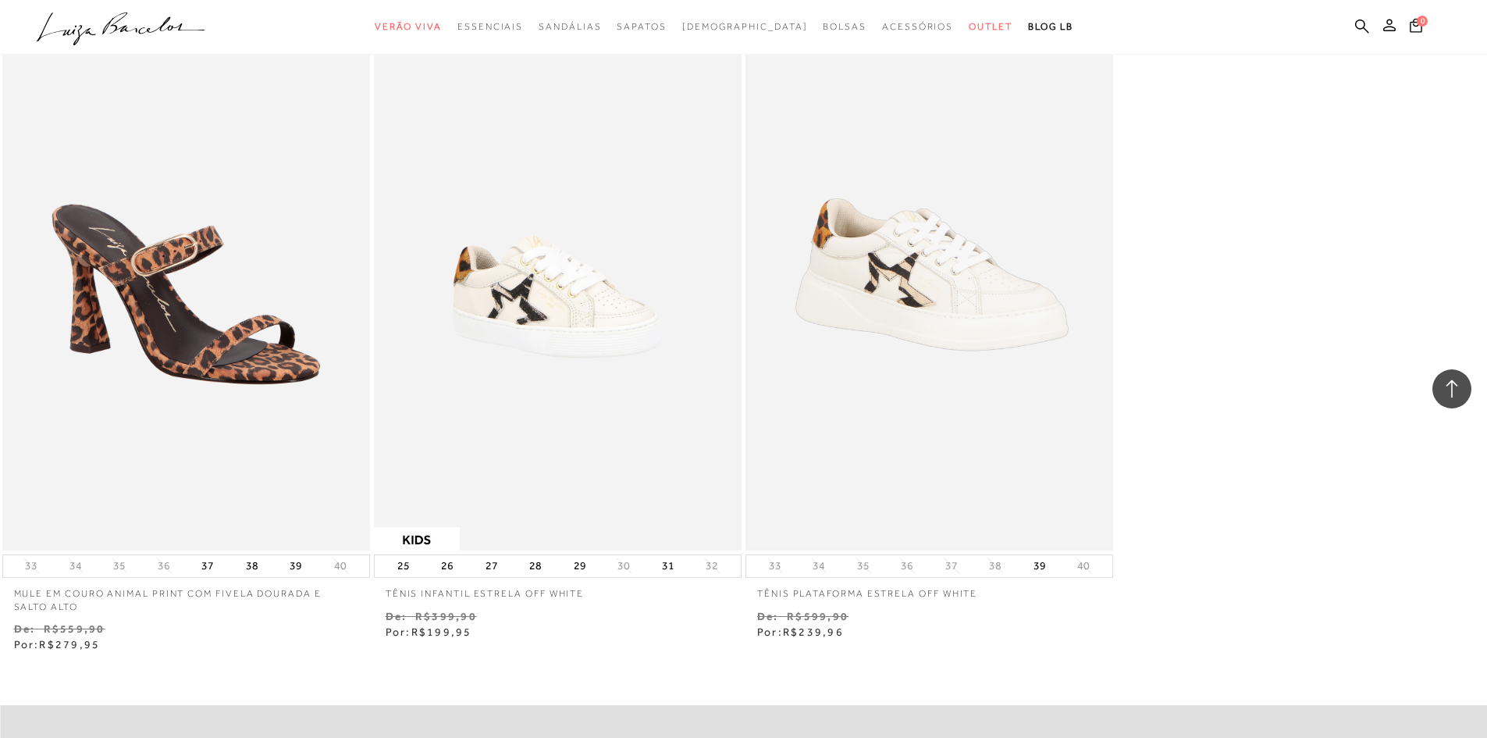
scroll to position [9912, 0]
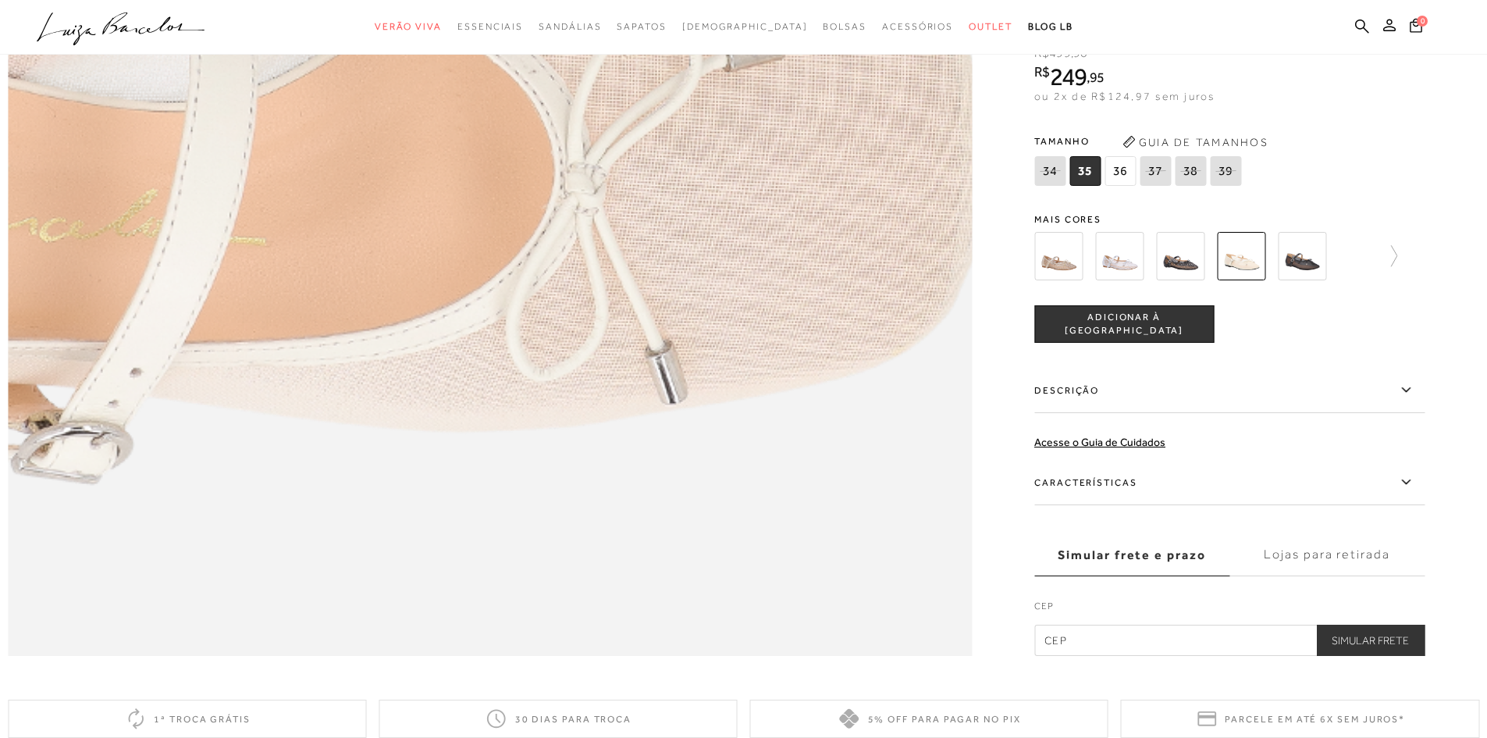
scroll to position [2497, 0]
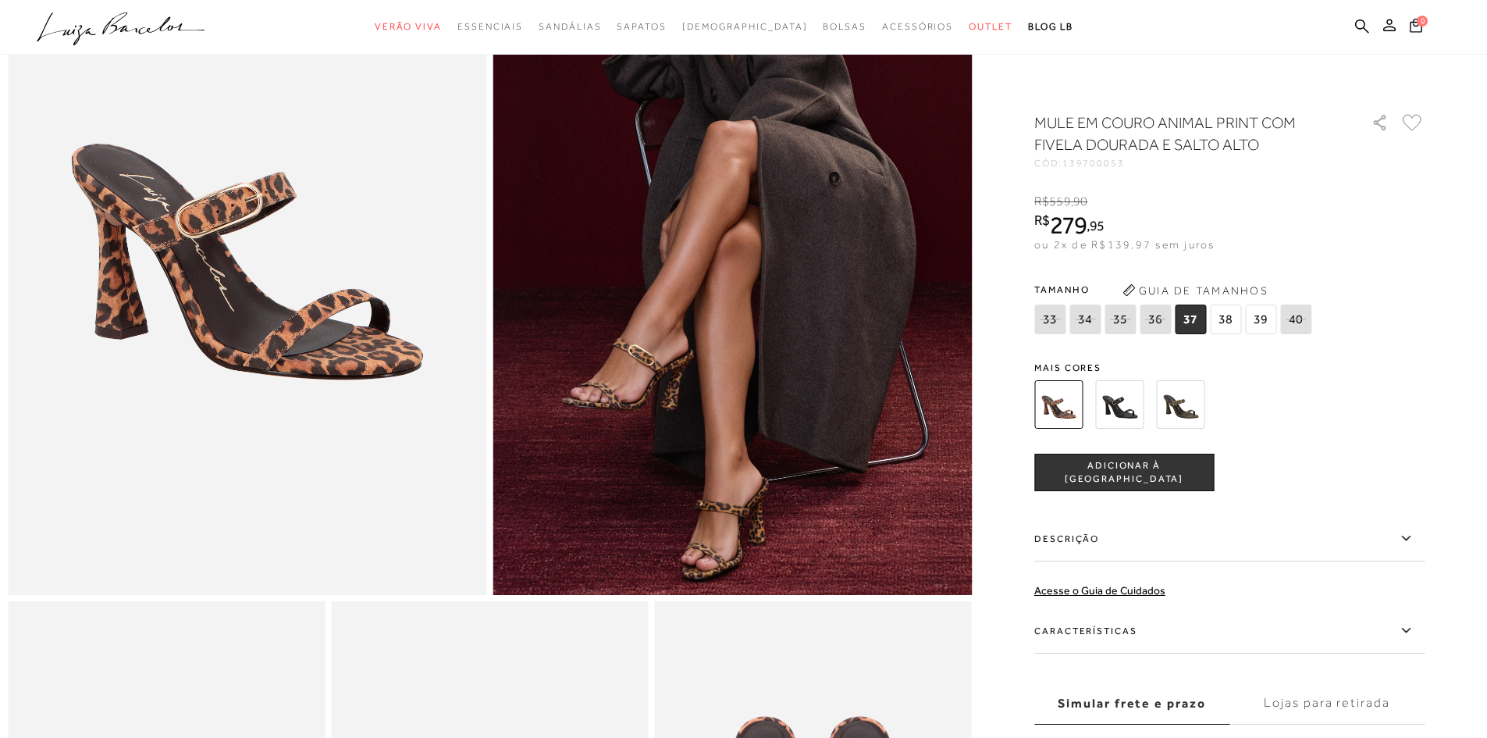
scroll to position [156, 0]
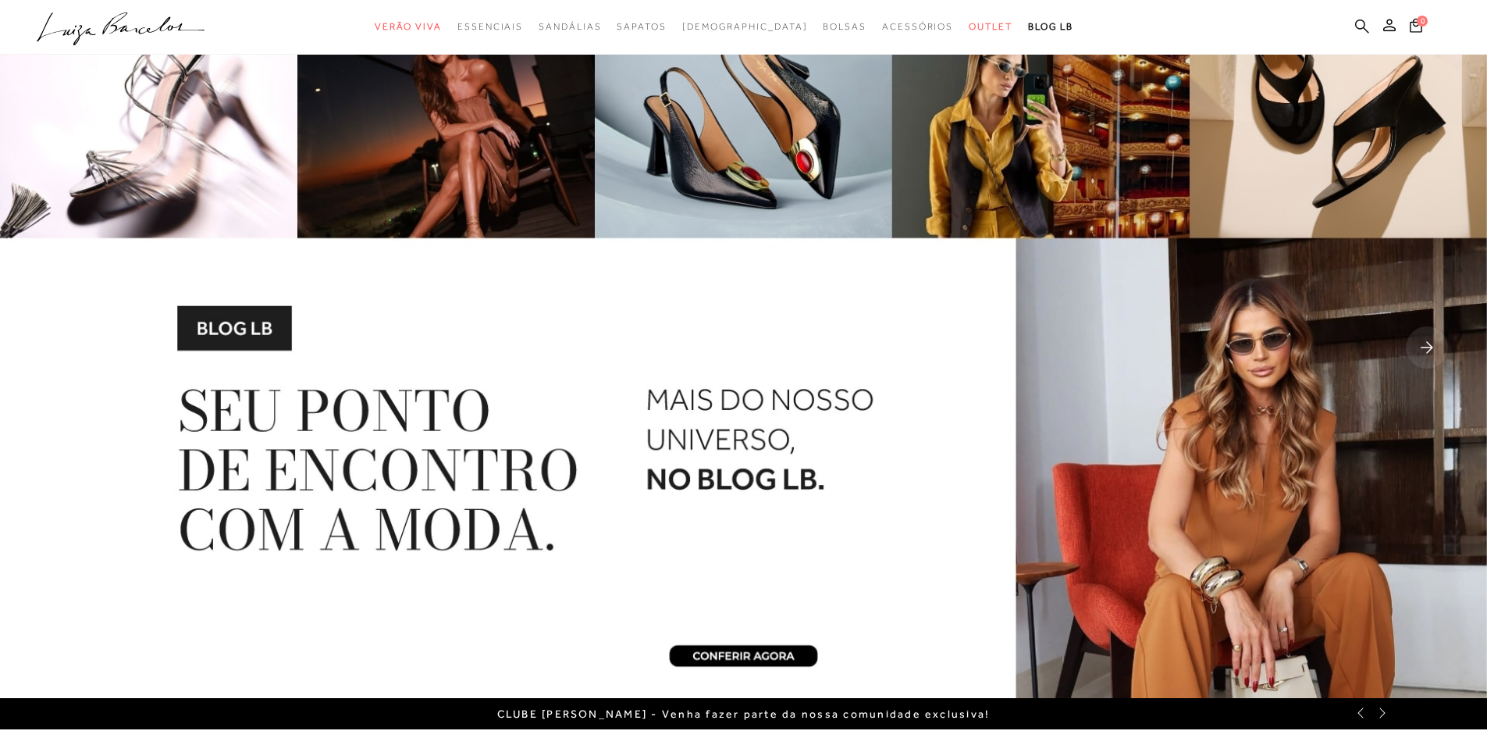
click at [1357, 25] on icon at bounding box center [1362, 26] width 14 height 15
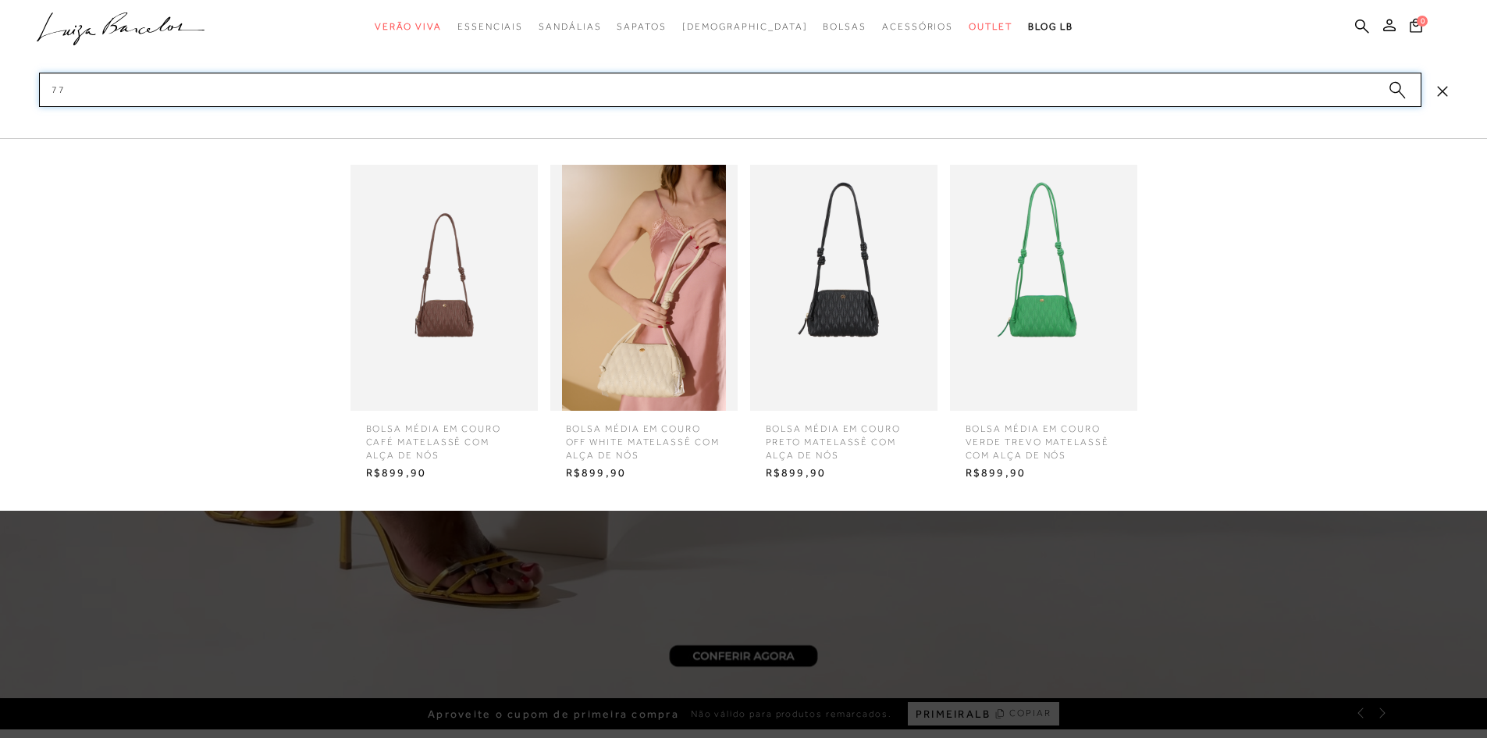
type input "7"
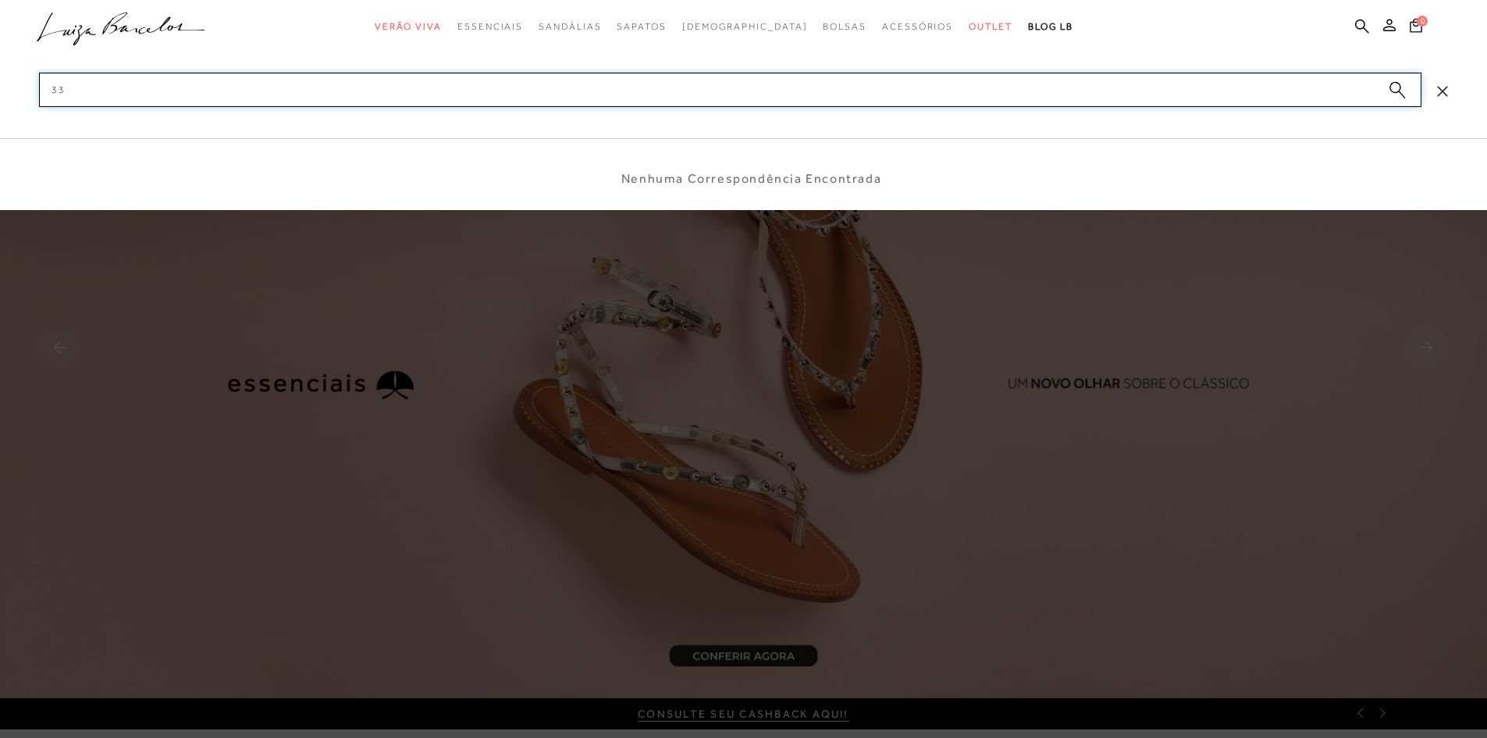
type input "3"
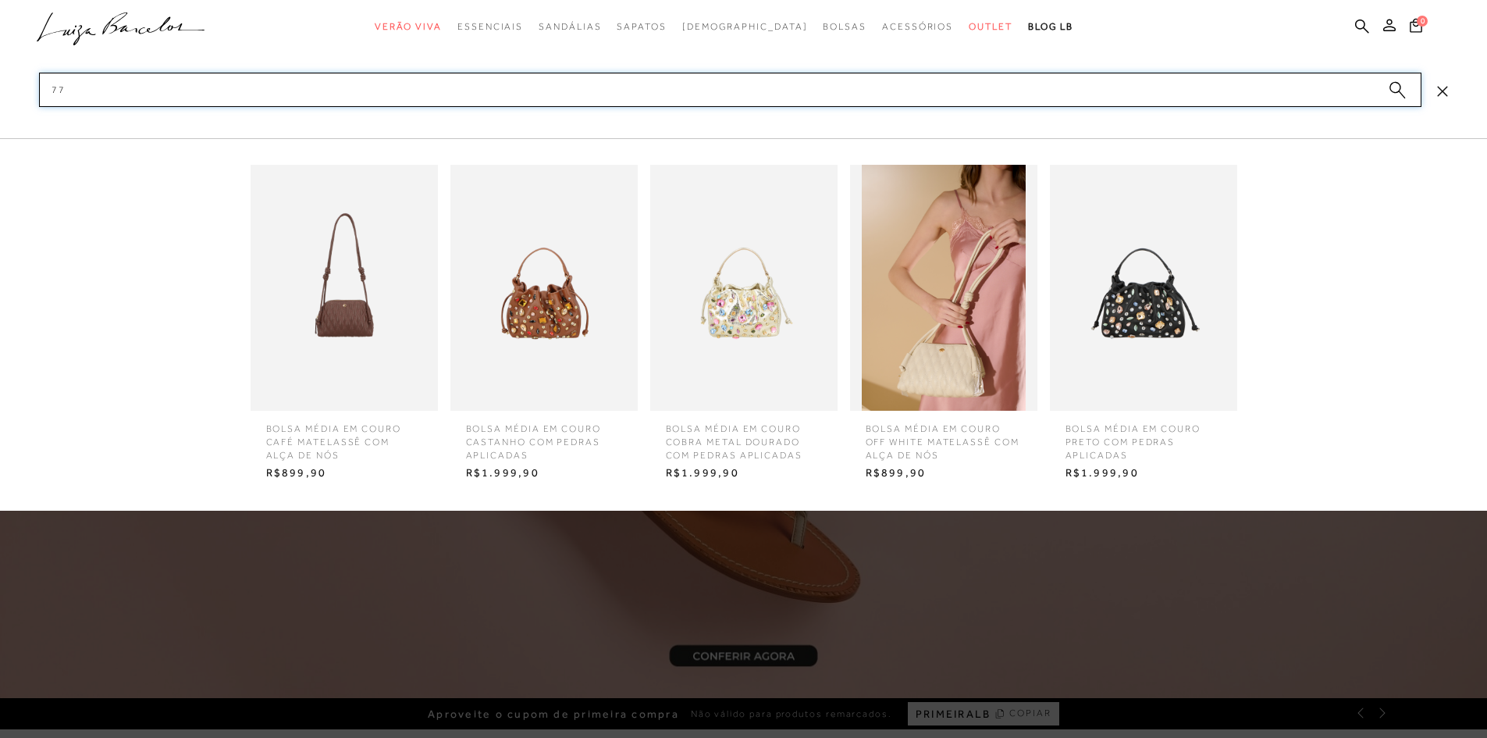
type input "7"
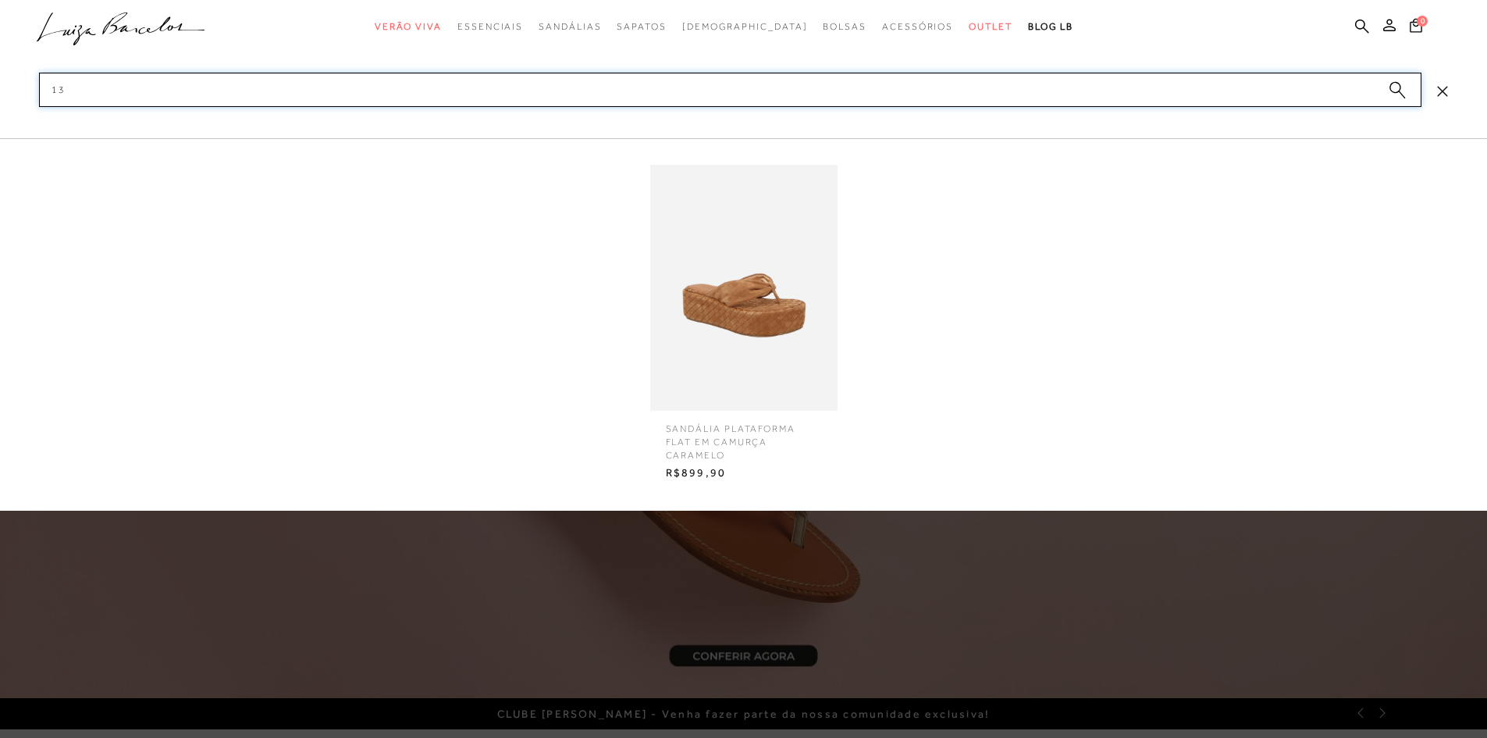
type input "1"
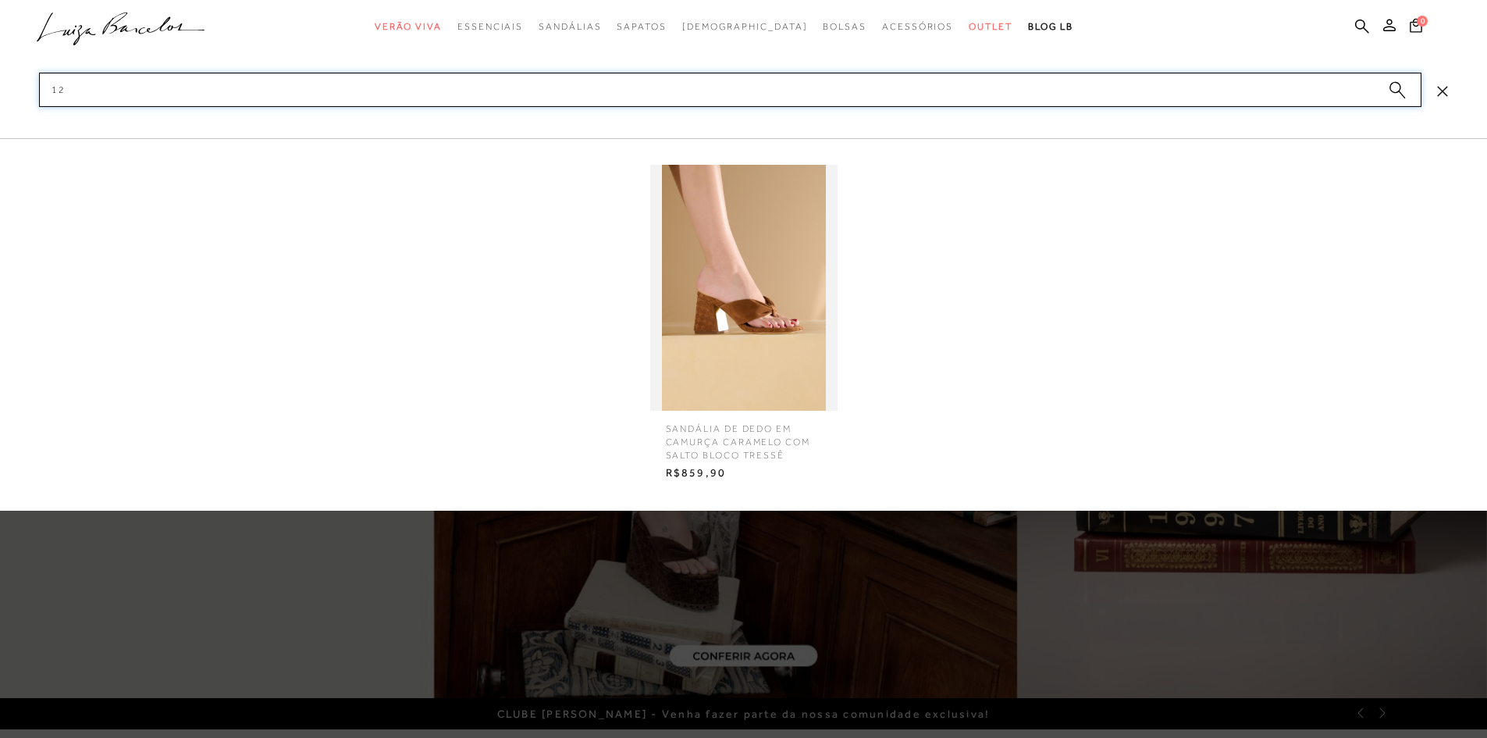
type input "1"
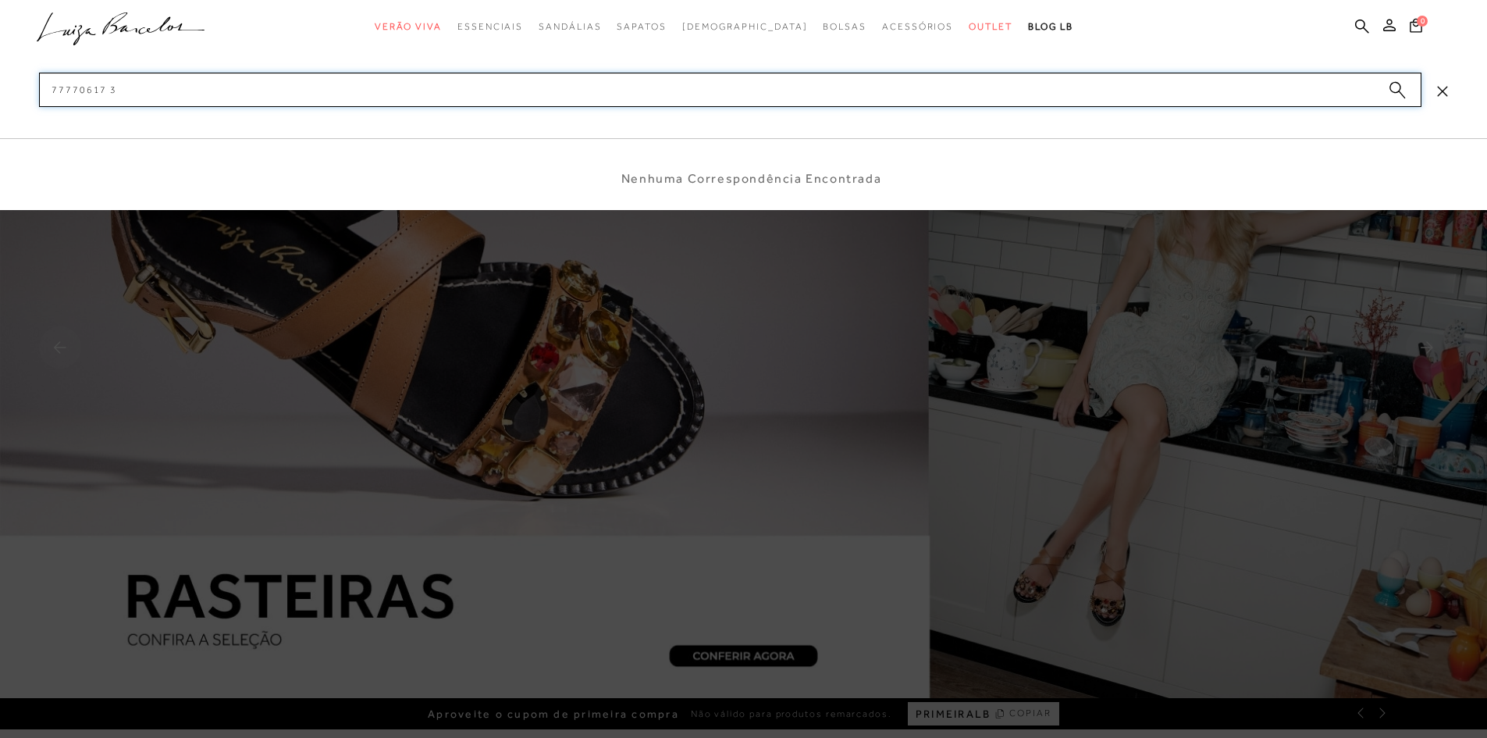
type input "77770617"
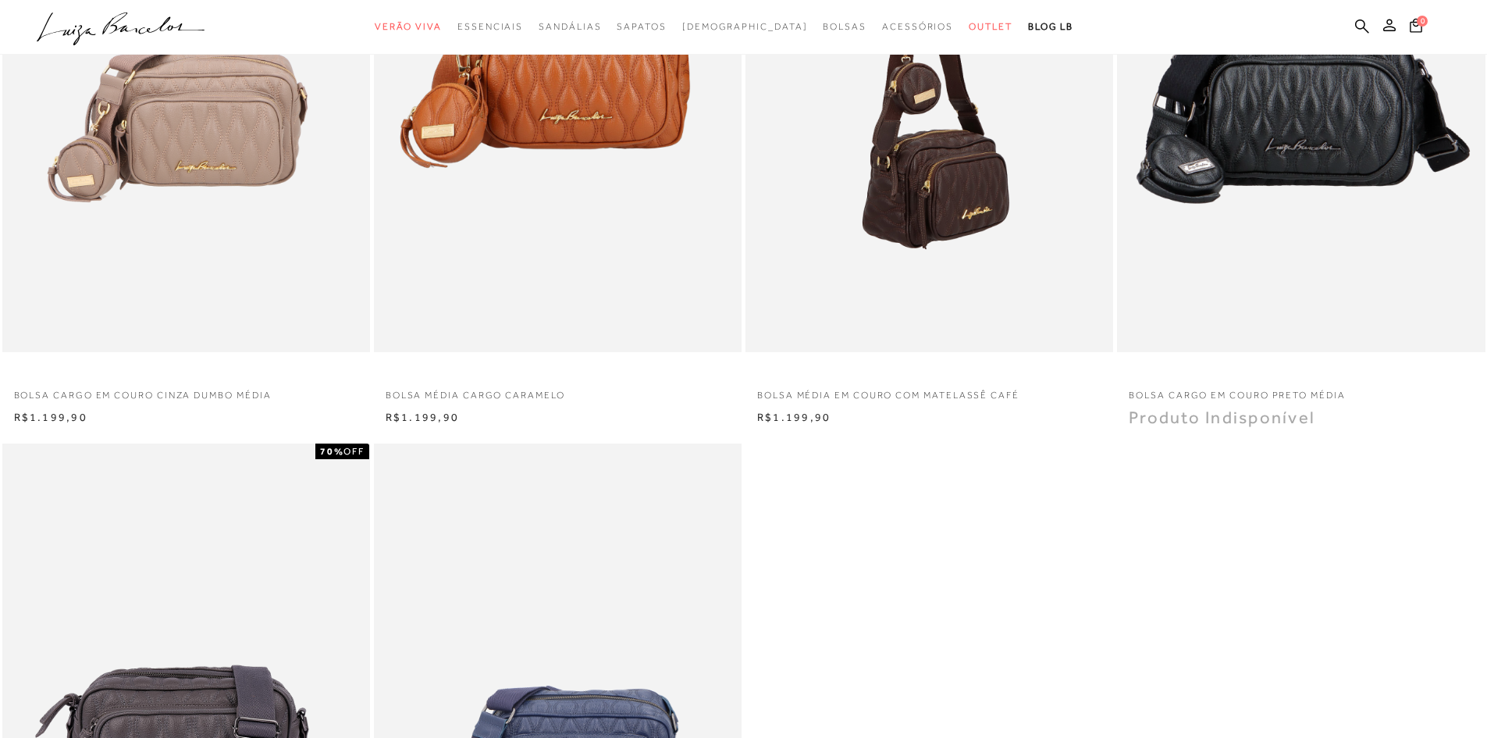
scroll to position [183, 0]
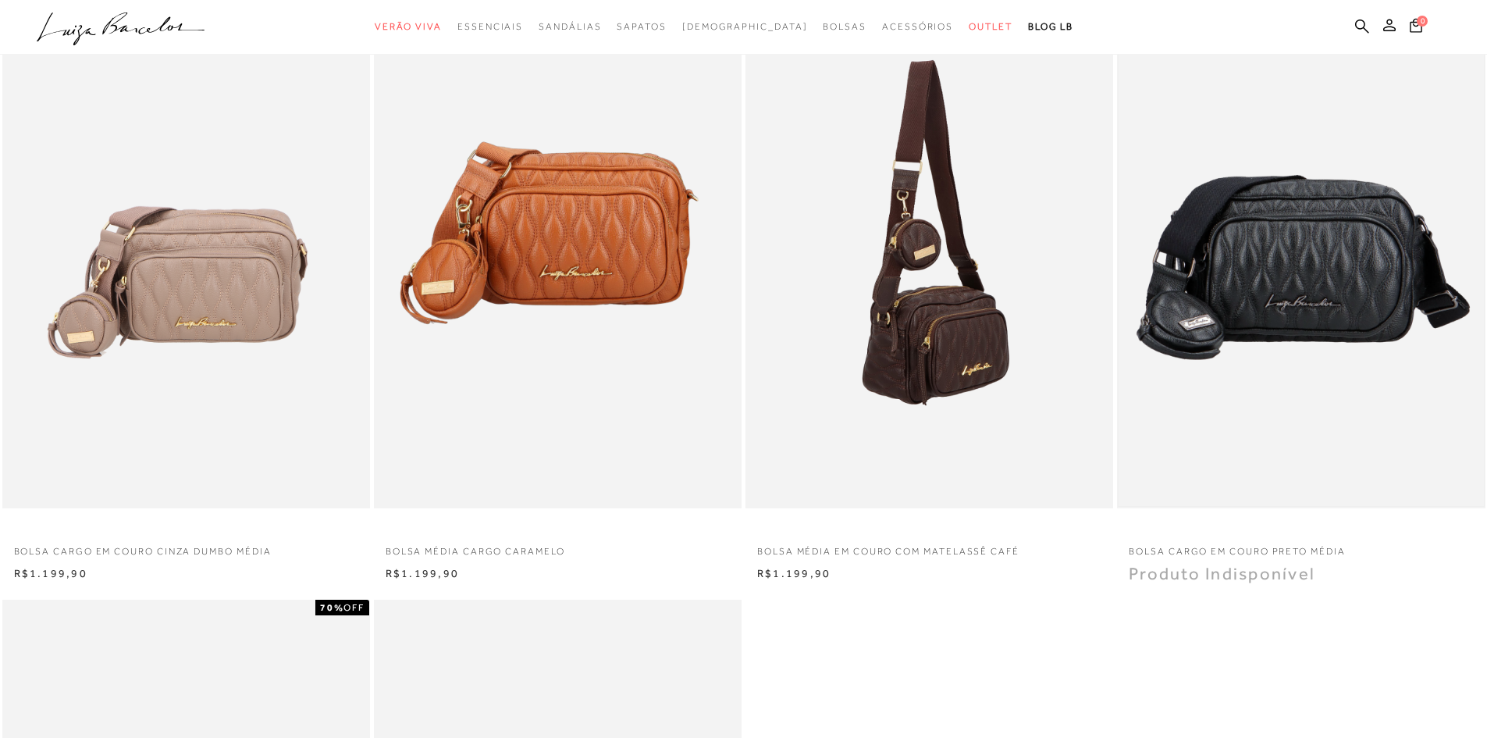
click at [1341, 331] on img at bounding box center [1300, 232] width 364 height 547
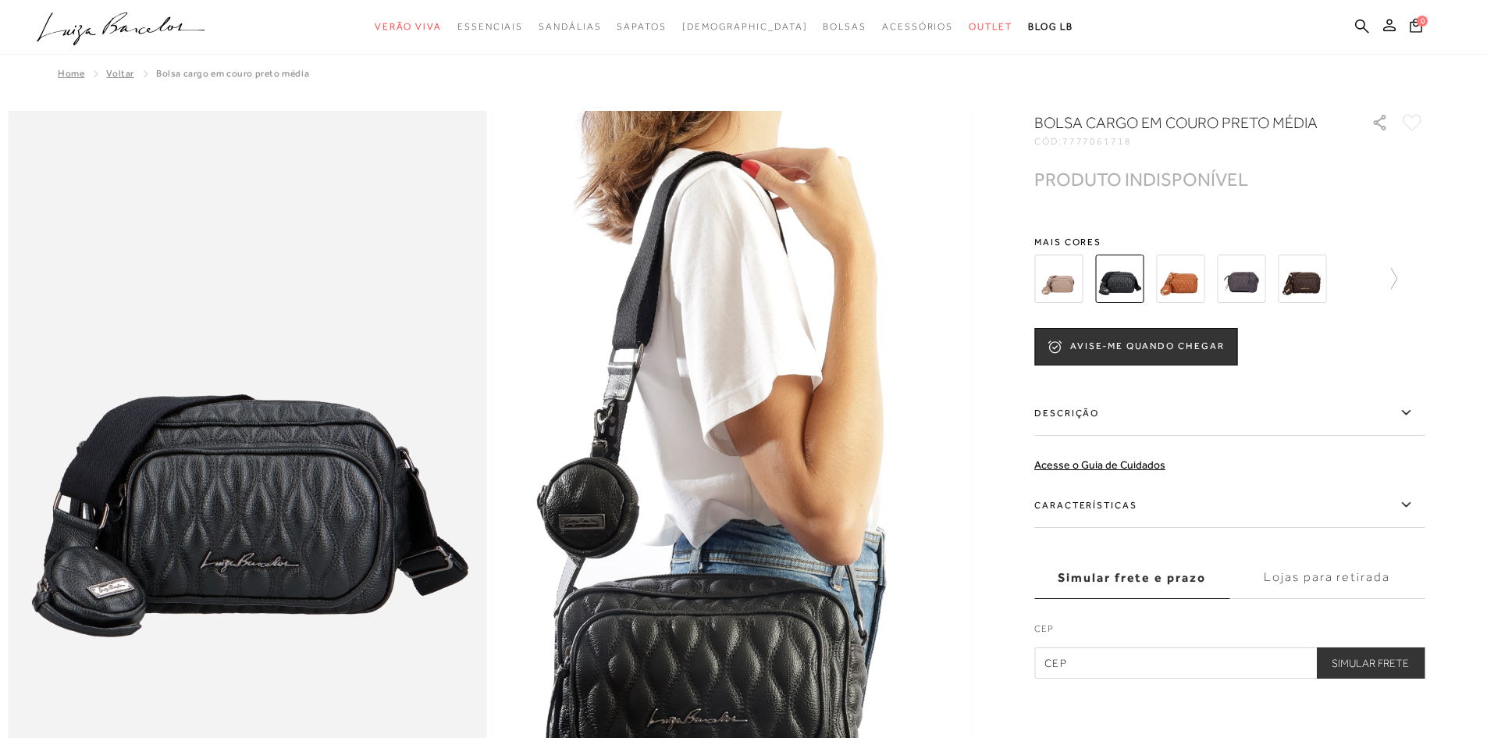
scroll to position [156, 0]
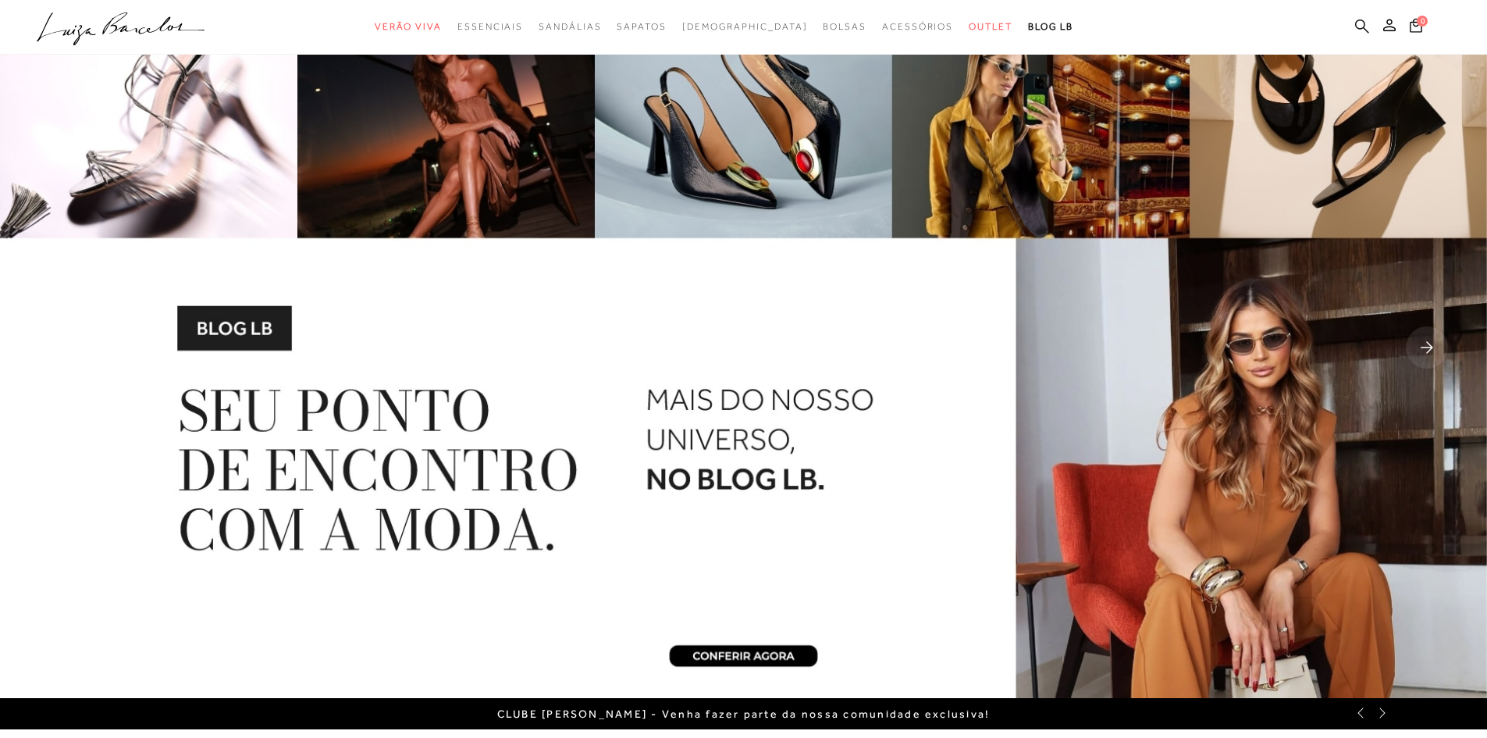
click at [1363, 26] on icon at bounding box center [1362, 26] width 14 height 15
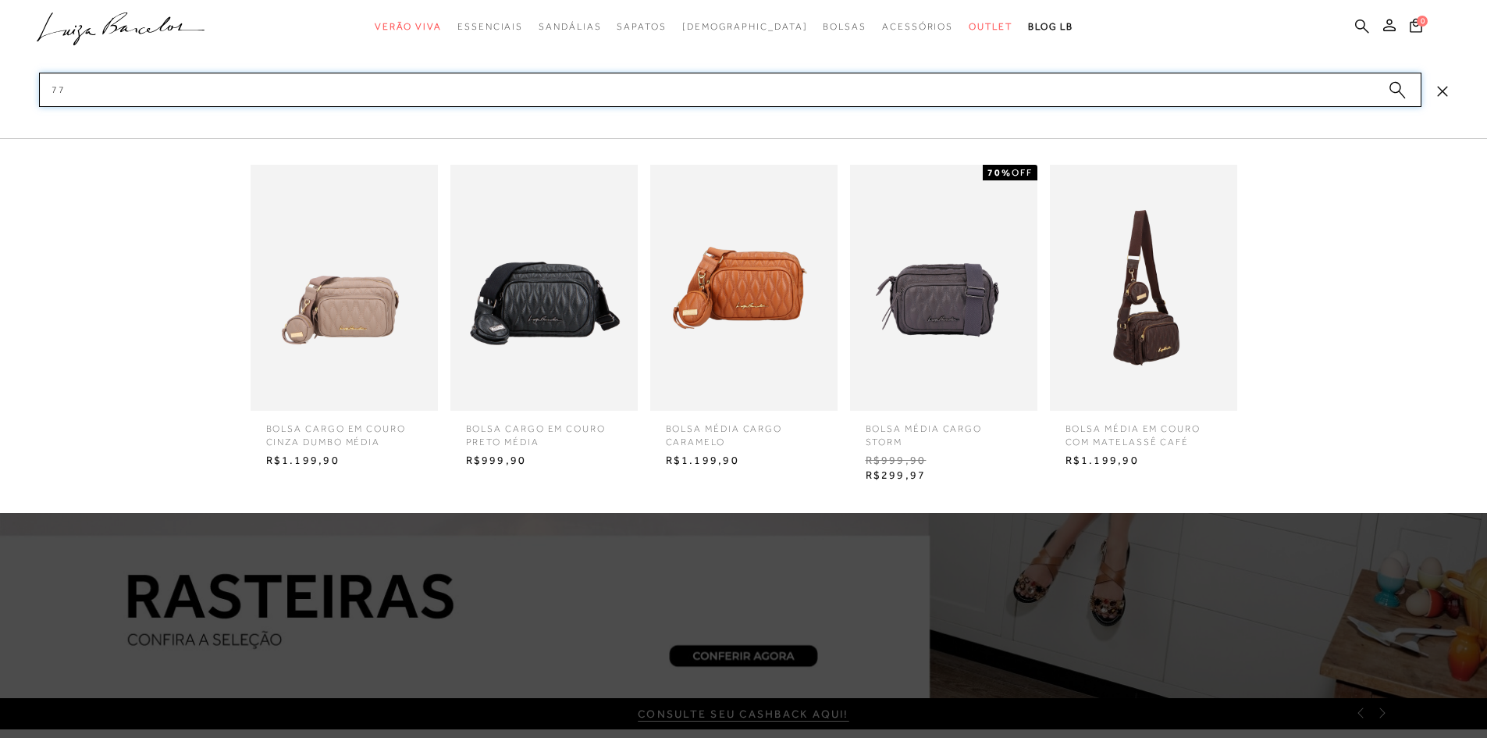
type input "7"
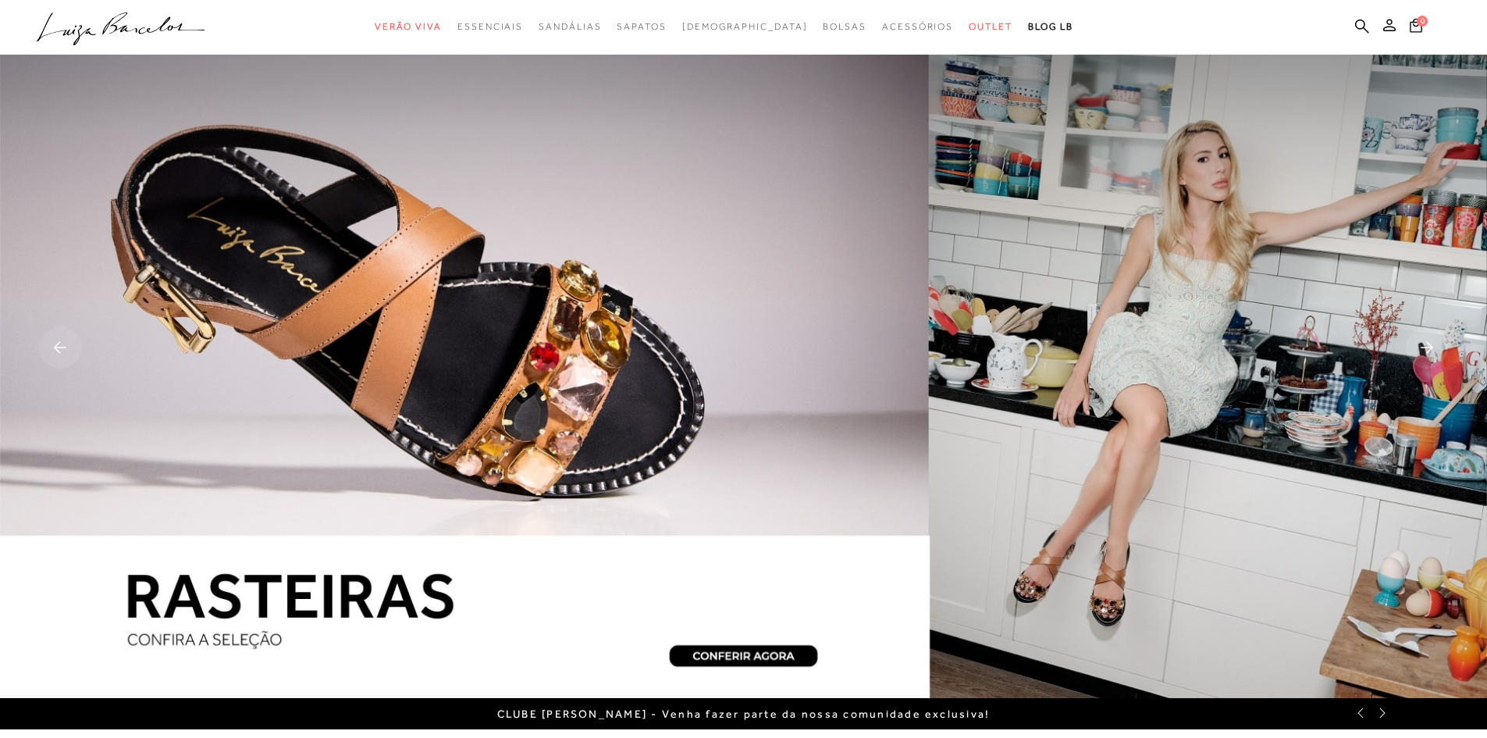
click at [1354, 13] on ul ".a{fill-rule:evenodd;} Verão Viva Em alta Favoritos das Influenciadoras Apostas…" at bounding box center [732, 26] width 1390 height 29
click at [1356, 9] on div at bounding box center [743, 27] width 1487 height 55
click at [1357, 23] on icon at bounding box center [1362, 26] width 14 height 15
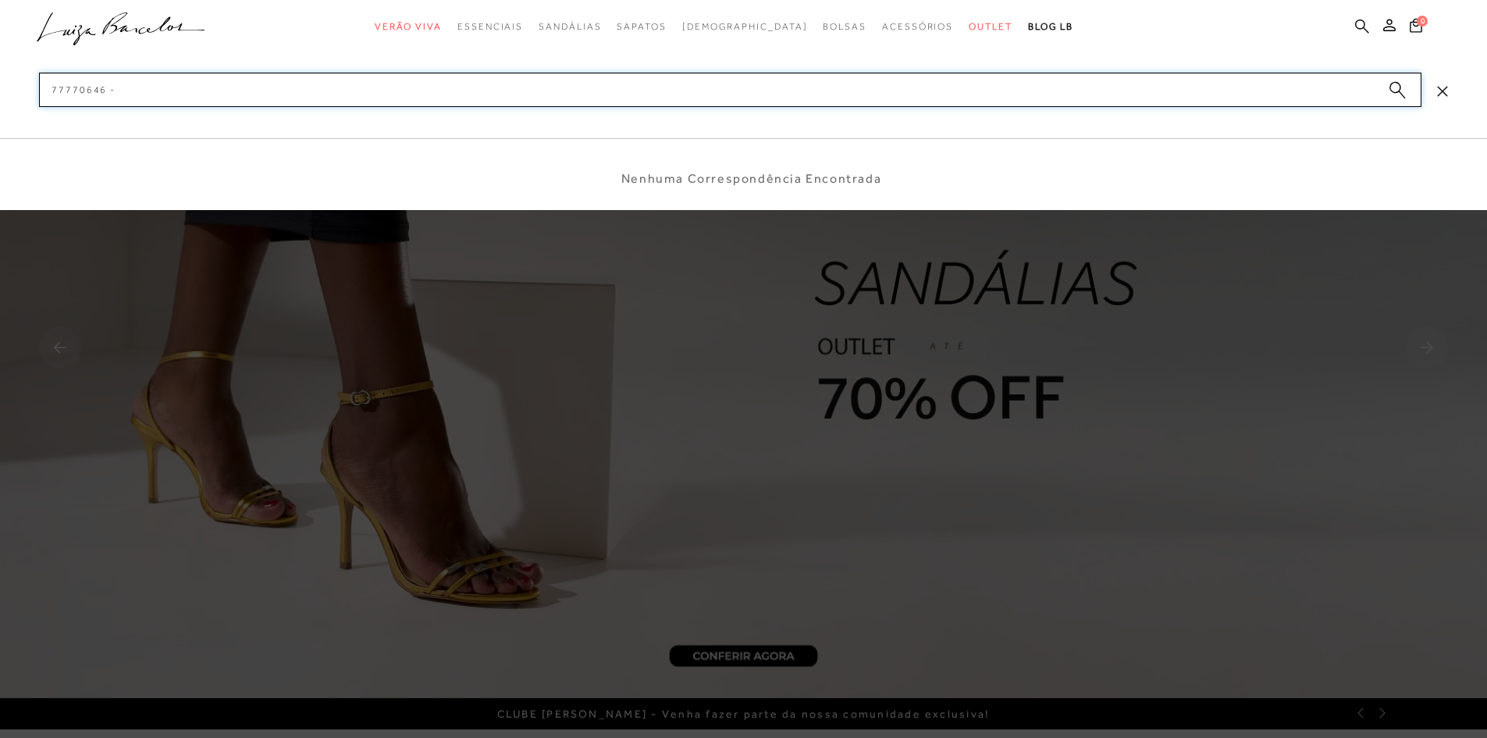
type input "77770646"
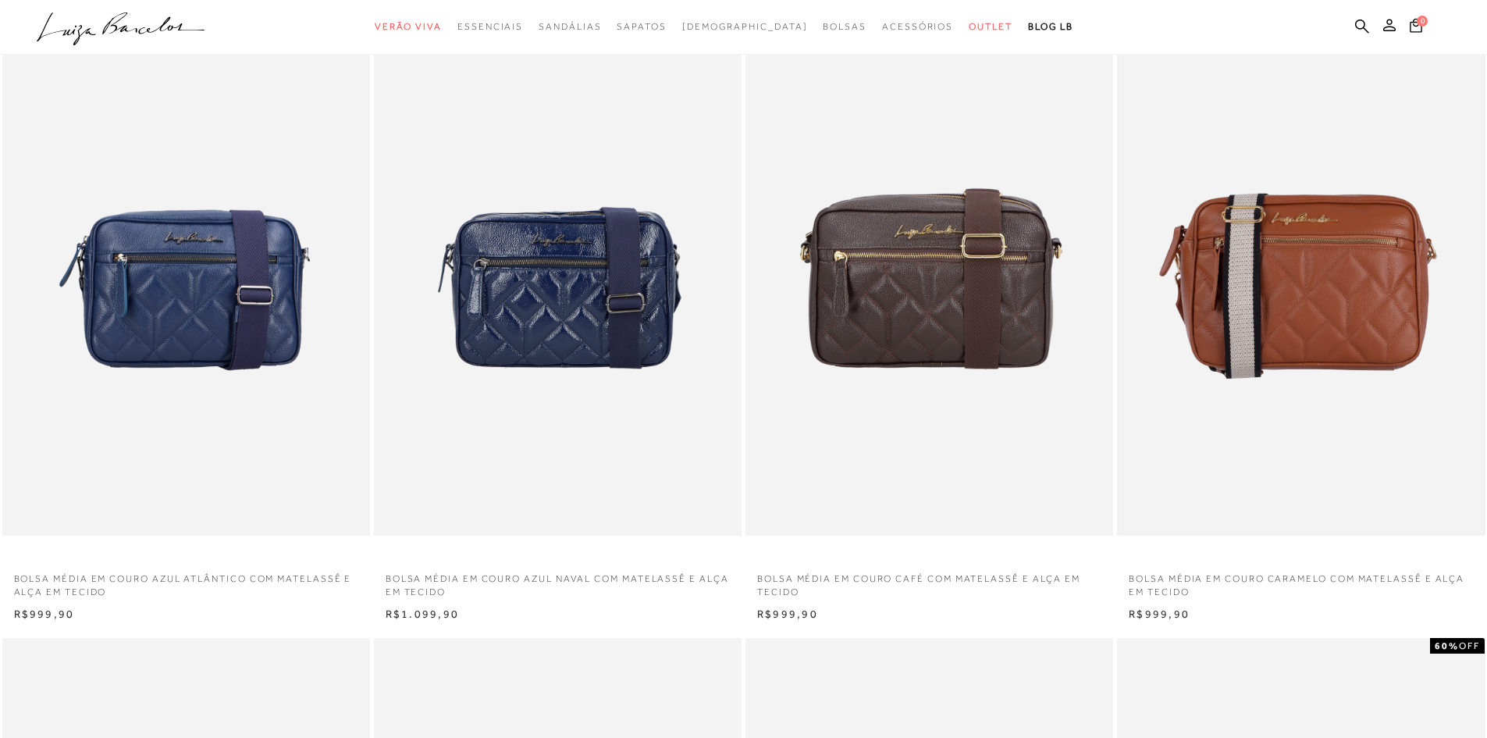
scroll to position [234, 0]
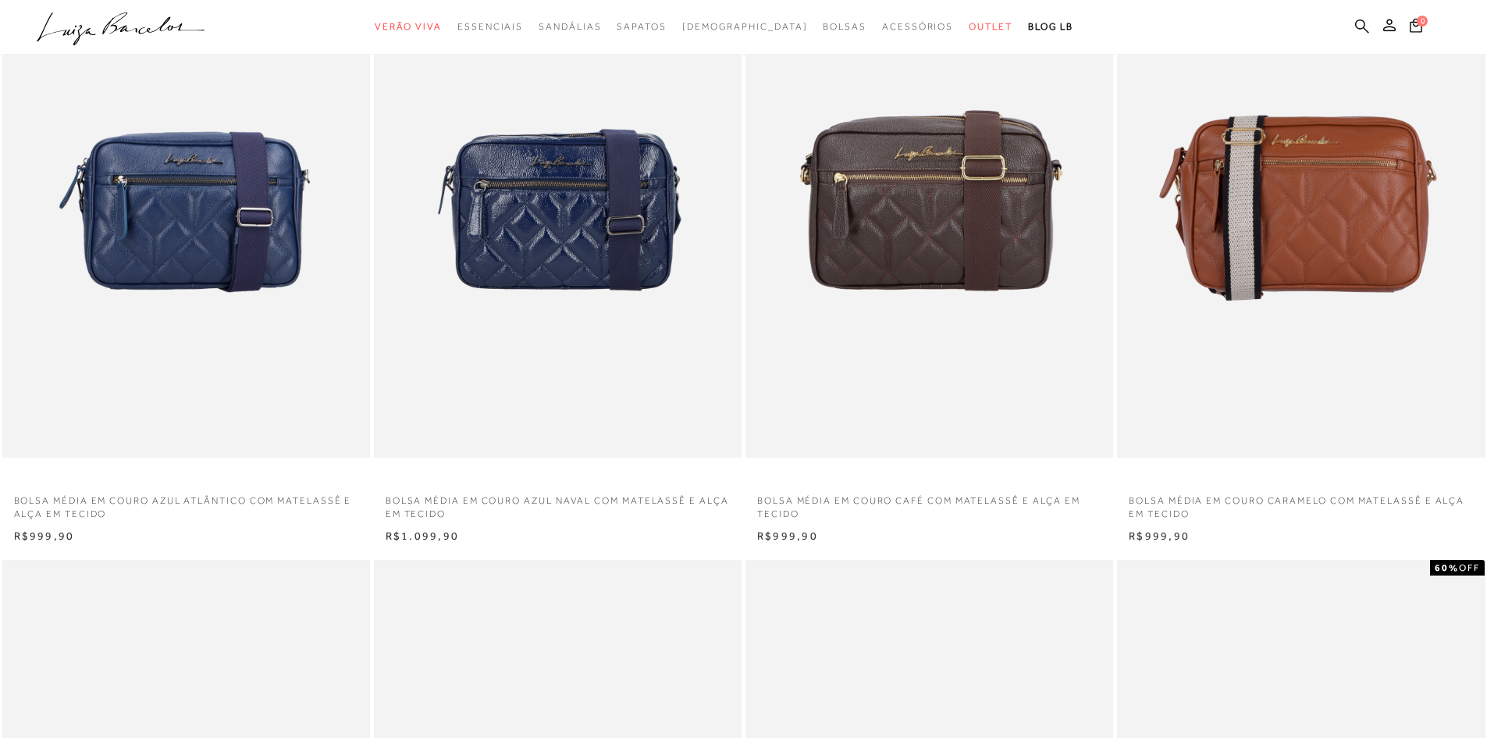
click at [1367, 26] on icon at bounding box center [1362, 26] width 14 height 15
click at [1356, 26] on icon at bounding box center [1362, 26] width 14 height 14
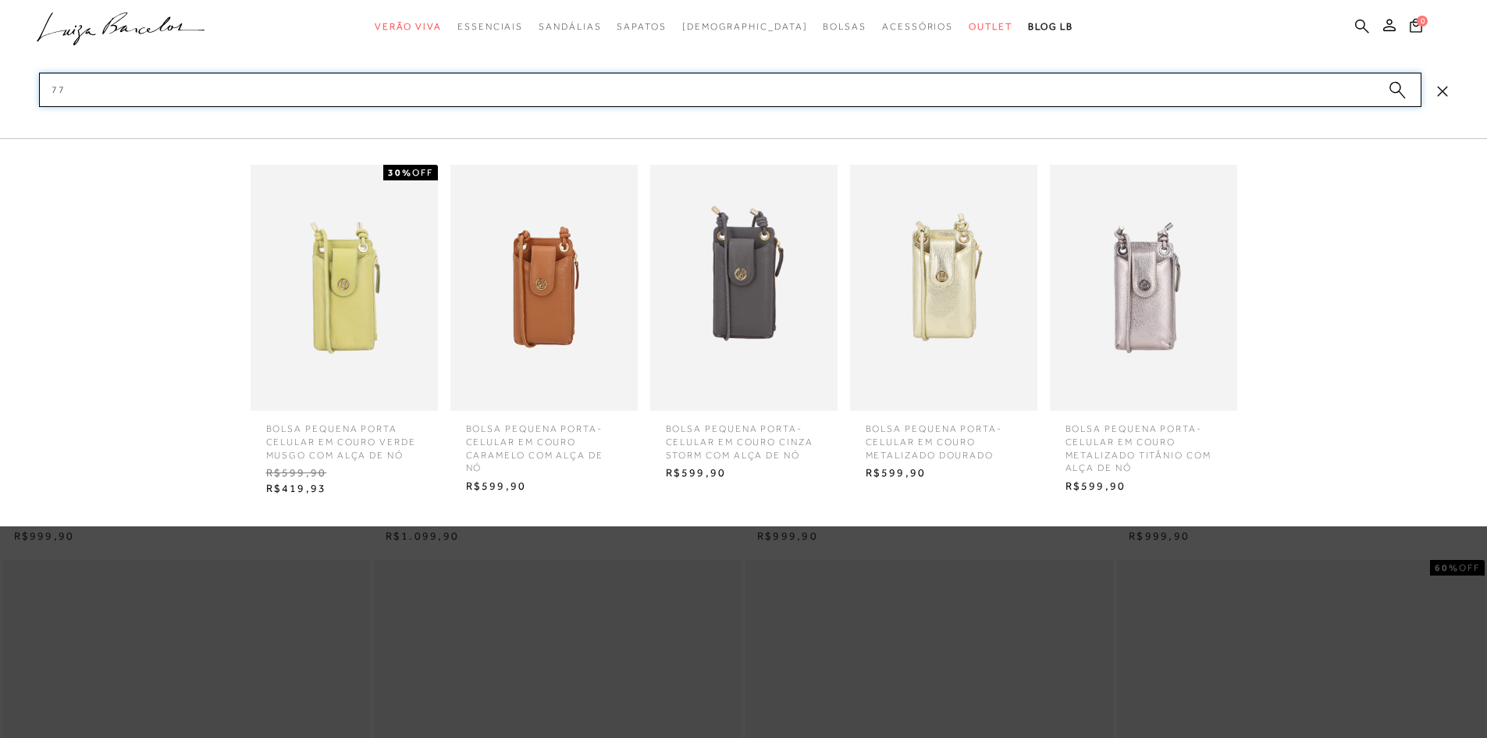
type input "7"
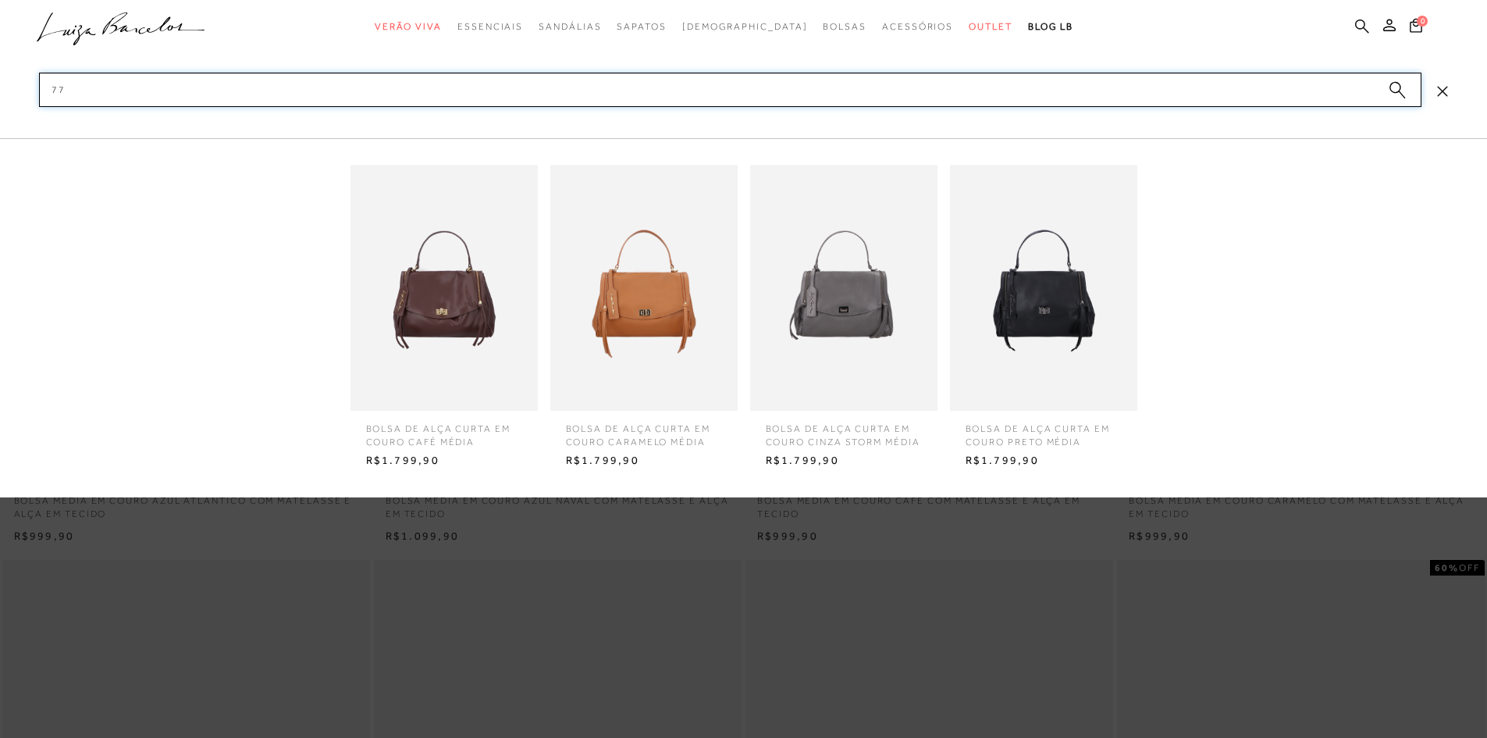
type input "7"
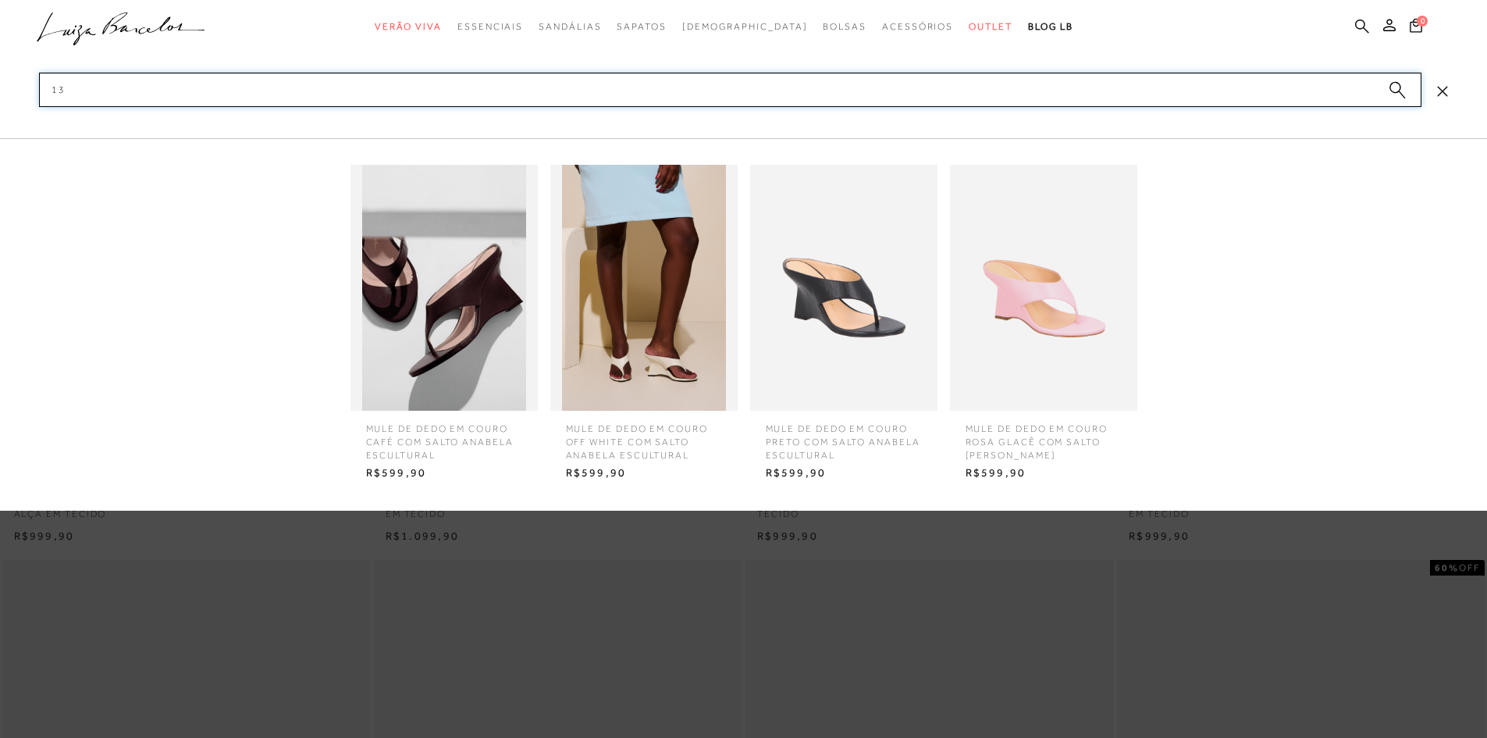
type input "1"
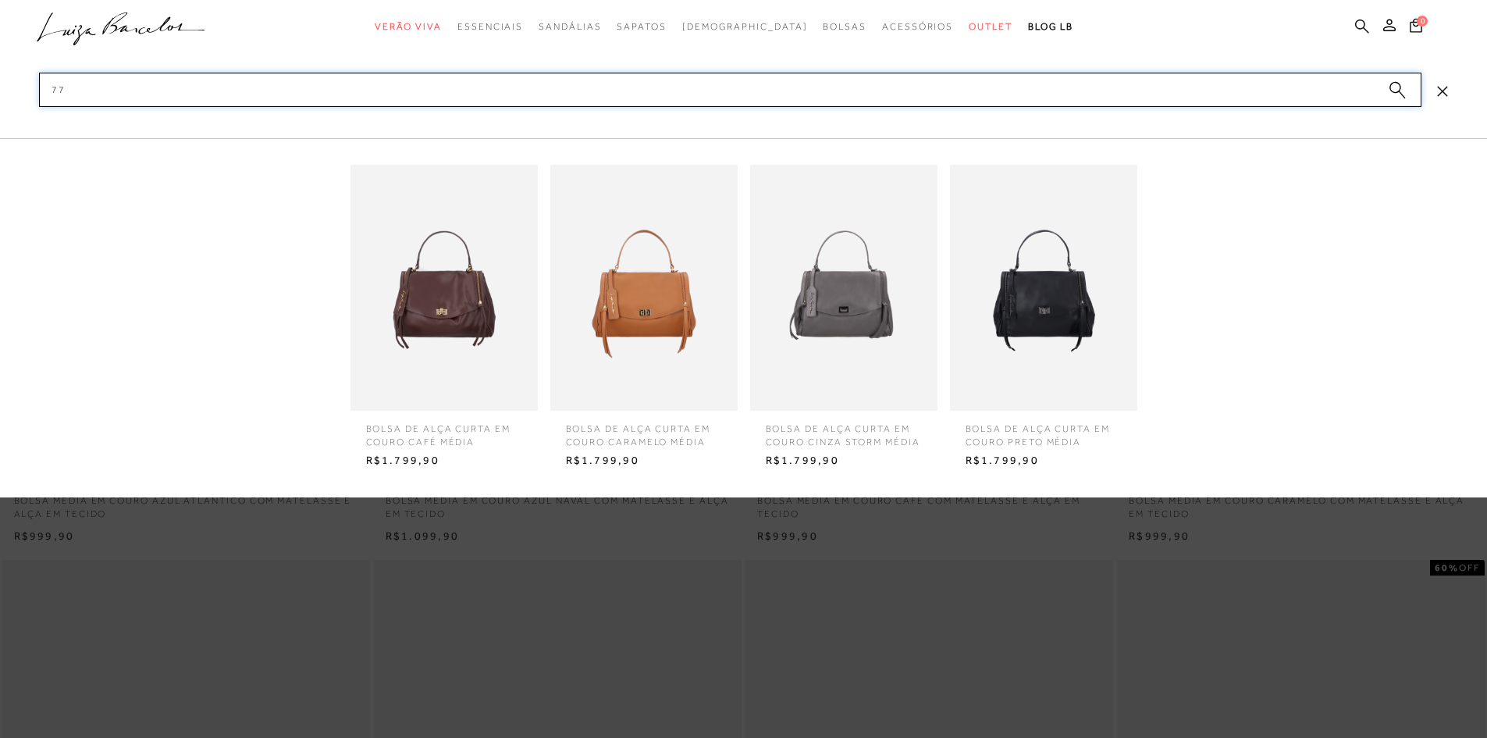
type input "7"
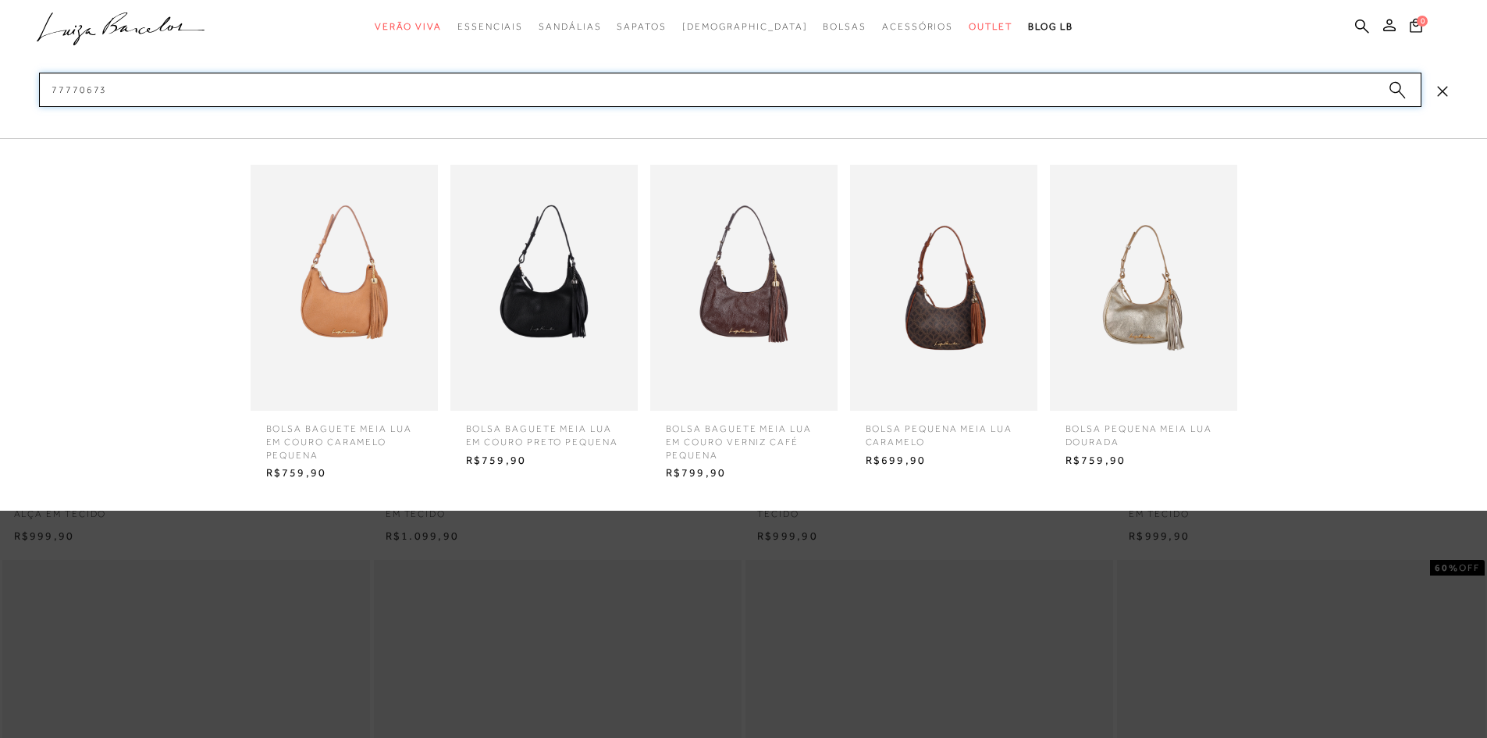
type input "77770673"
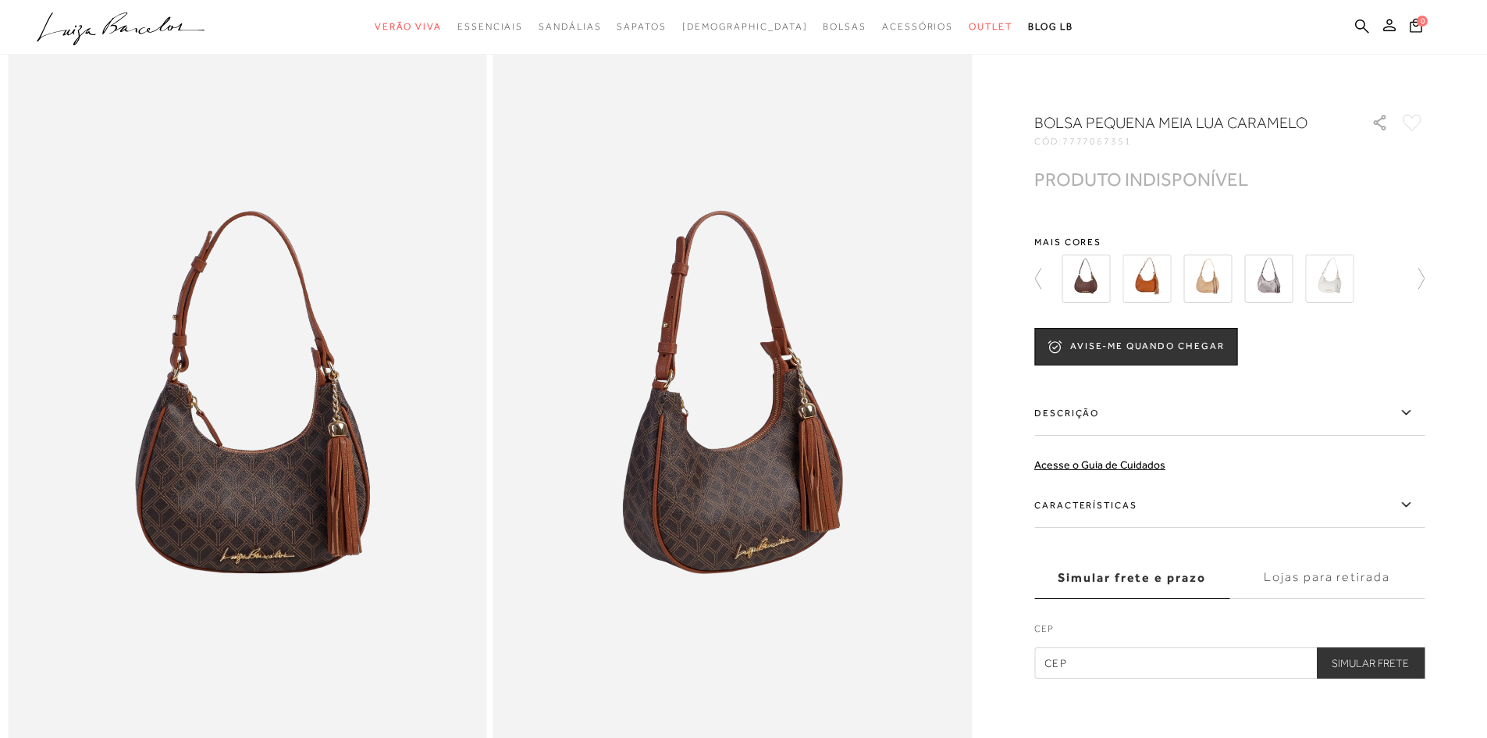
click at [1336, 284] on img at bounding box center [1329, 278] width 48 height 48
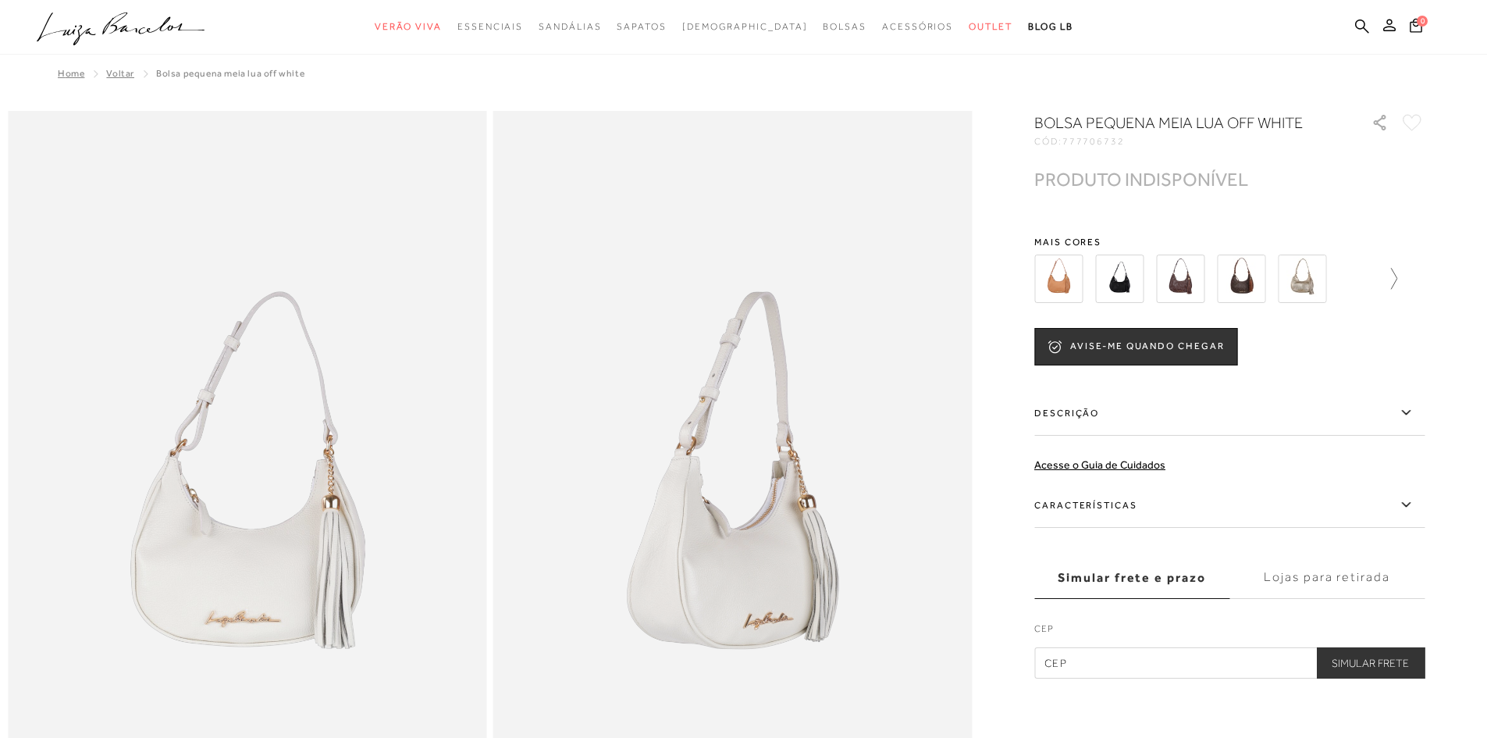
click at [1396, 276] on icon at bounding box center [1386, 279] width 22 height 22
click at [1414, 278] on icon at bounding box center [1413, 279] width 22 height 22
click at [1046, 286] on icon at bounding box center [1045, 279] width 22 height 22
click at [1195, 281] on img at bounding box center [1207, 278] width 48 height 48
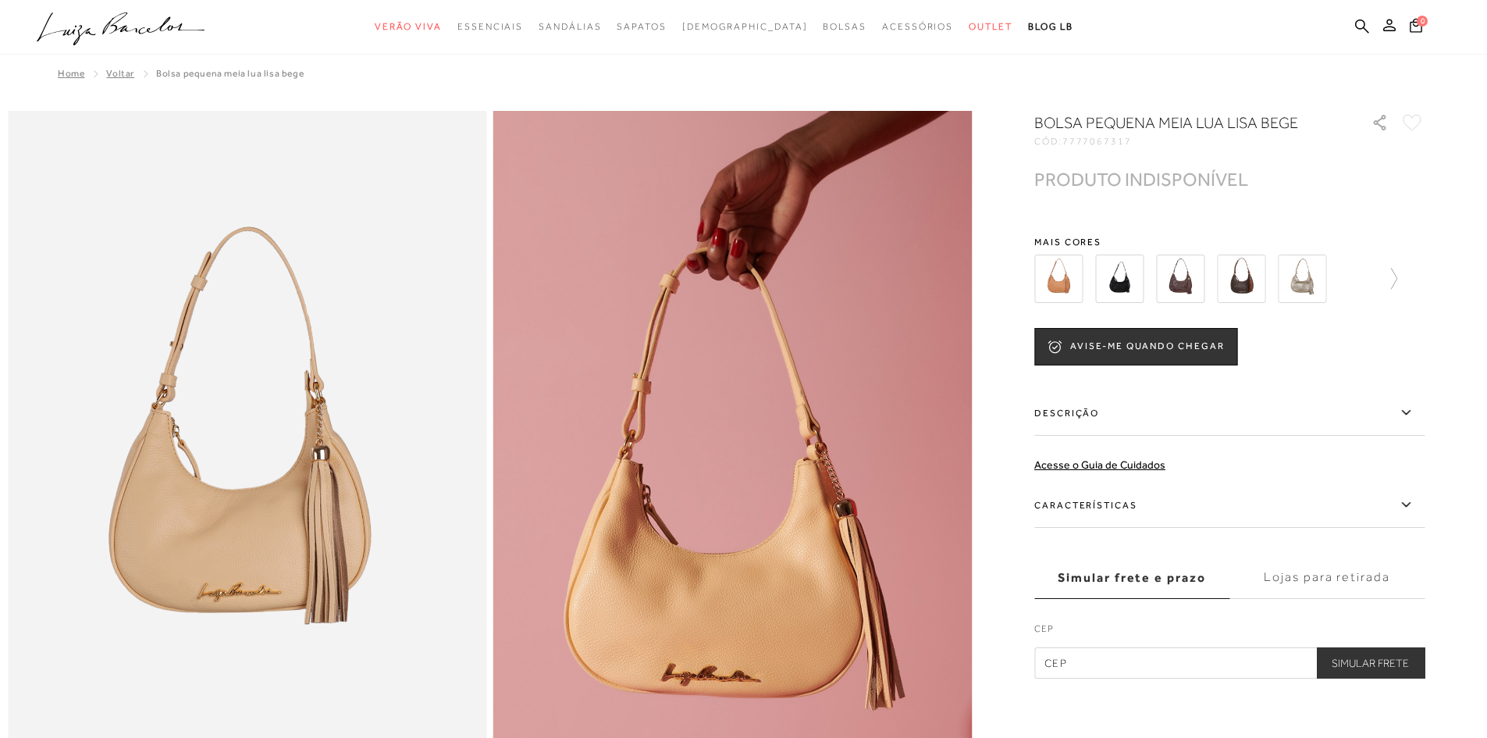
click at [1129, 286] on img at bounding box center [1119, 278] width 48 height 48
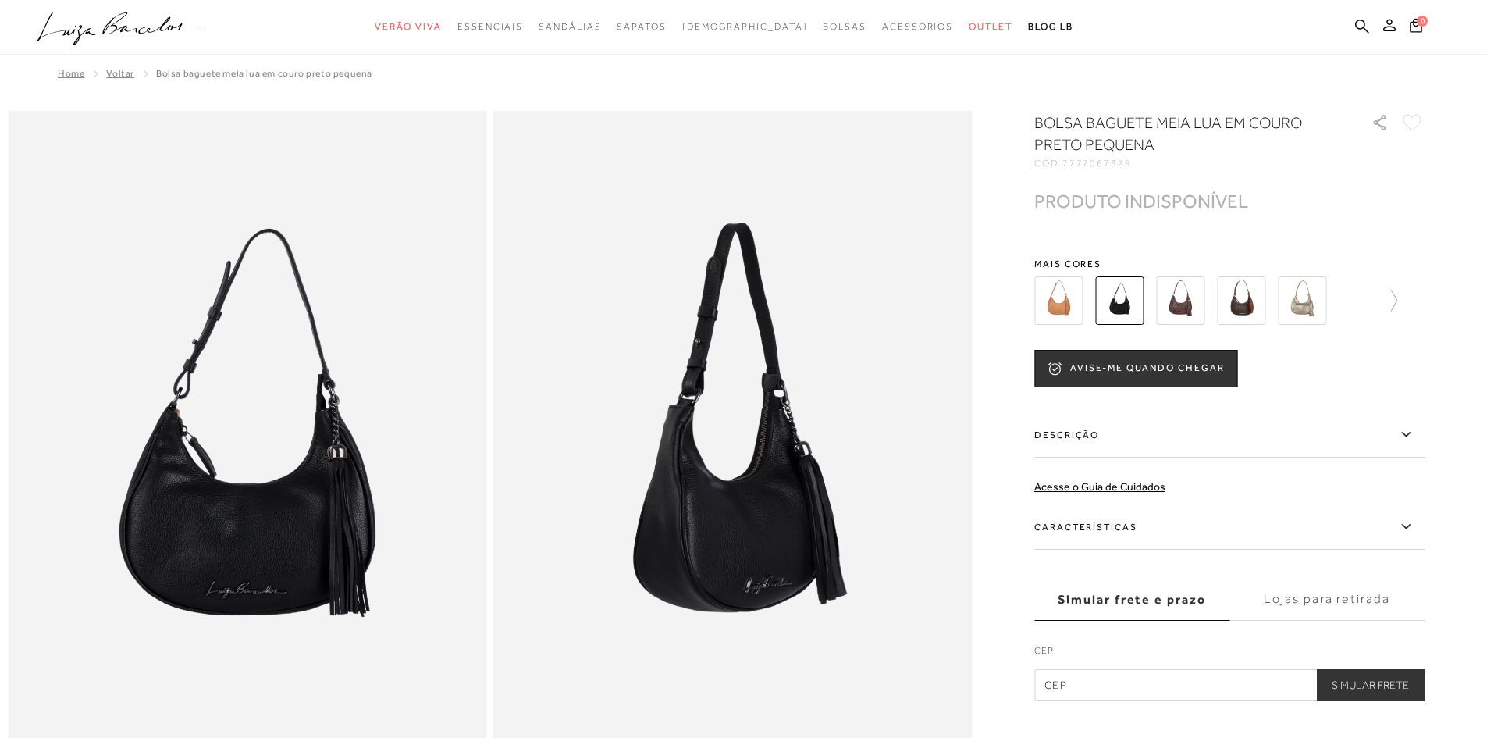
click at [1255, 305] on img at bounding box center [1241, 300] width 48 height 48
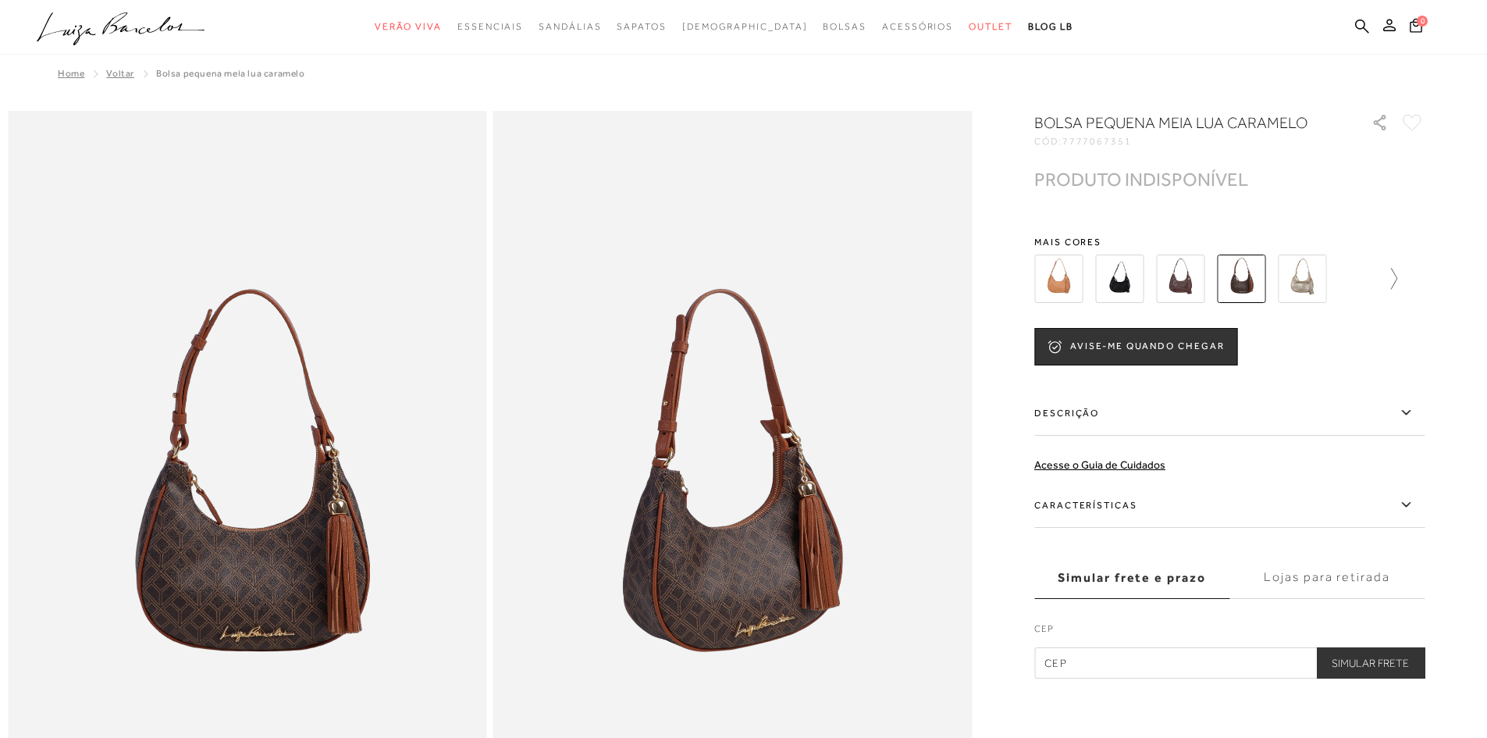
click at [1397, 278] on icon at bounding box center [1386, 279] width 22 height 22
click at [1278, 289] on img at bounding box center [1268, 278] width 48 height 48
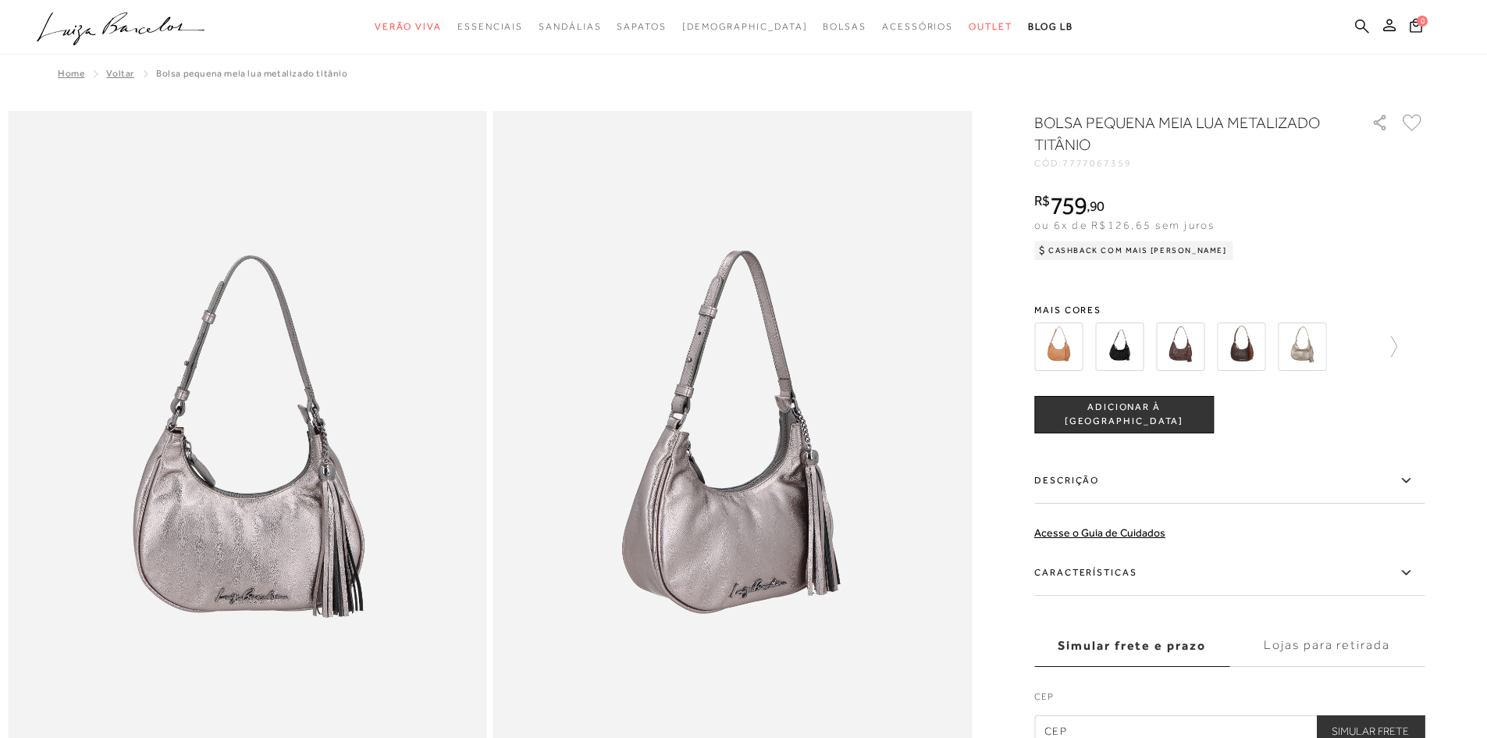
click at [1362, 28] on icon at bounding box center [1362, 26] width 14 height 14
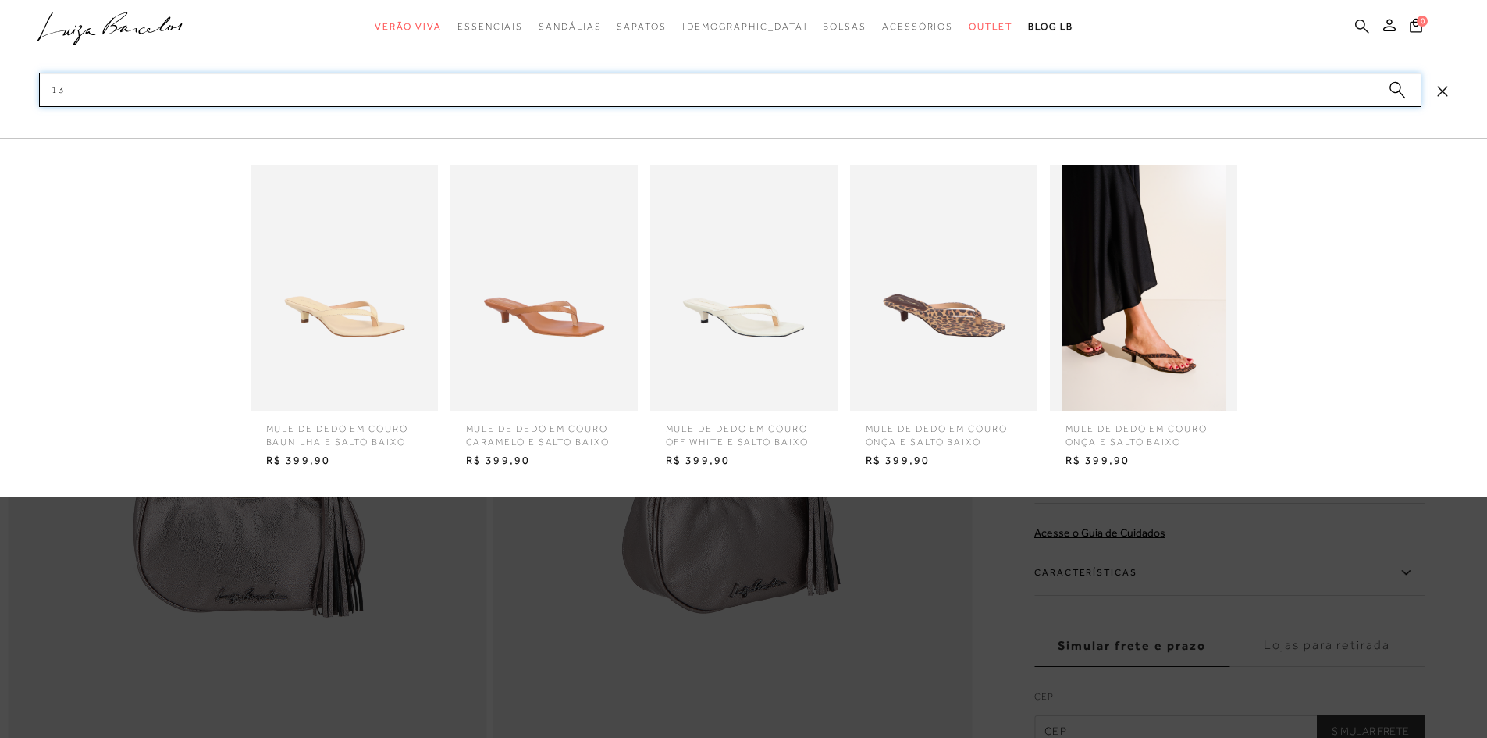
type input "1"
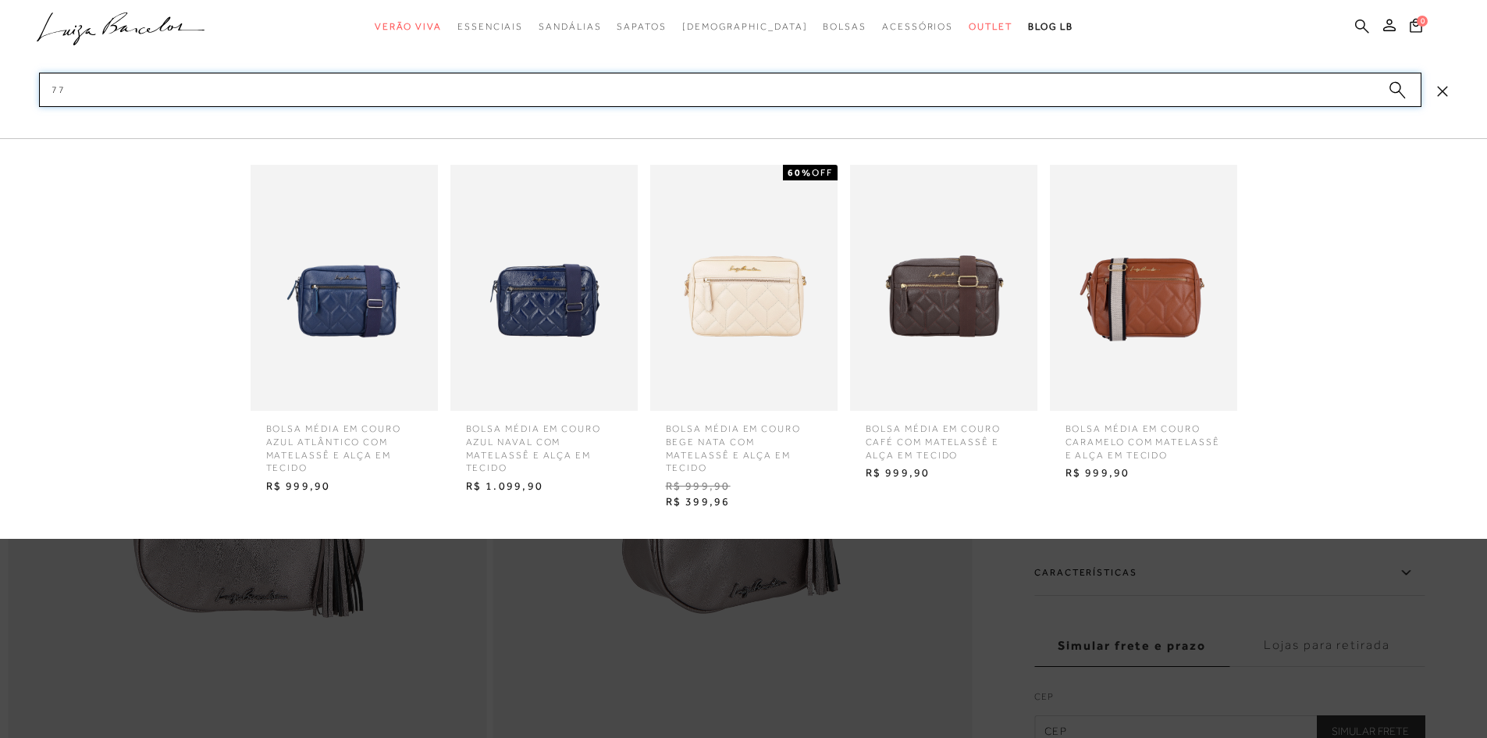
type input "7"
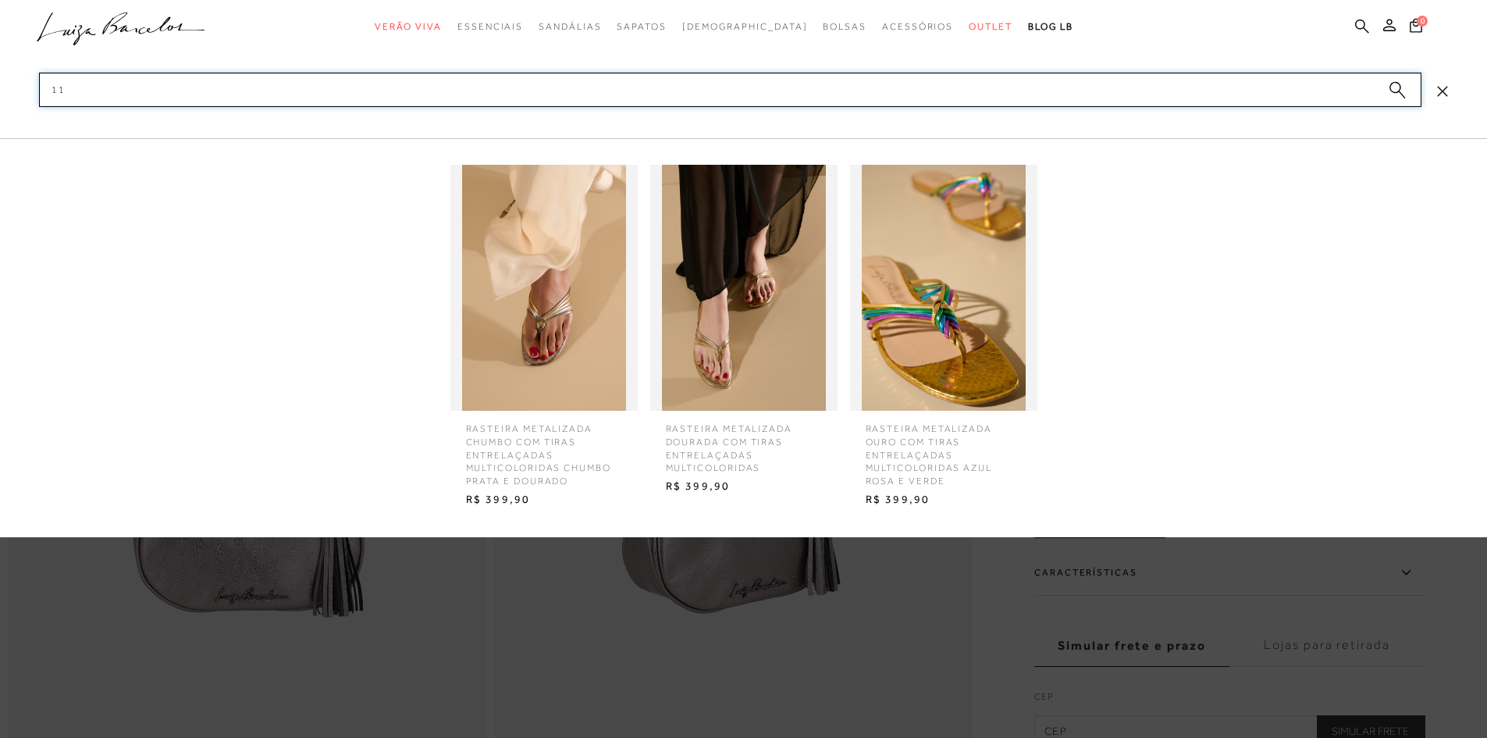
type input "1"
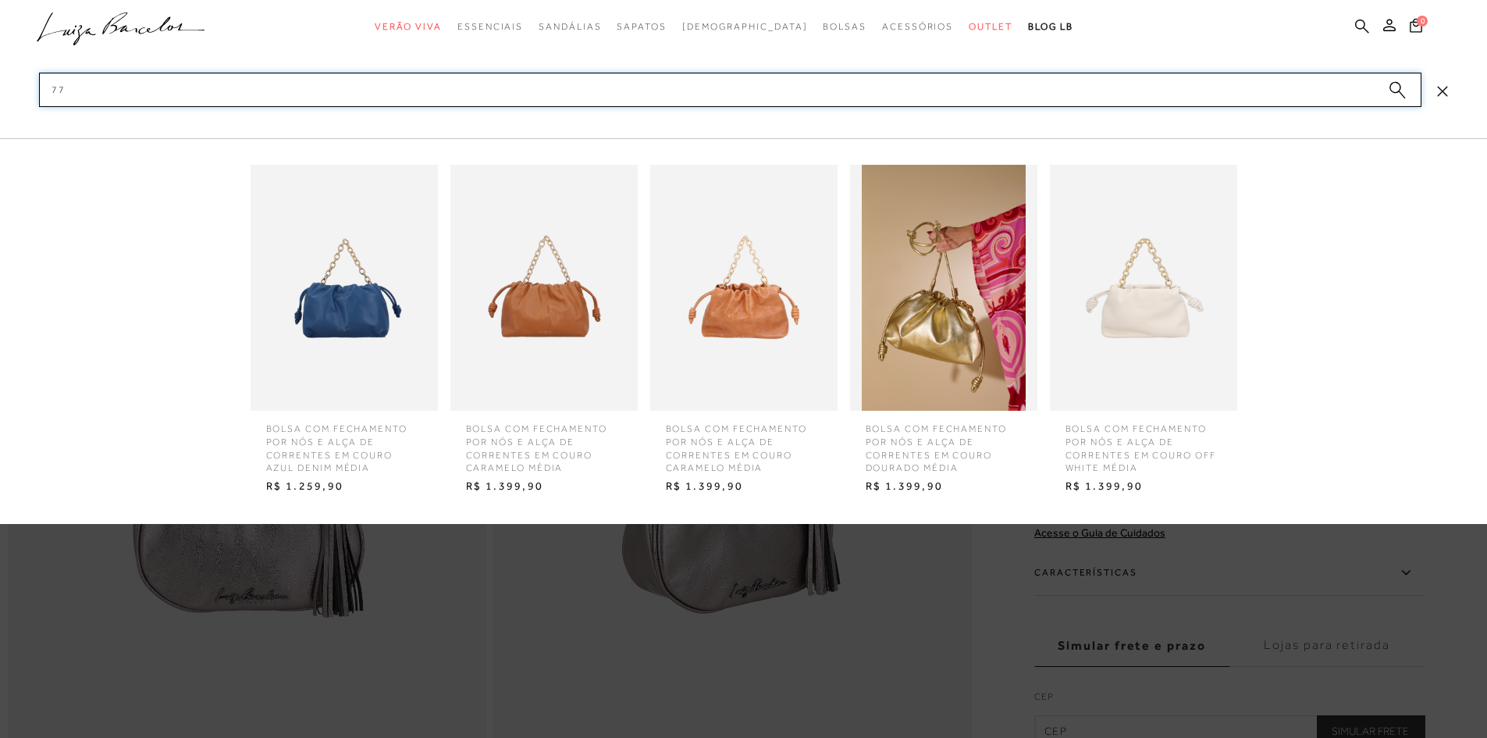
type input "7"
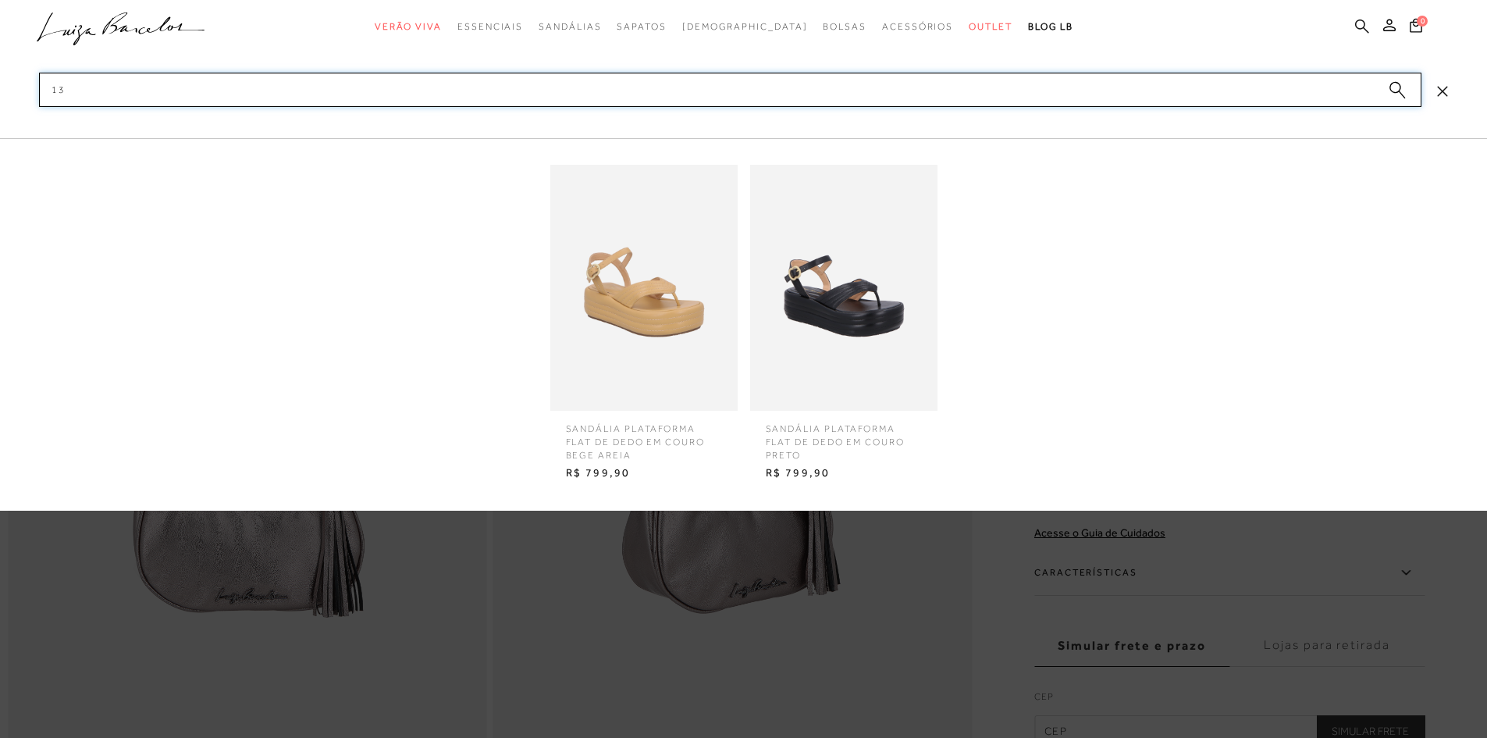
type input "1"
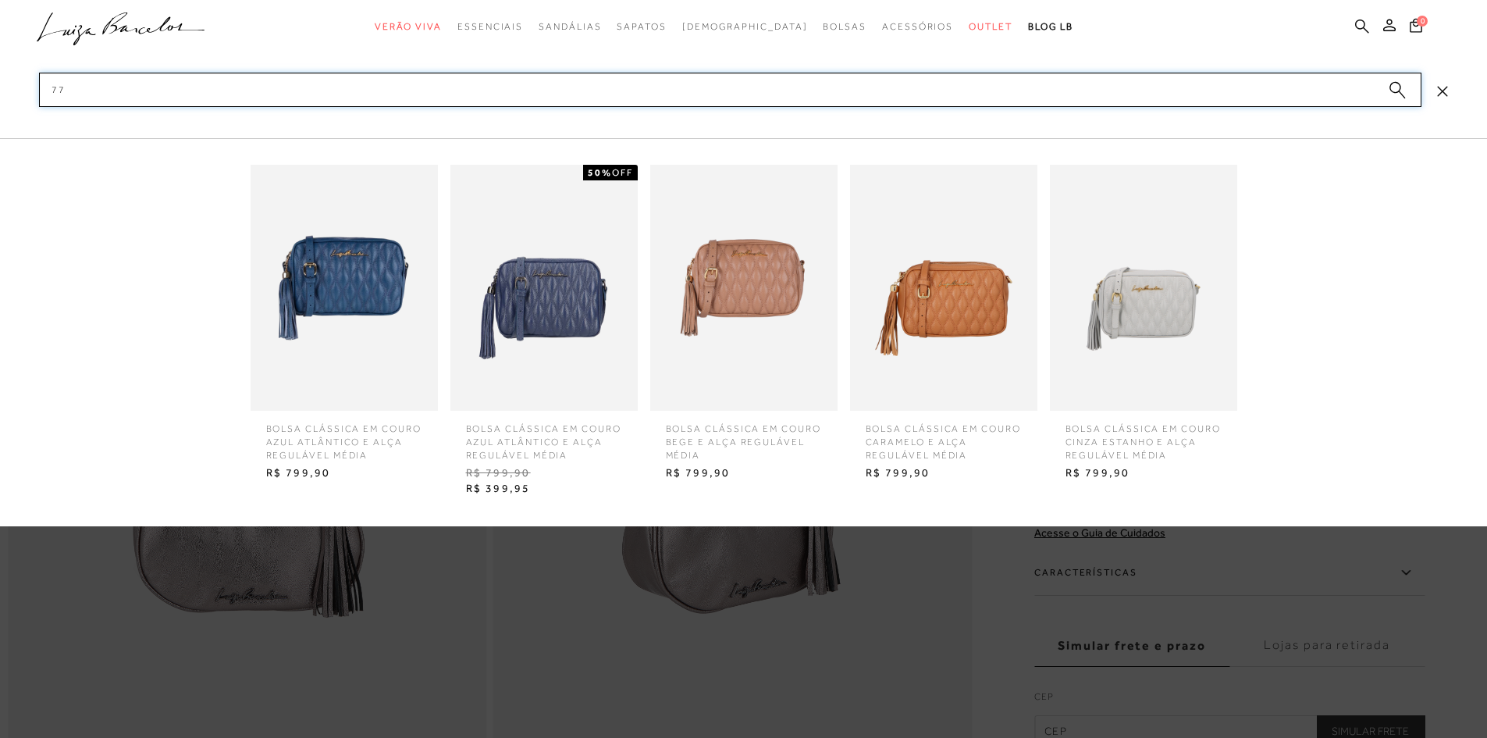
type input "7"
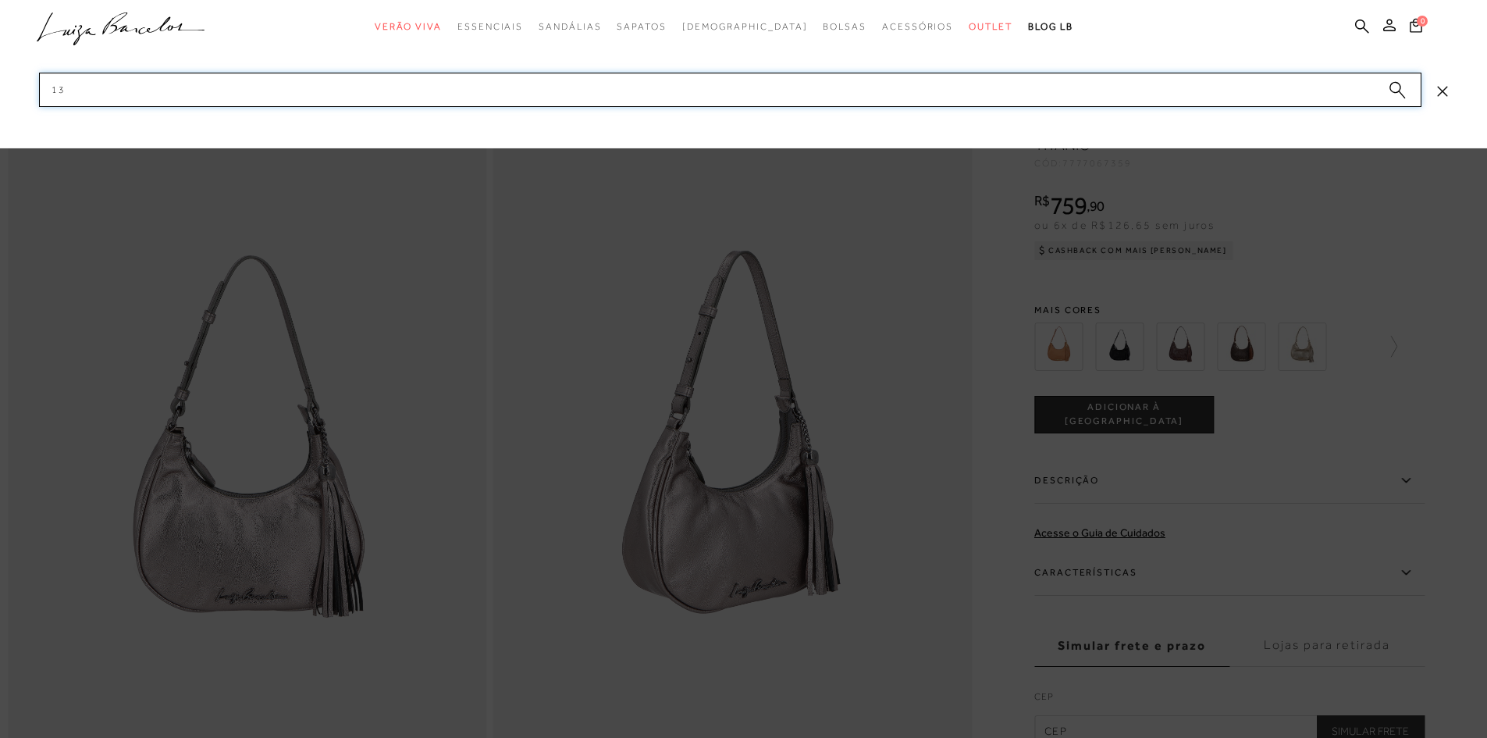
type input "1"
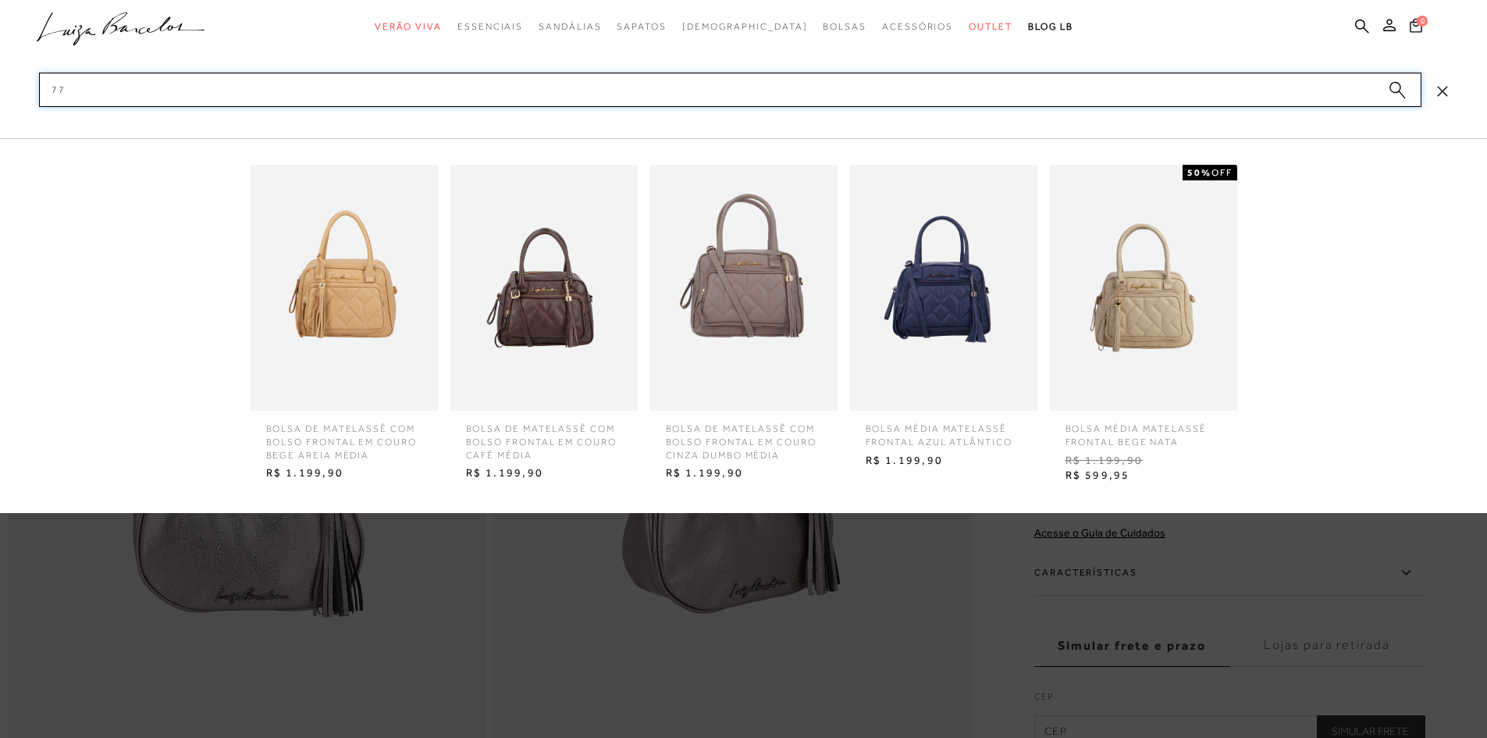
type input "7"
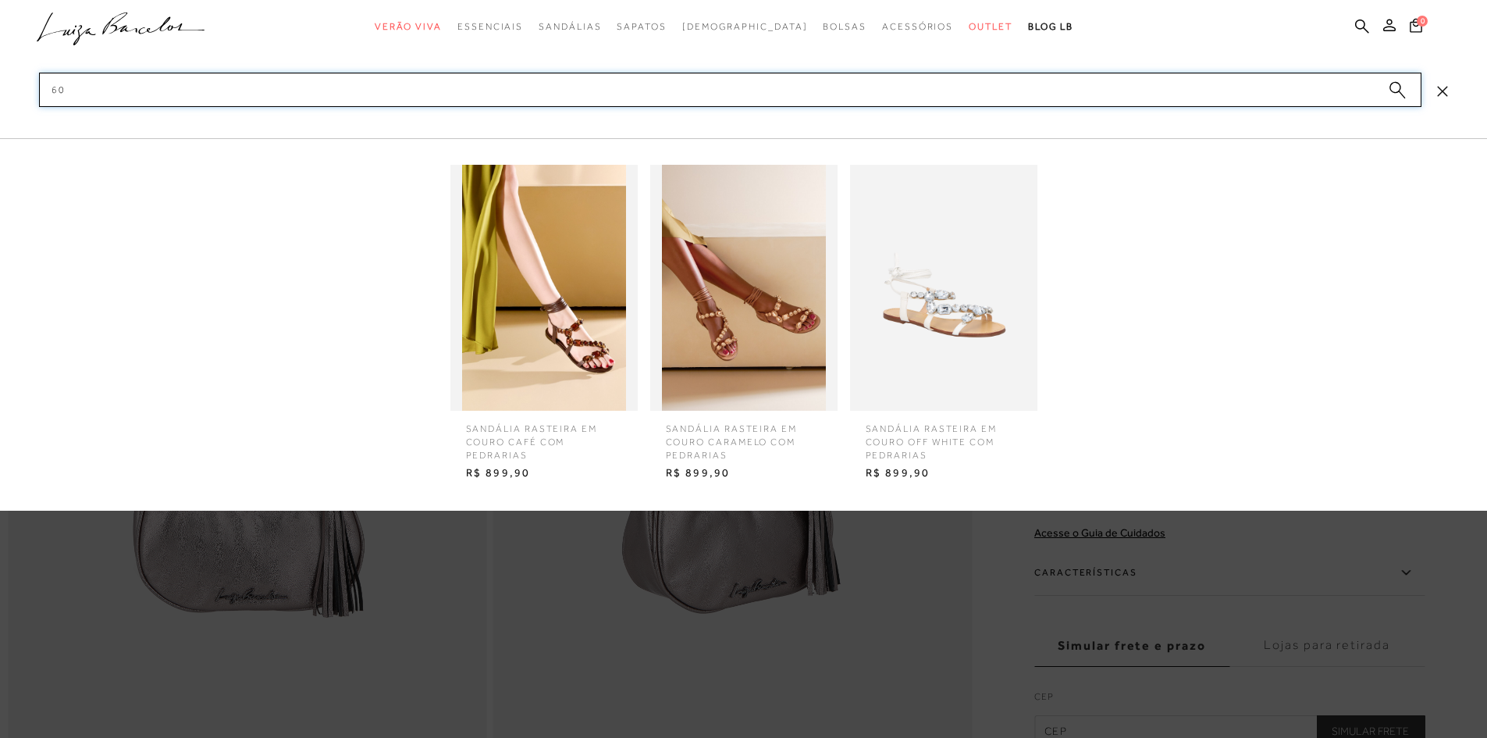
type input "6"
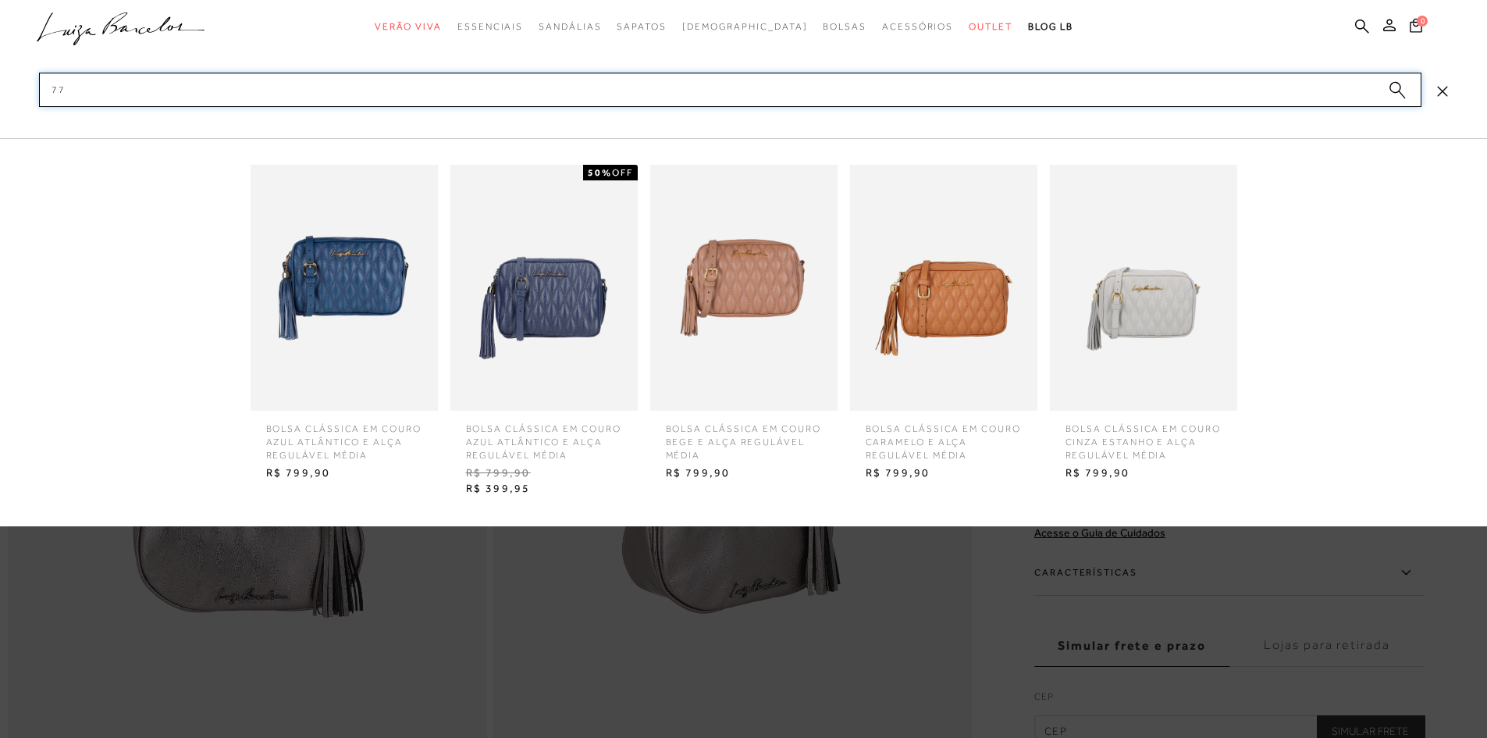
type input "7"
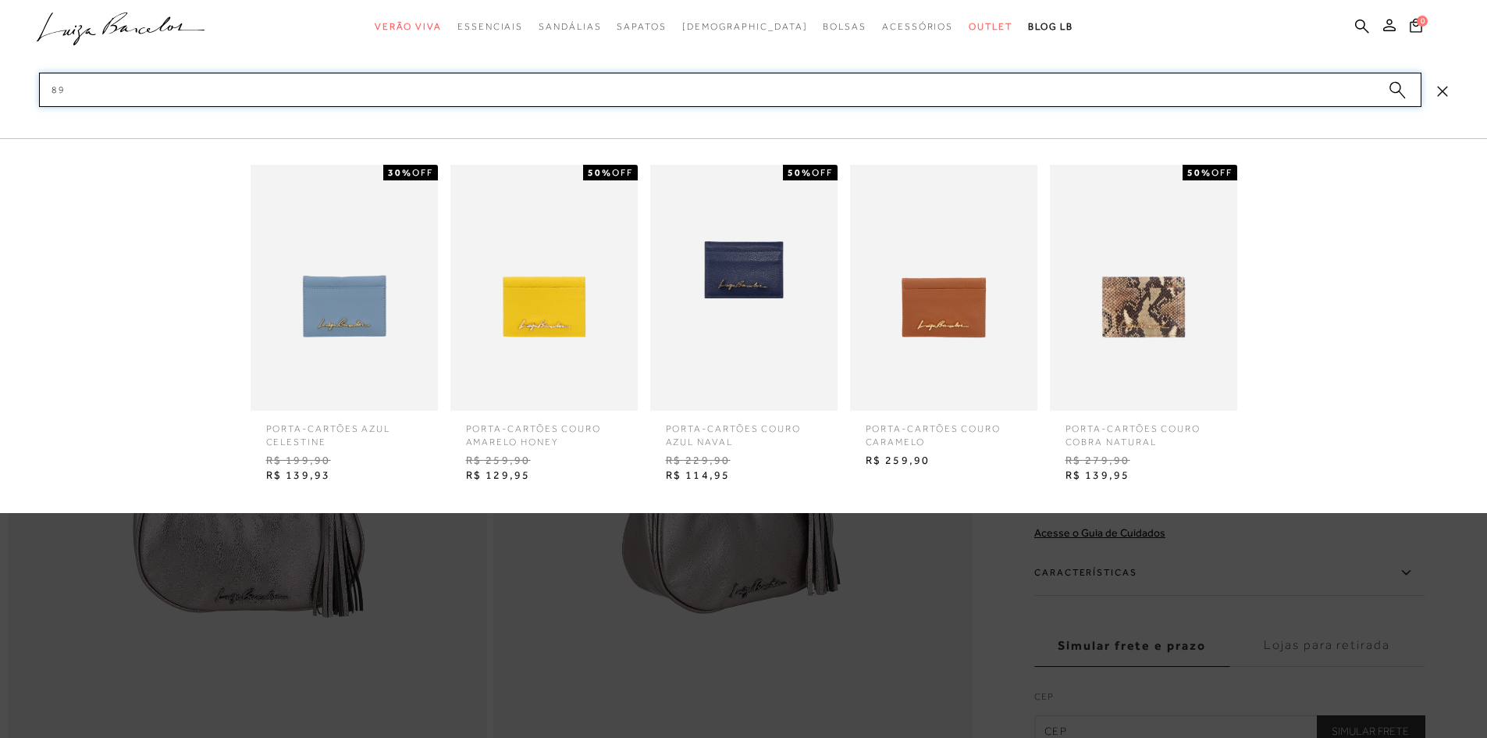
type input "8"
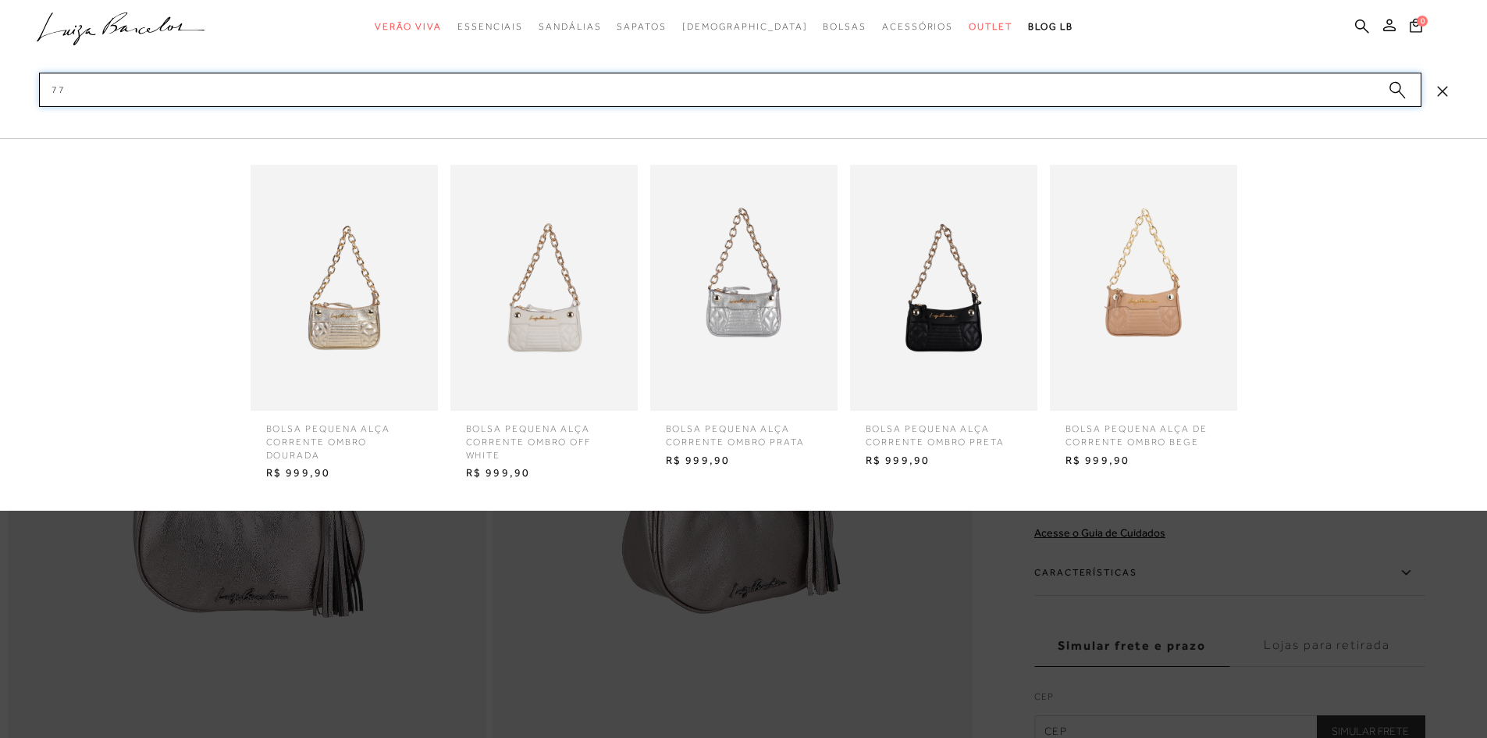
type input "7"
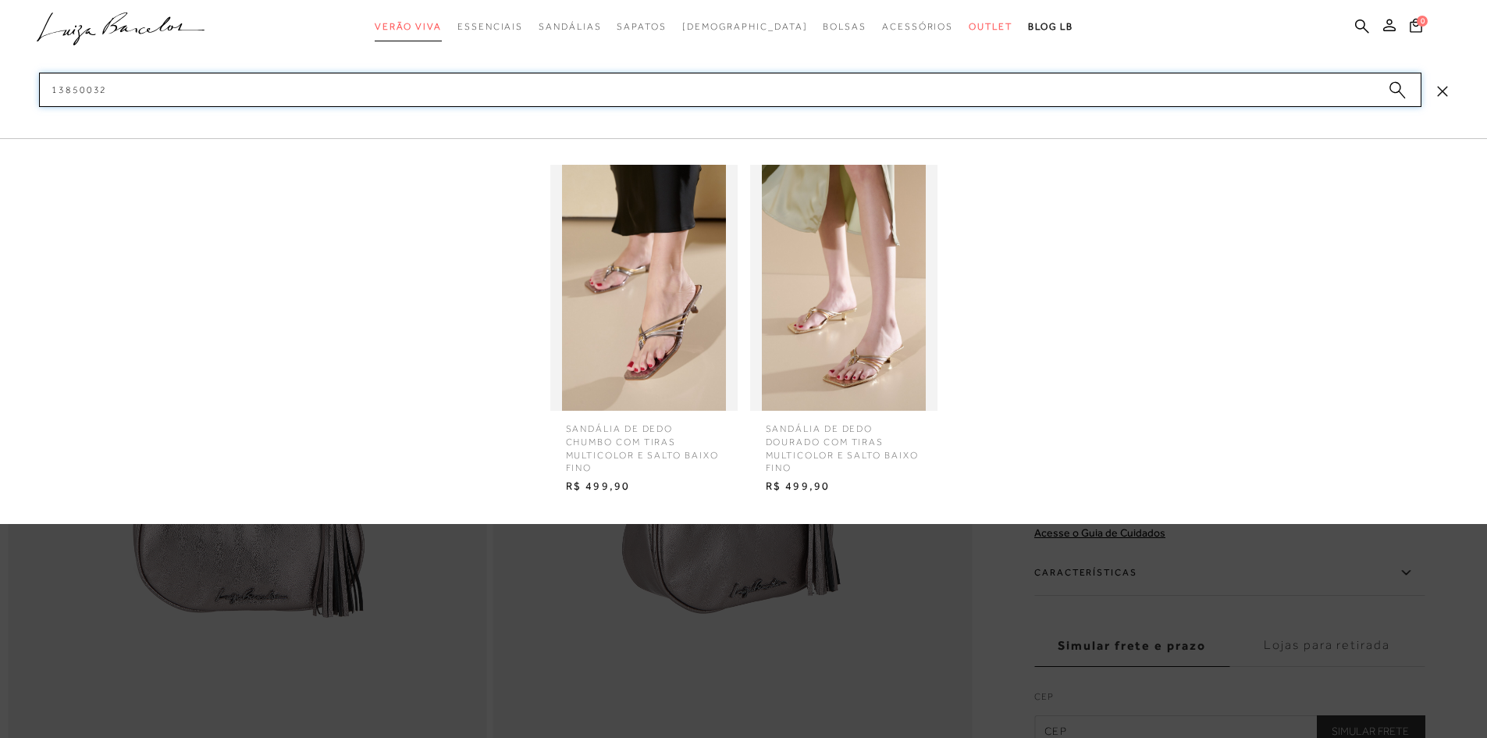
type input "13850032"
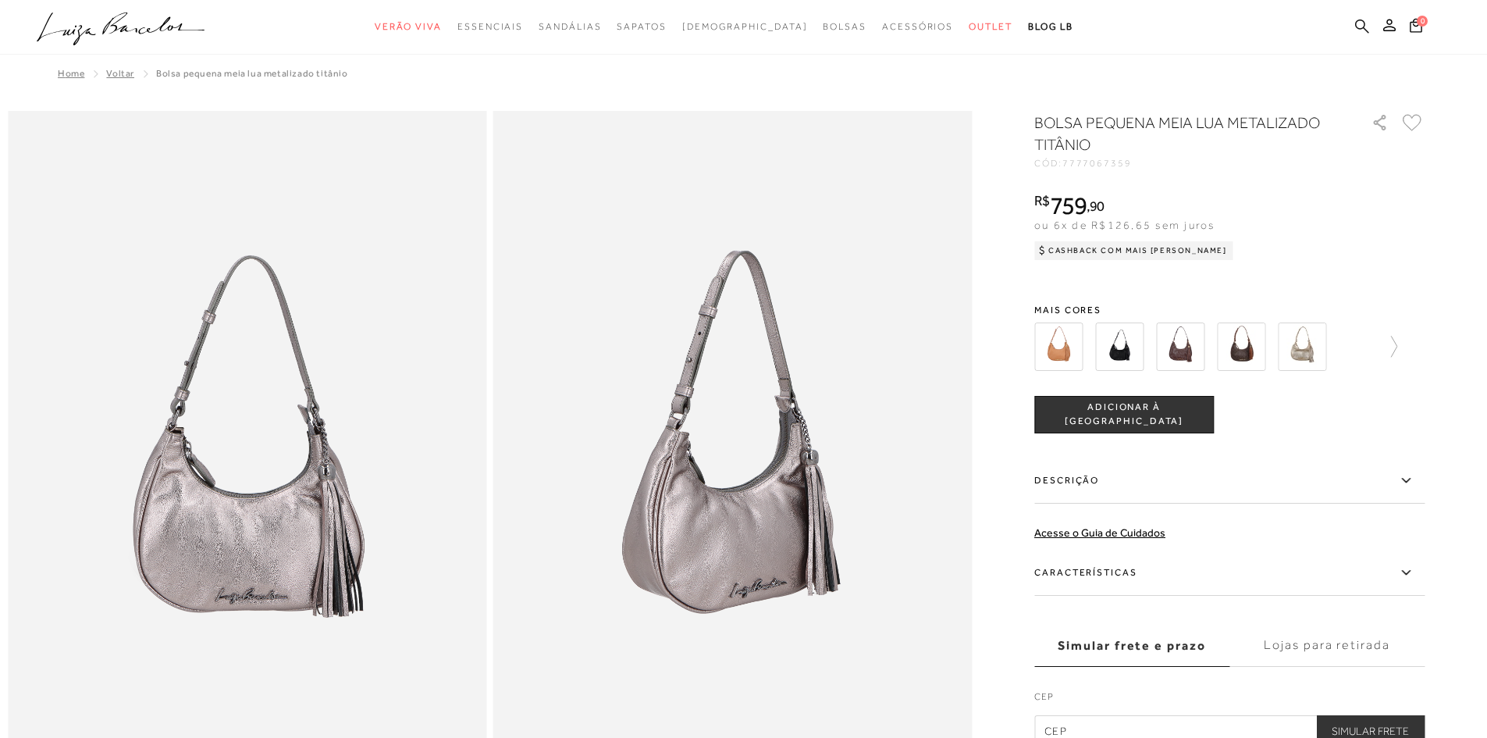
click at [1358, 30] on icon at bounding box center [1362, 26] width 14 height 15
